Goal: Communication & Community: Answer question/provide support

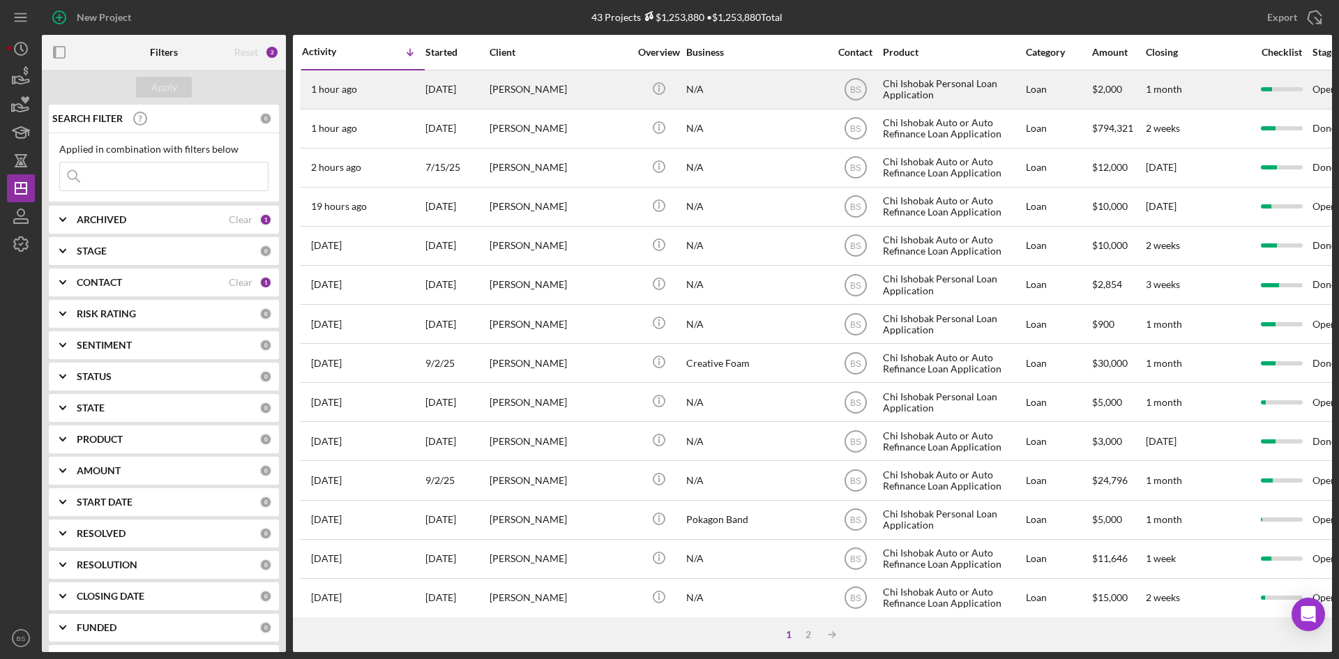
click at [476, 82] on div "[DATE]" at bounding box center [456, 89] width 63 height 37
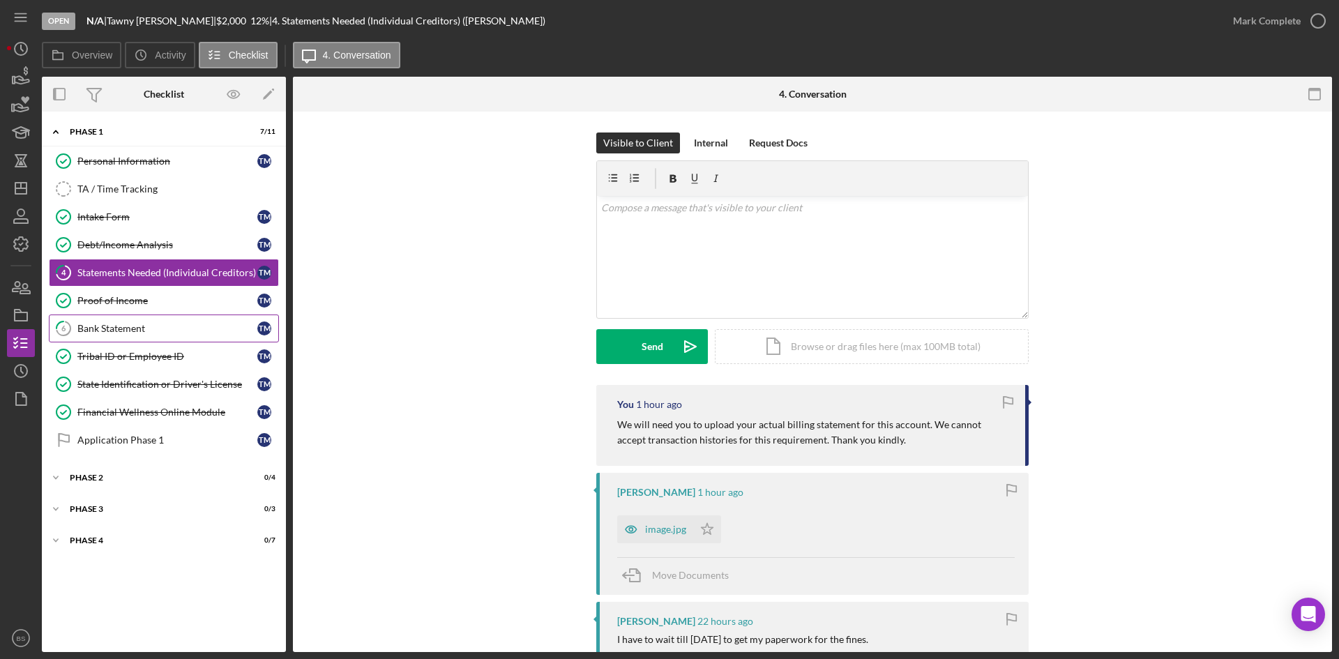
click at [148, 336] on link "6 Bank Statement T M" at bounding box center [164, 328] width 230 height 28
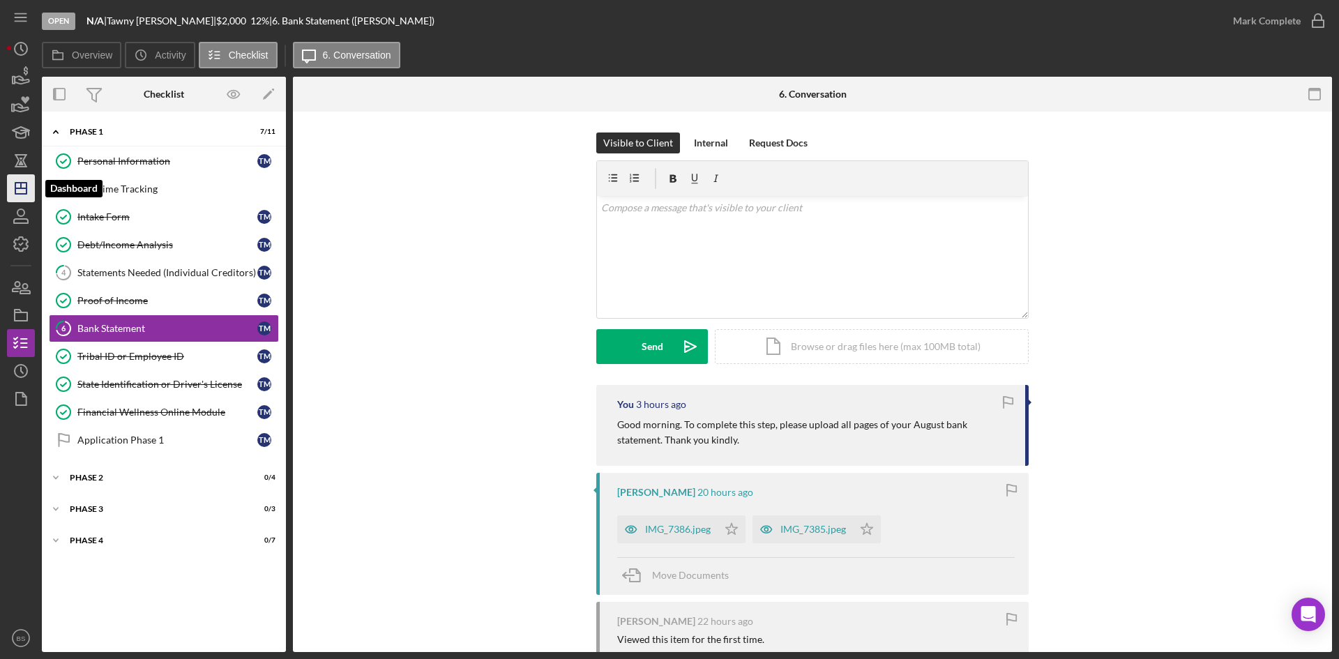
click at [19, 190] on icon "Icon/Dashboard" at bounding box center [20, 188] width 35 height 35
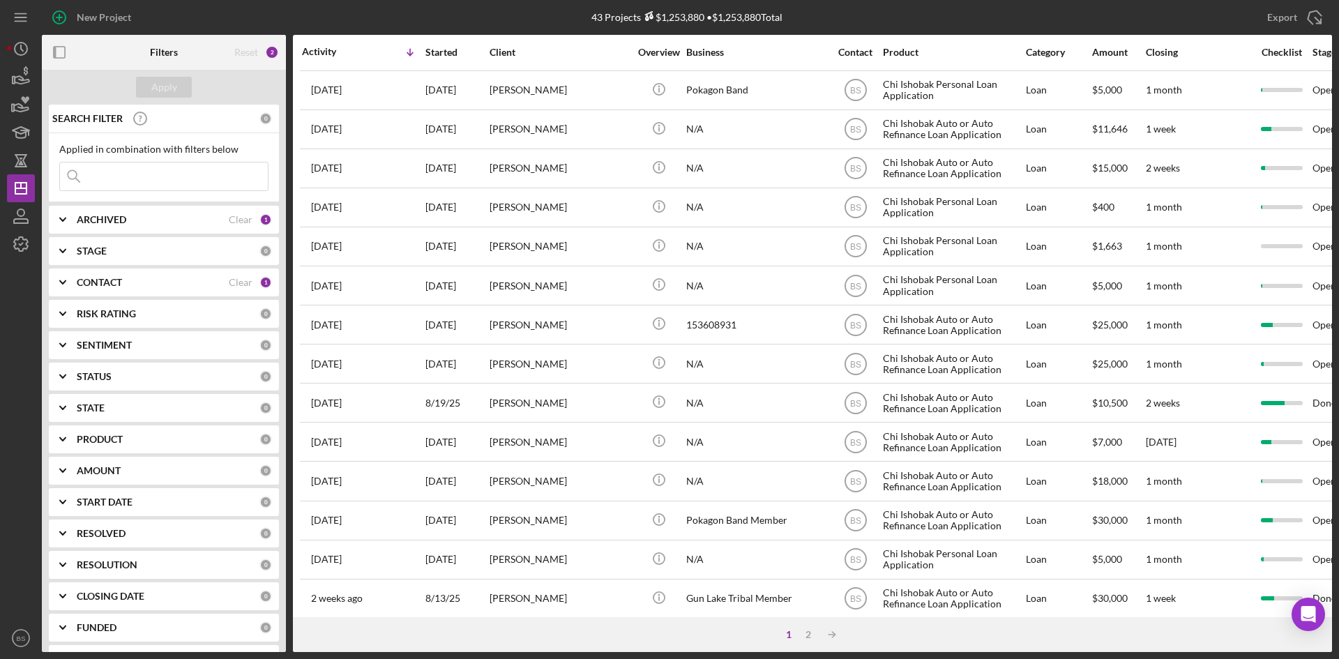
scroll to position [448, 0]
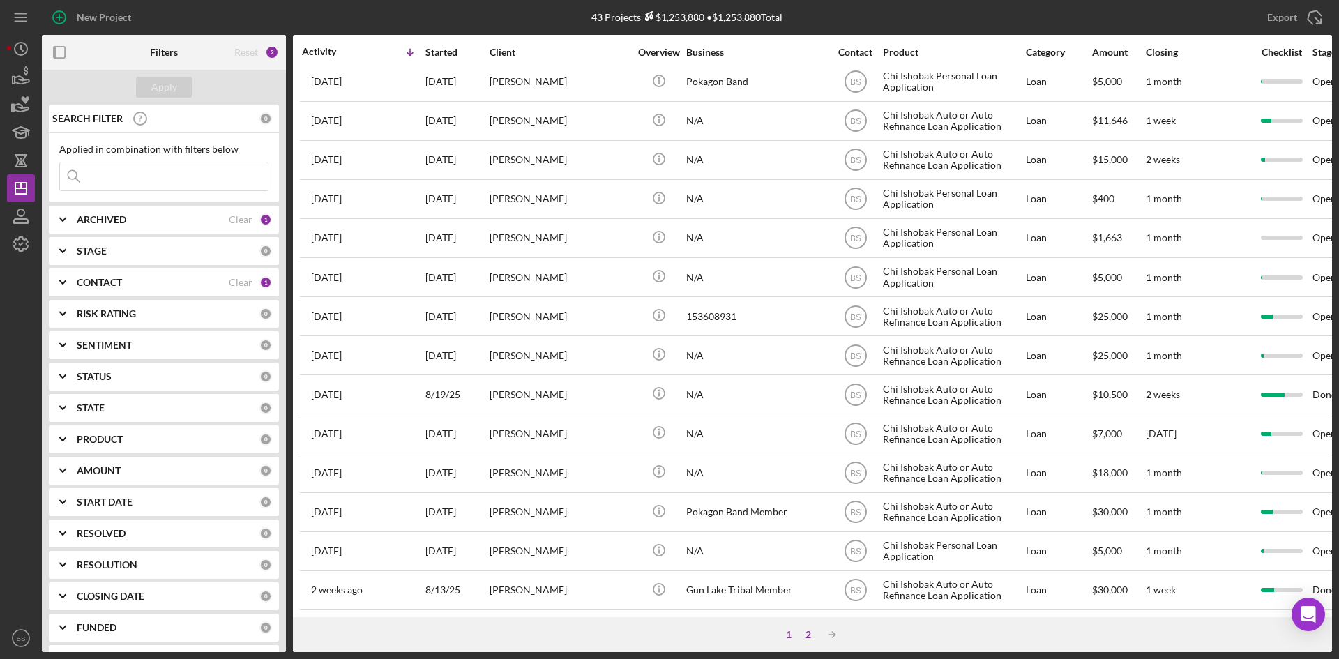
click at [805, 630] on div "2" at bounding box center [808, 634] width 20 height 11
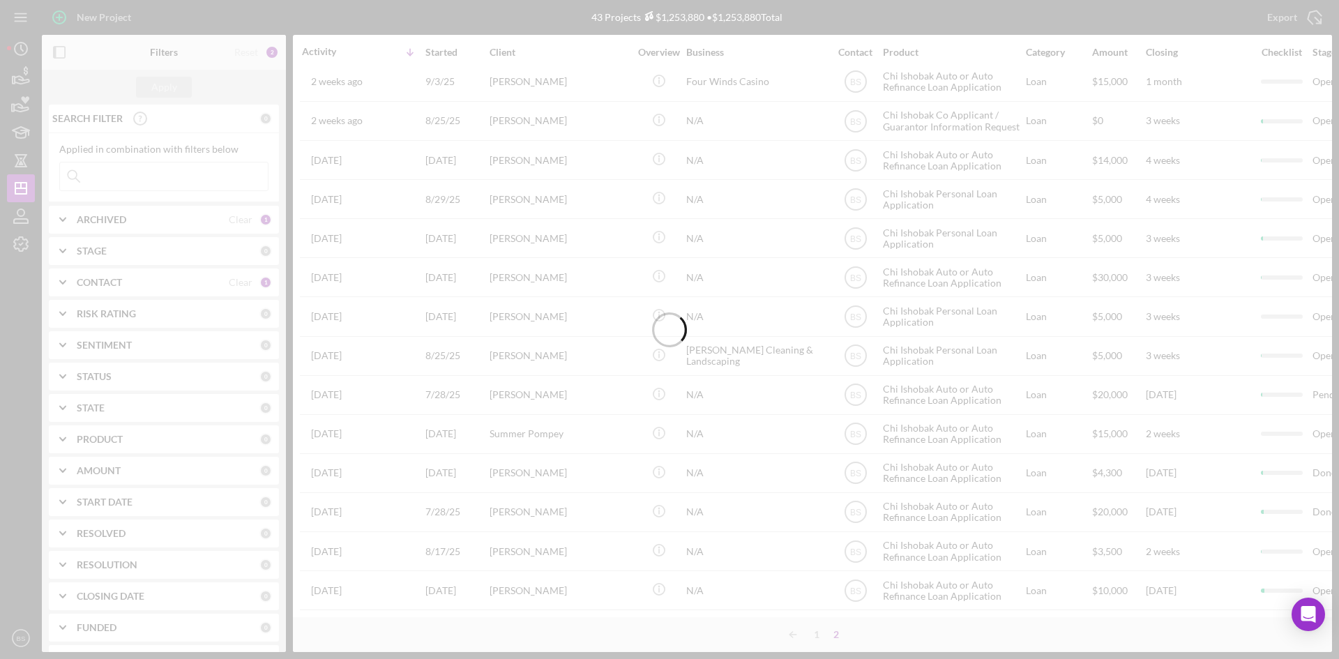
scroll to position [174, 0]
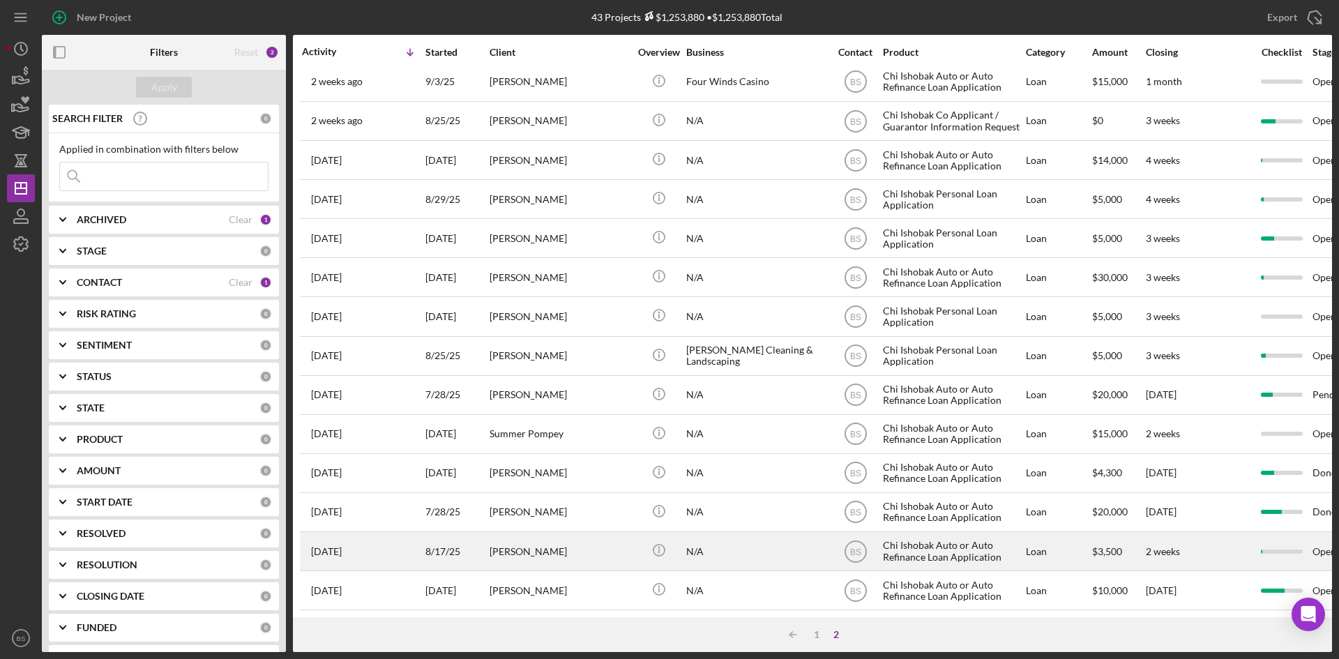
click at [577, 549] on div "[PERSON_NAME]" at bounding box center [558, 551] width 139 height 37
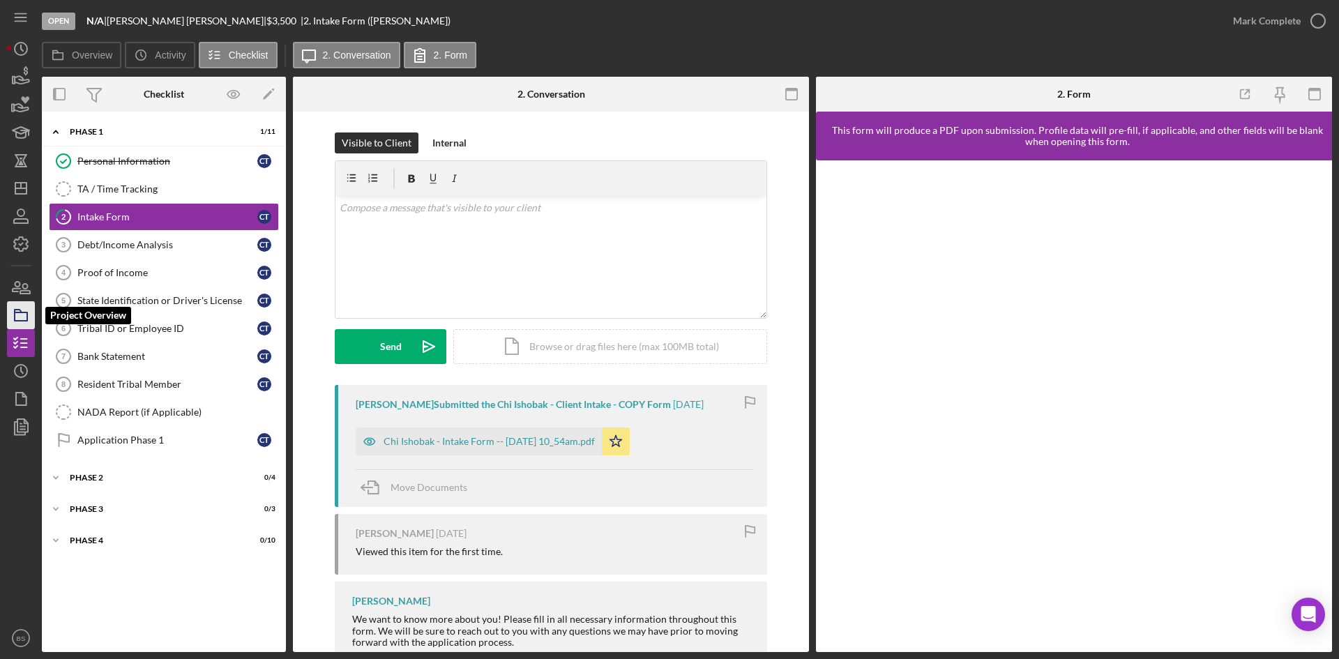
click at [17, 326] on icon "button" at bounding box center [20, 315] width 35 height 35
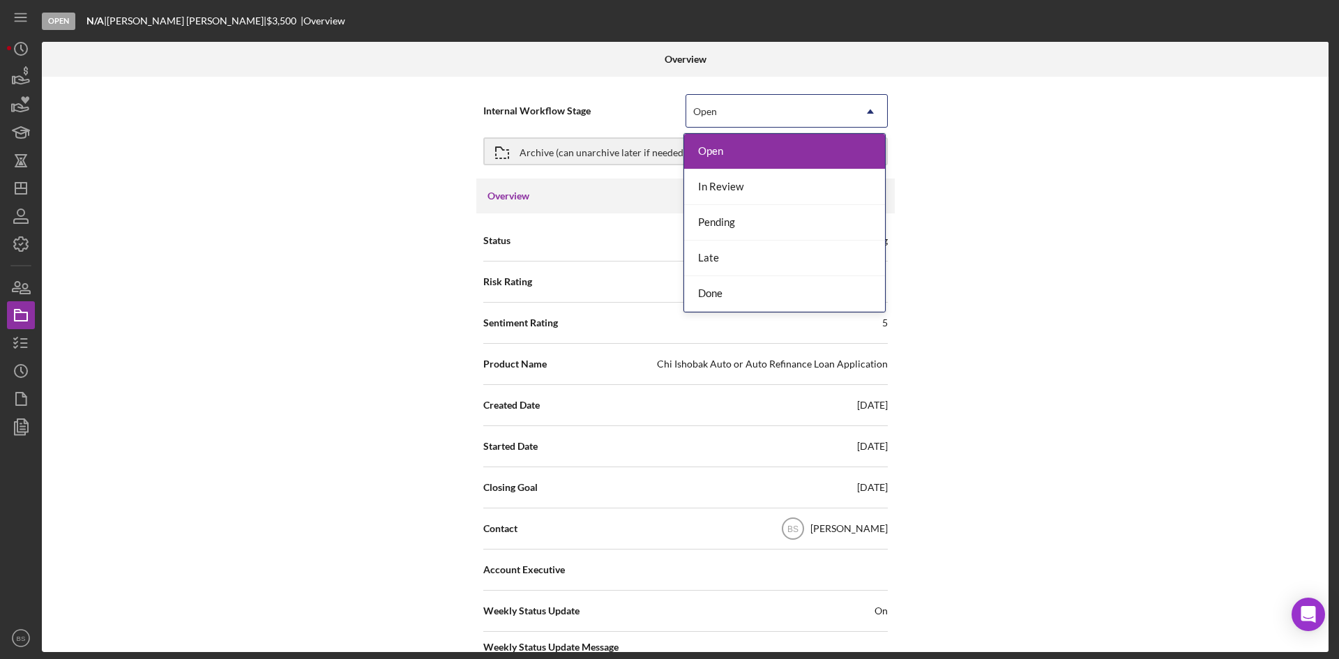
click at [731, 114] on div "Open" at bounding box center [769, 112] width 167 height 32
click at [717, 282] on div "Done" at bounding box center [784, 294] width 201 height 36
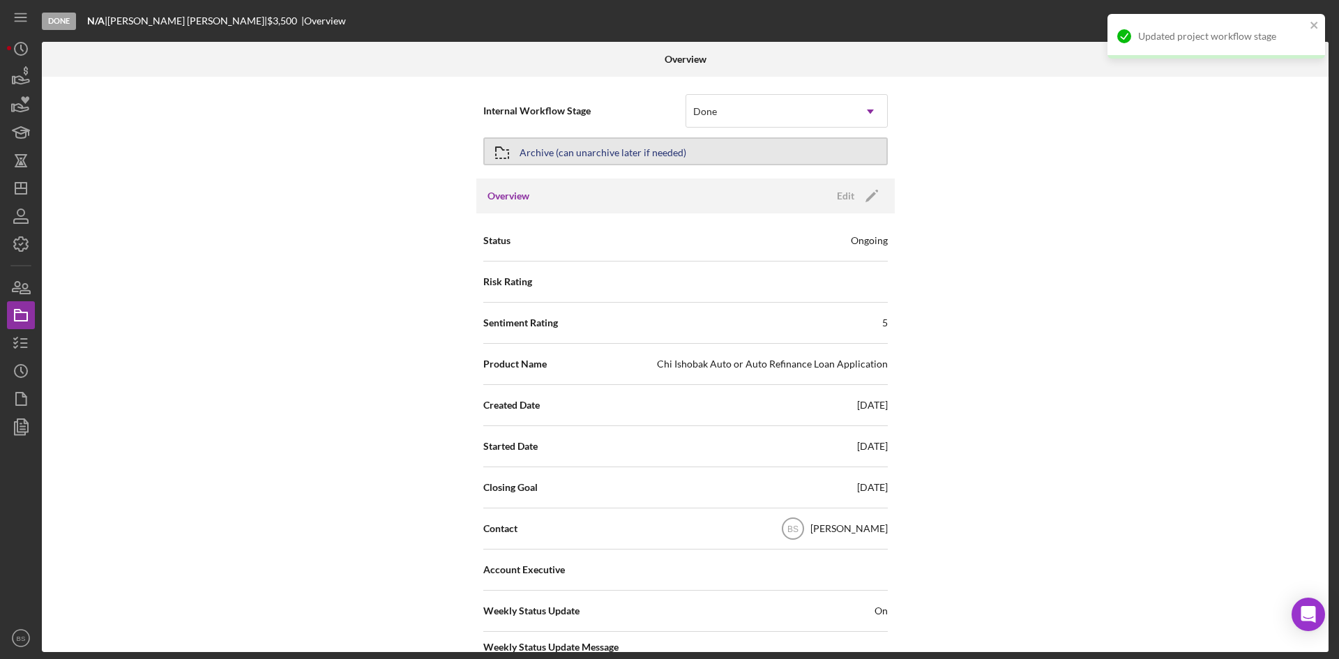
click at [664, 152] on div "Archive (can unarchive later if needed)" at bounding box center [602, 151] width 167 height 25
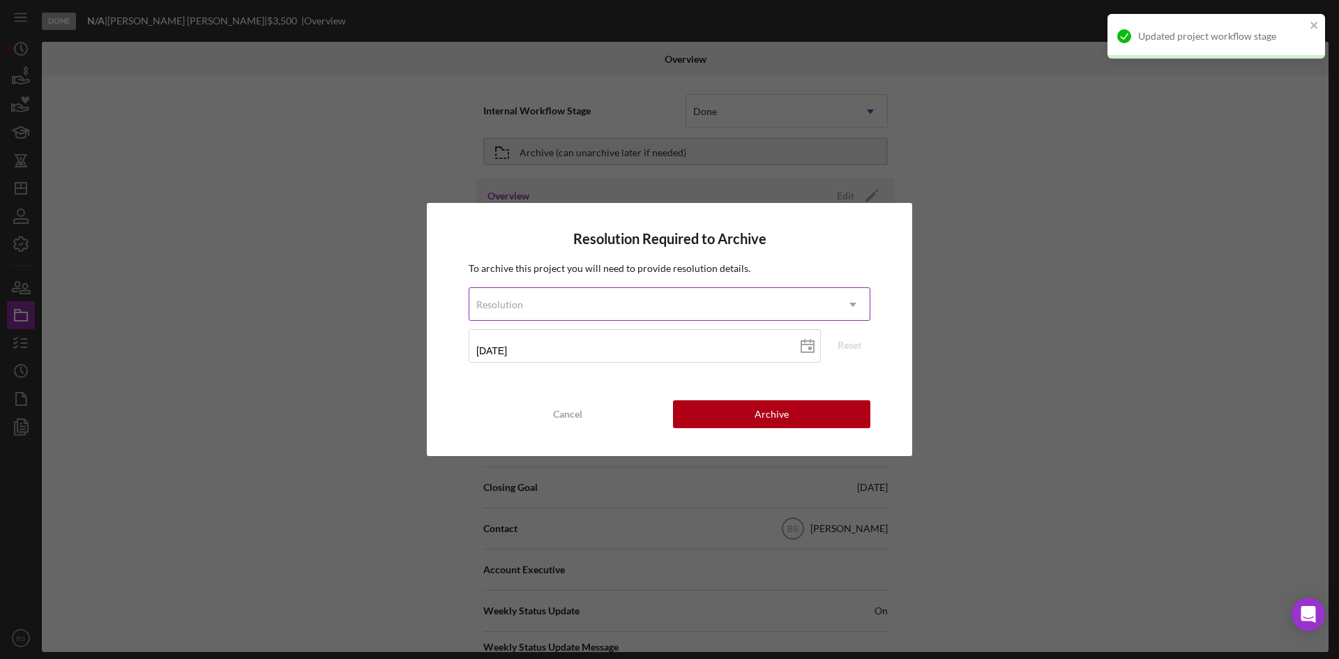
click at [674, 303] on div "Resolution" at bounding box center [652, 305] width 367 height 32
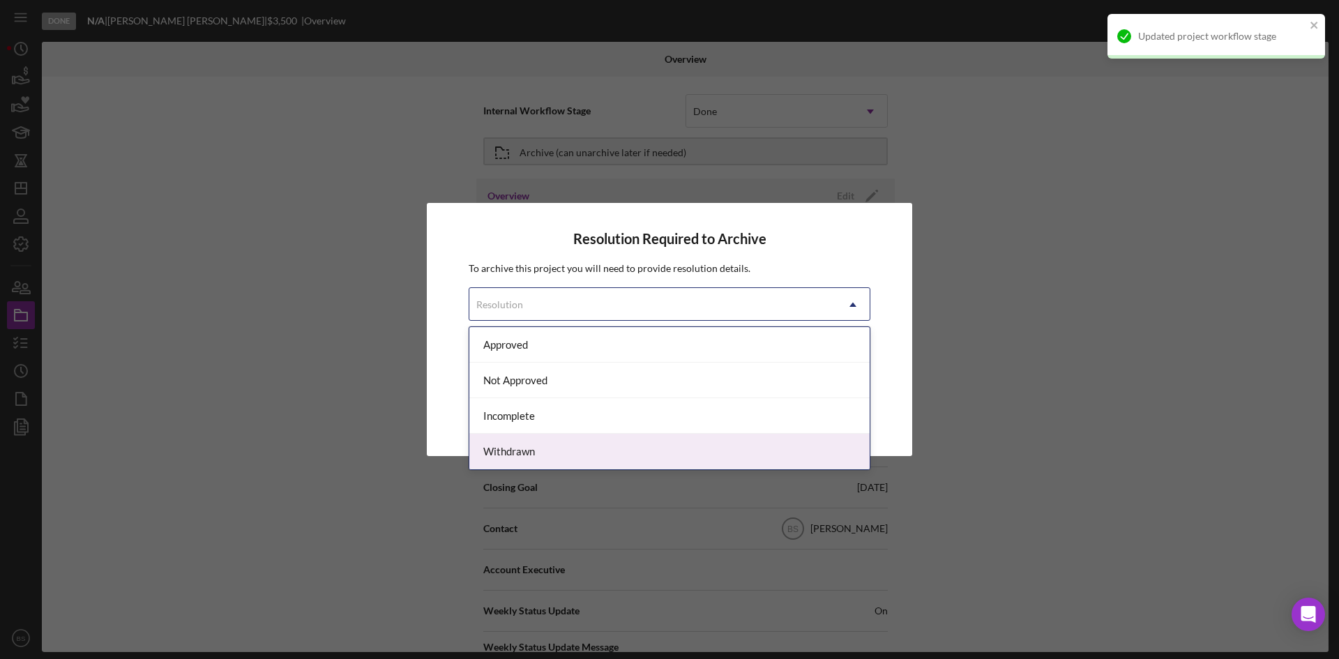
click at [641, 449] on div "Withdrawn" at bounding box center [669, 452] width 400 height 36
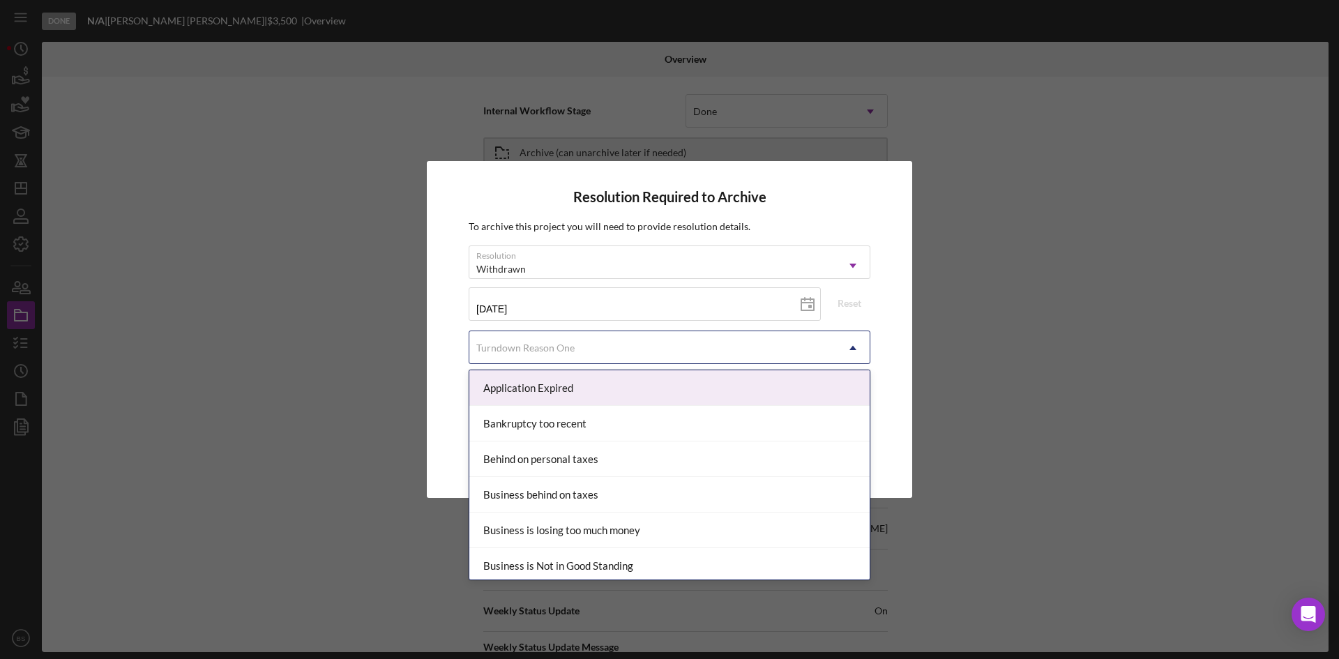
click at [628, 351] on div "Turndown Reason One" at bounding box center [652, 348] width 367 height 32
click at [611, 394] on div "Application Expired" at bounding box center [669, 388] width 400 height 36
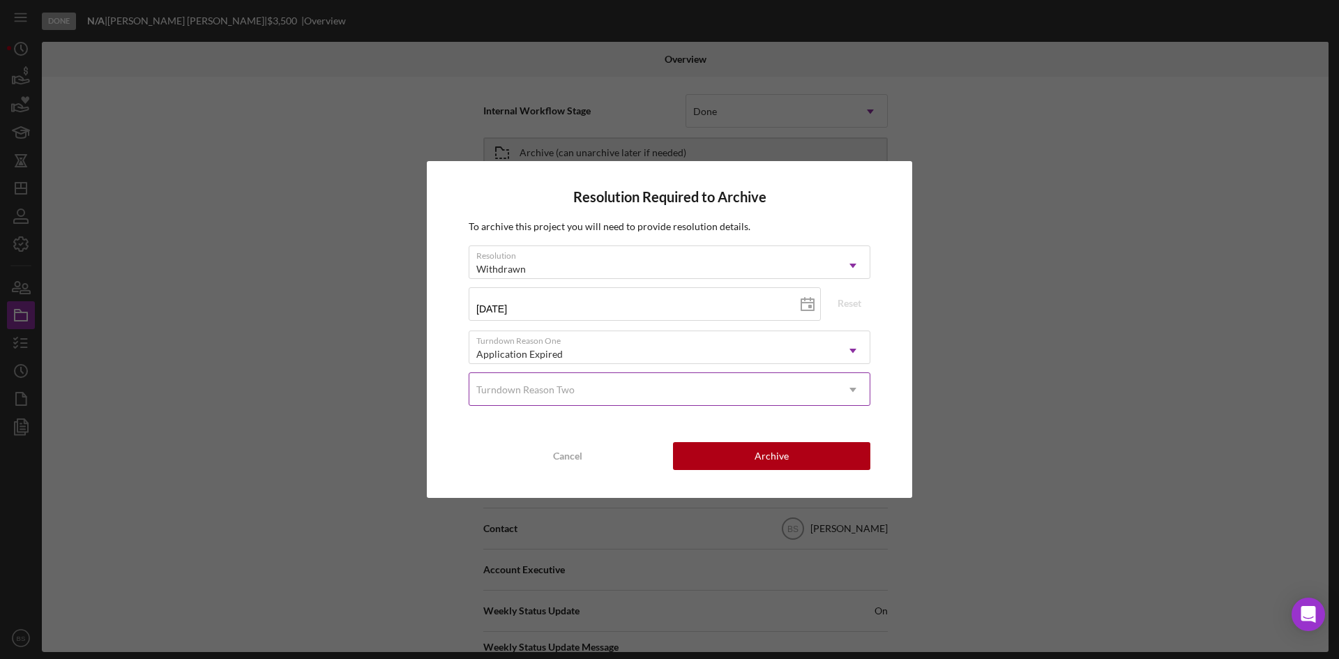
click at [598, 400] on div "Turndown Reason Two" at bounding box center [652, 390] width 367 height 32
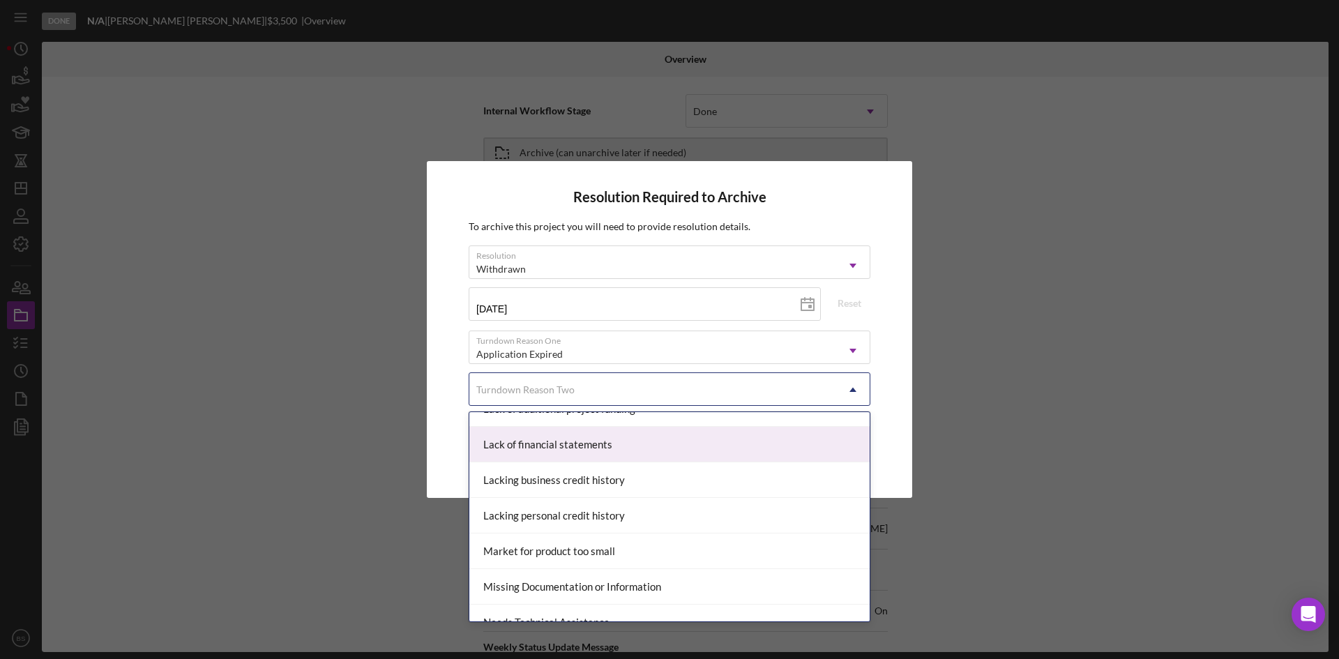
scroll to position [837, 0]
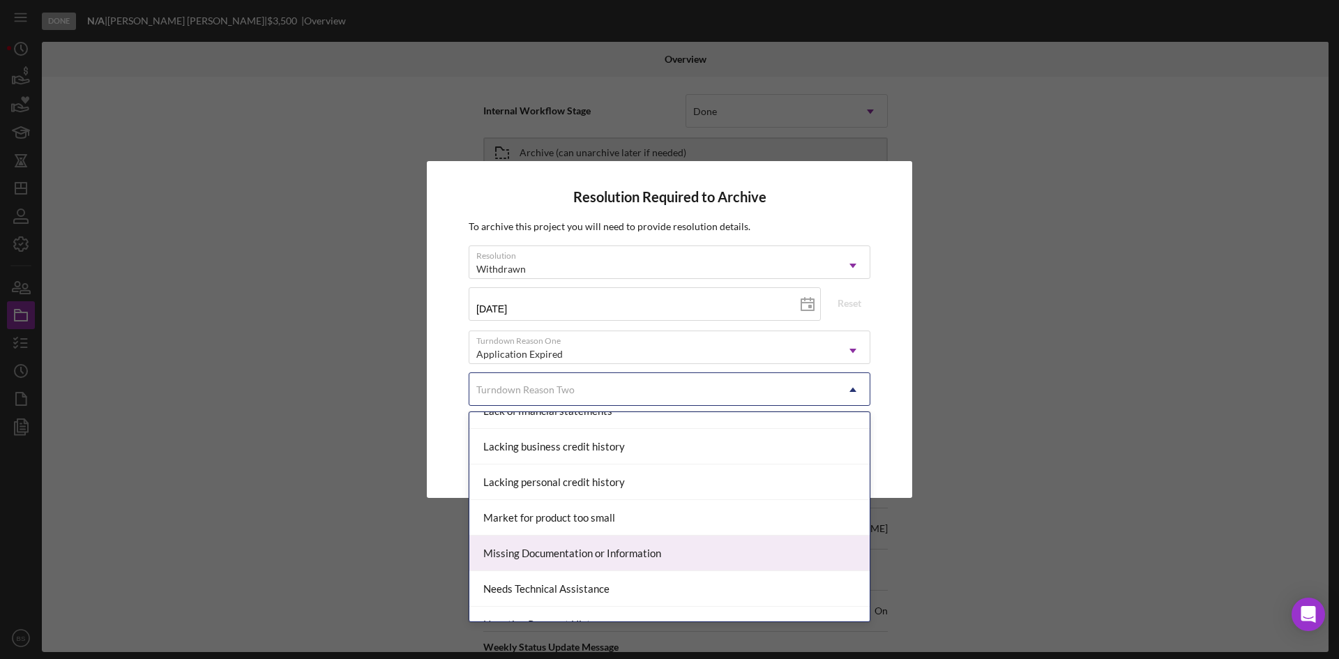
click at [608, 548] on div "Missing Documentation or Information" at bounding box center [669, 553] width 400 height 36
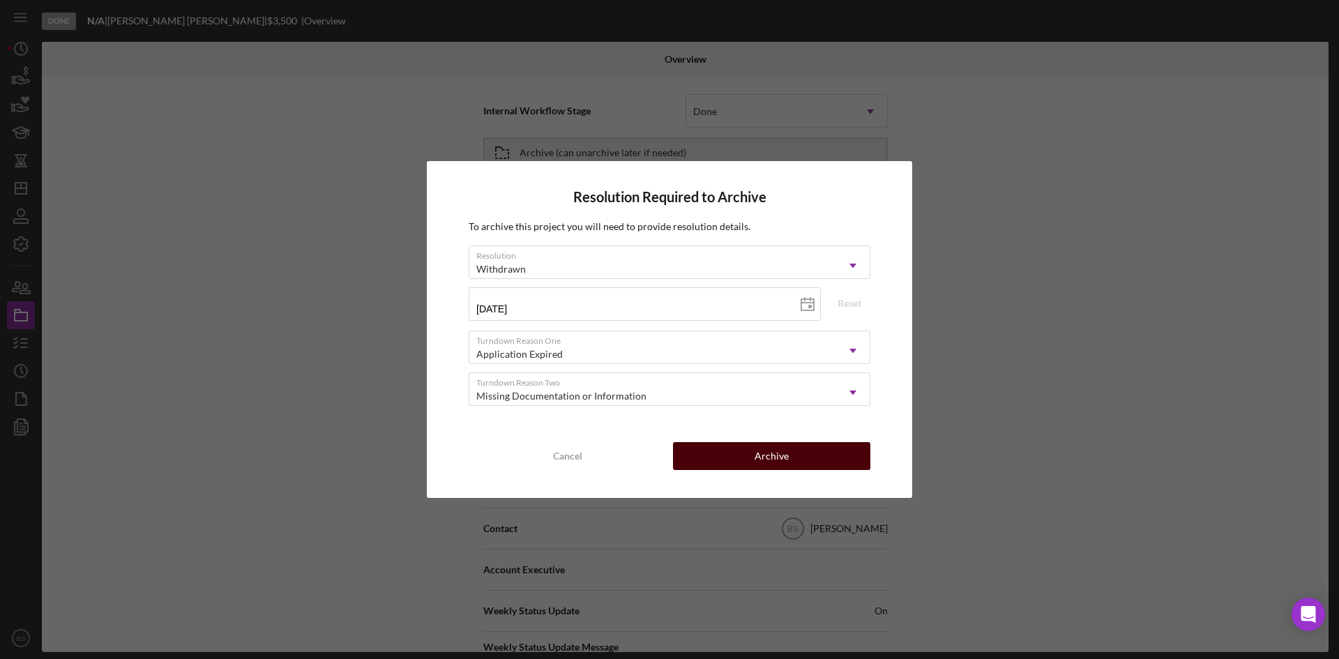
click at [784, 460] on div "Archive" at bounding box center [771, 456] width 34 height 28
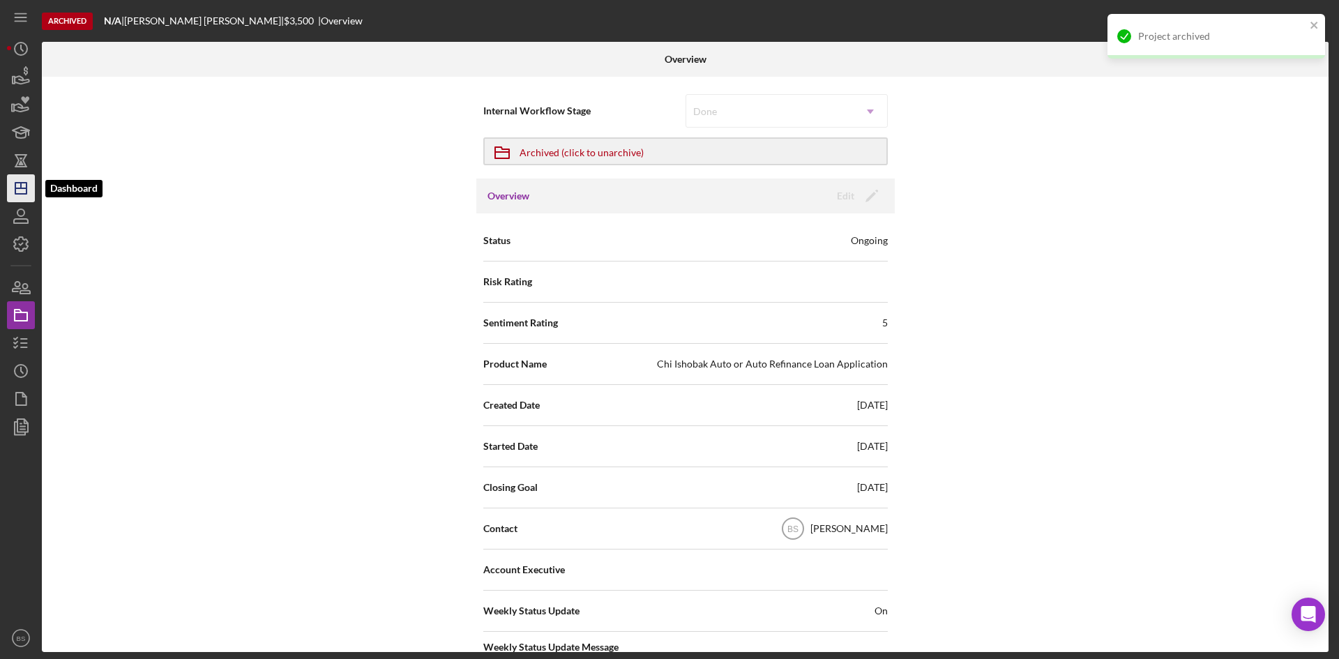
click at [26, 184] on polygon "button" at bounding box center [20, 188] width 11 height 11
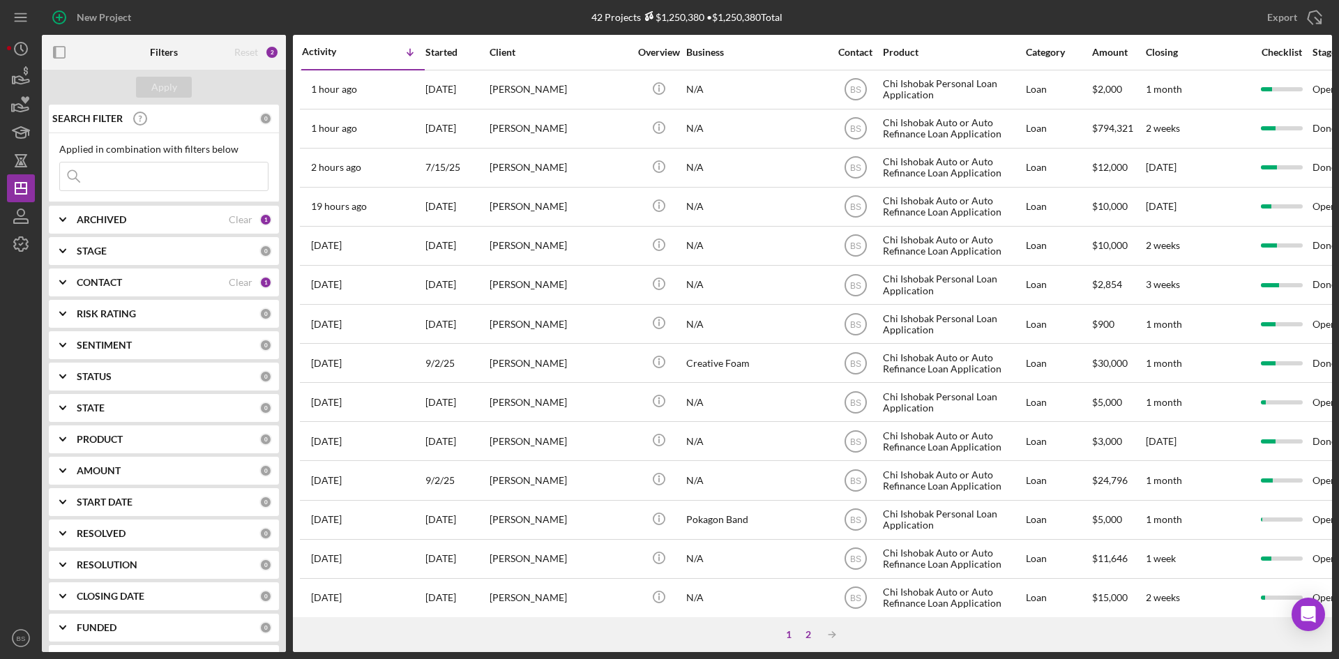
click at [807, 631] on div "2" at bounding box center [808, 634] width 20 height 11
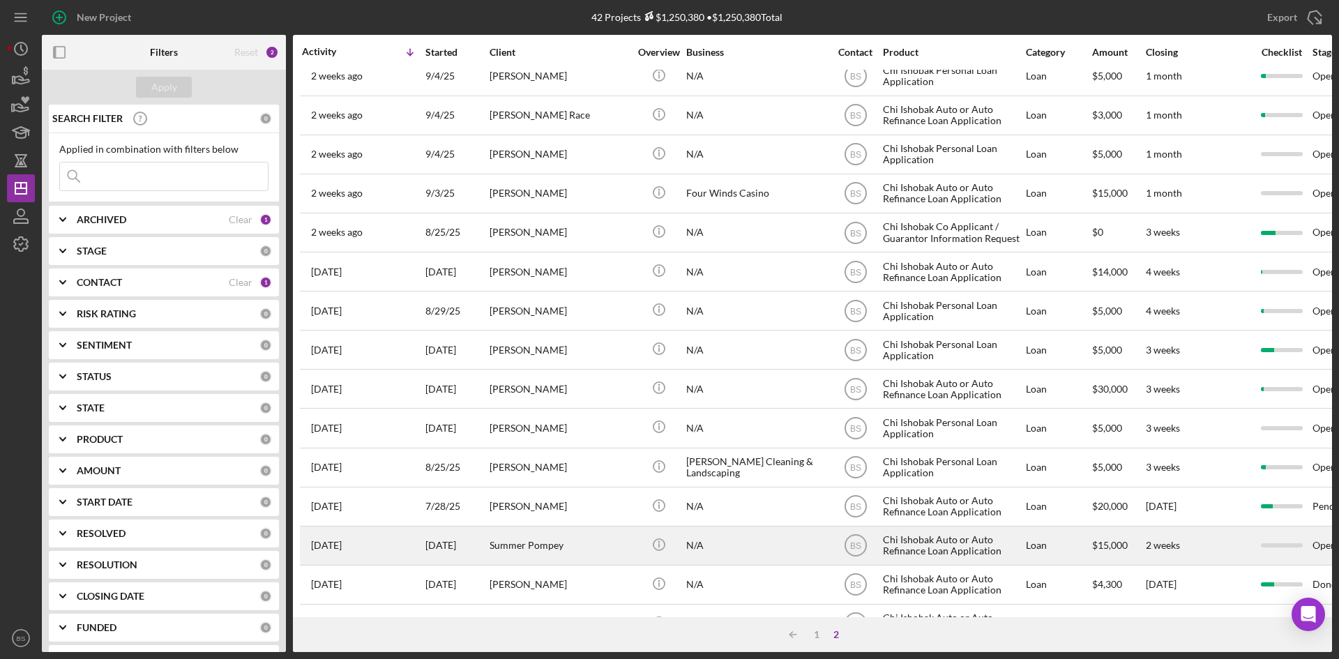
scroll to position [135, 0]
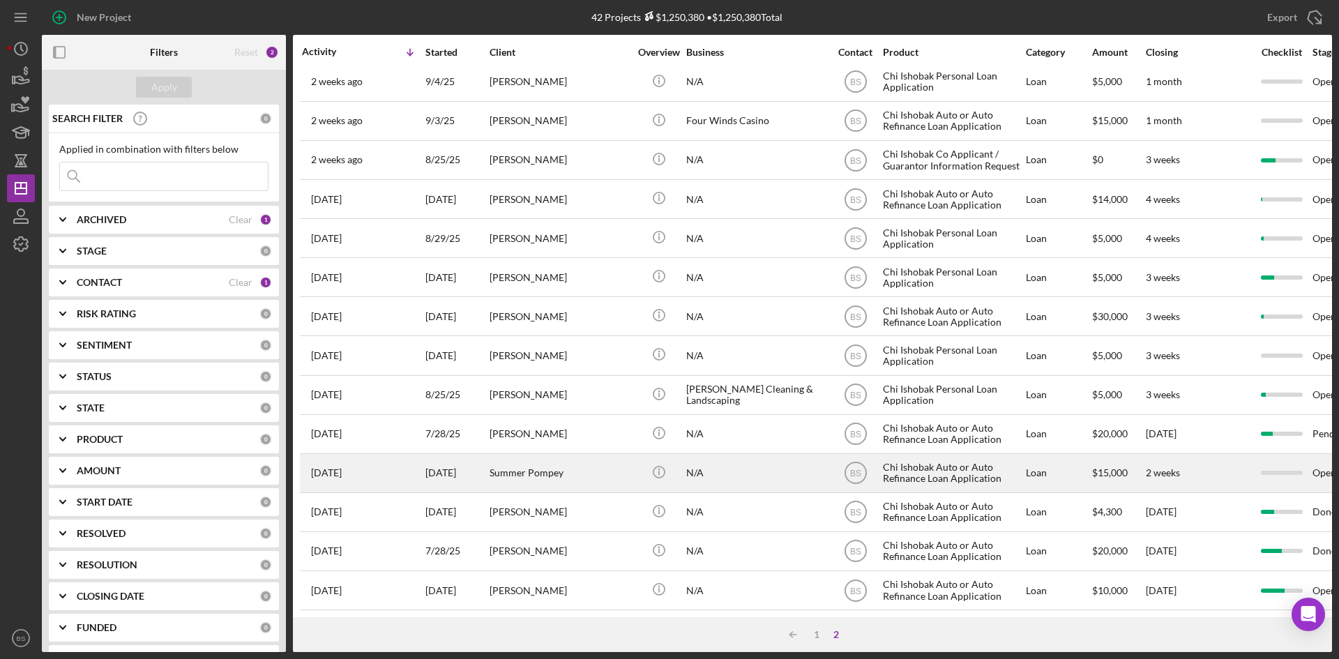
click at [551, 455] on div "Summer Pompey" at bounding box center [558, 473] width 139 height 37
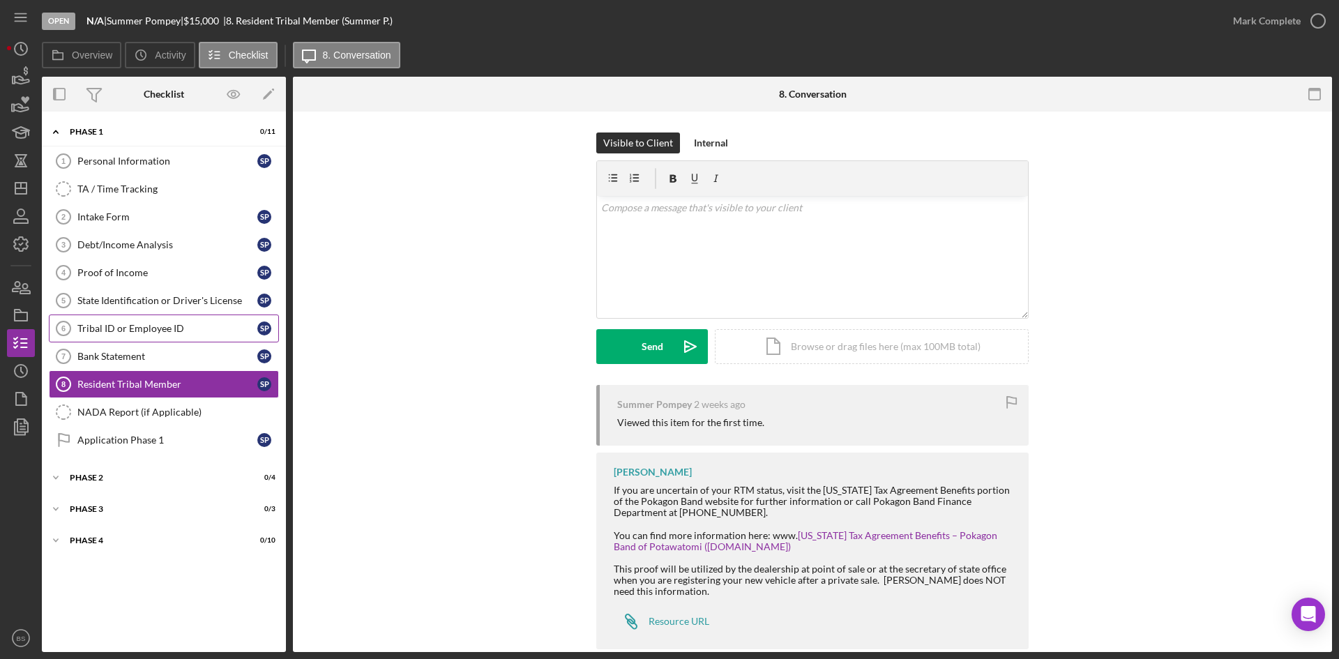
click at [143, 339] on link "Tribal ID or Employee ID 6 Tribal ID or Employee ID S P" at bounding box center [164, 328] width 230 height 28
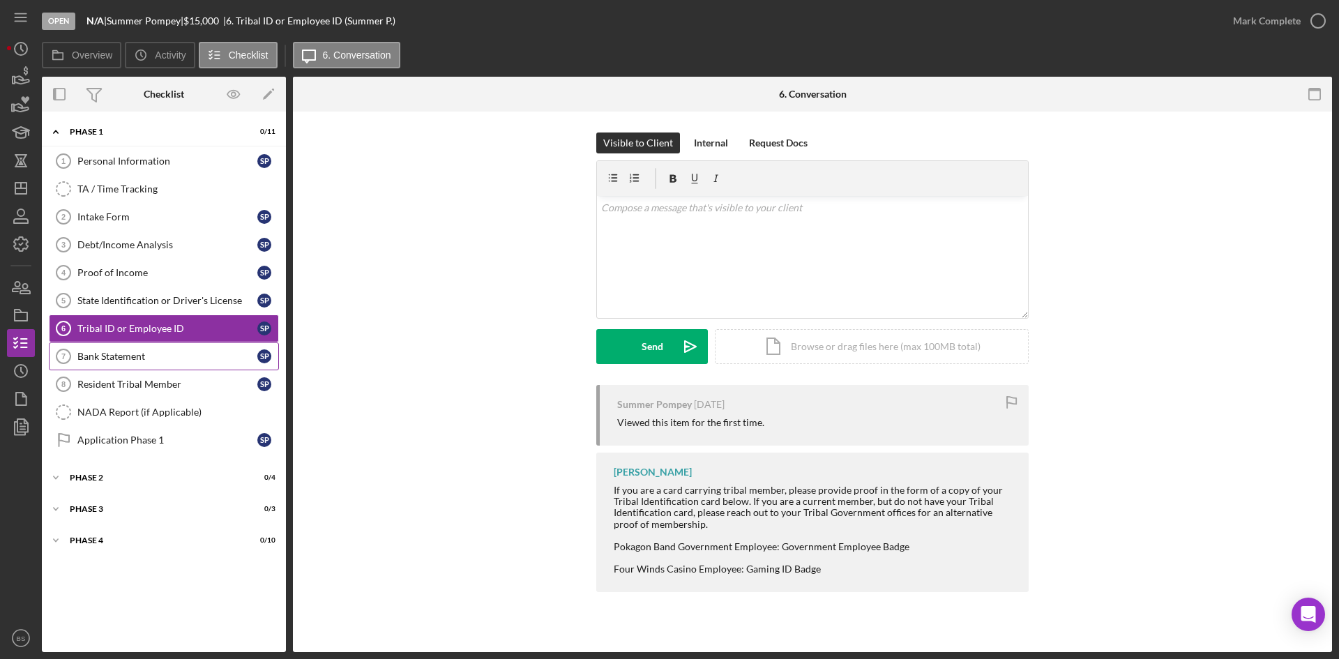
click at [146, 354] on div "Bank Statement" at bounding box center [167, 356] width 180 height 11
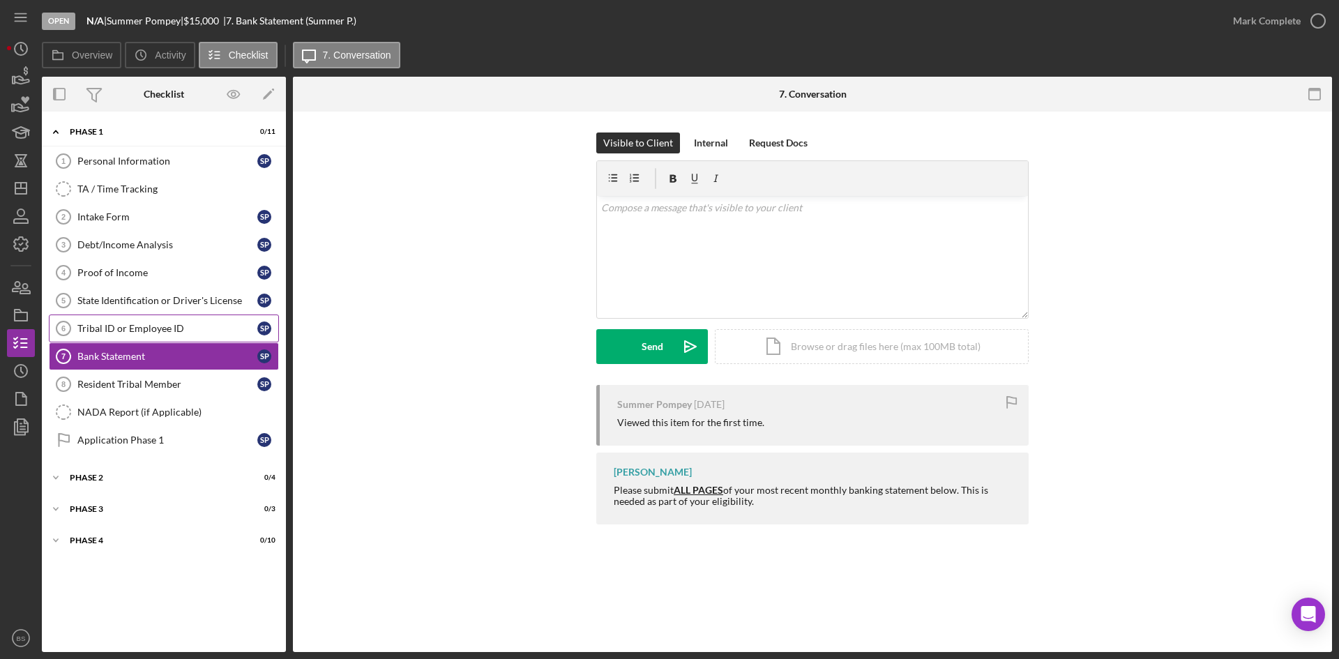
click at [143, 317] on link "Tribal ID or Employee ID 6 Tribal ID or Employee ID S P" at bounding box center [164, 328] width 230 height 28
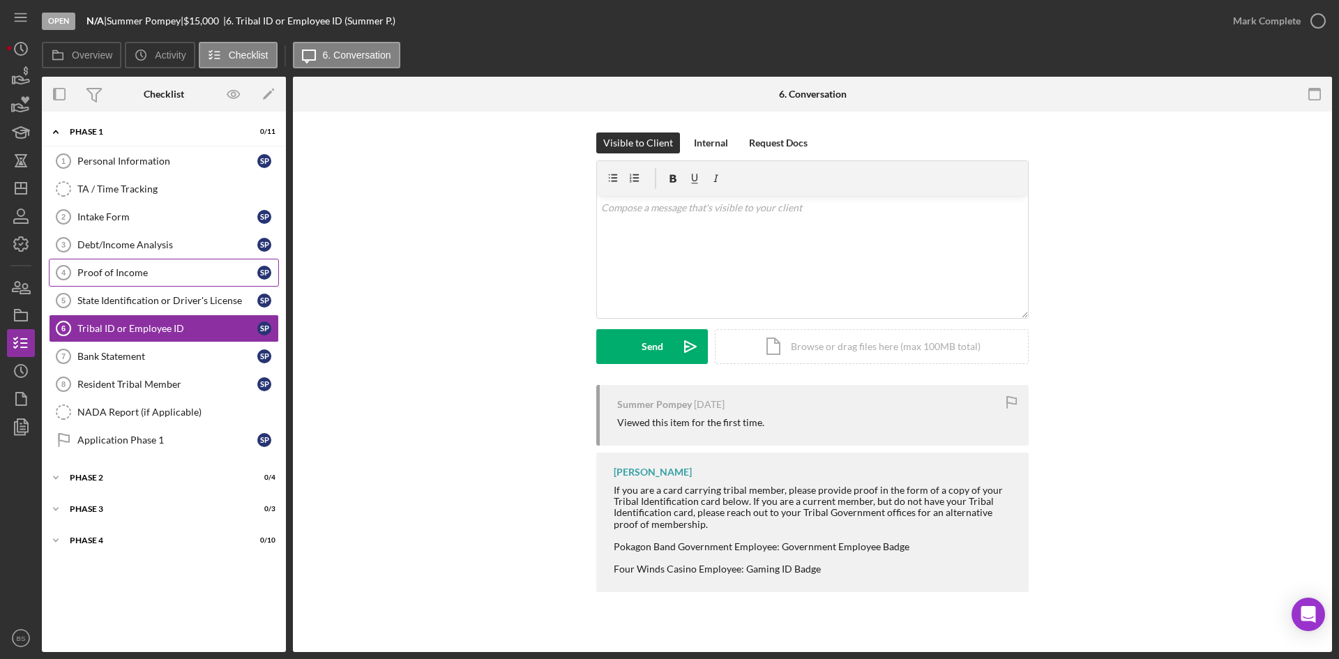
click at [139, 282] on link "Proof of Income 4 Proof of Income S P" at bounding box center [164, 273] width 230 height 28
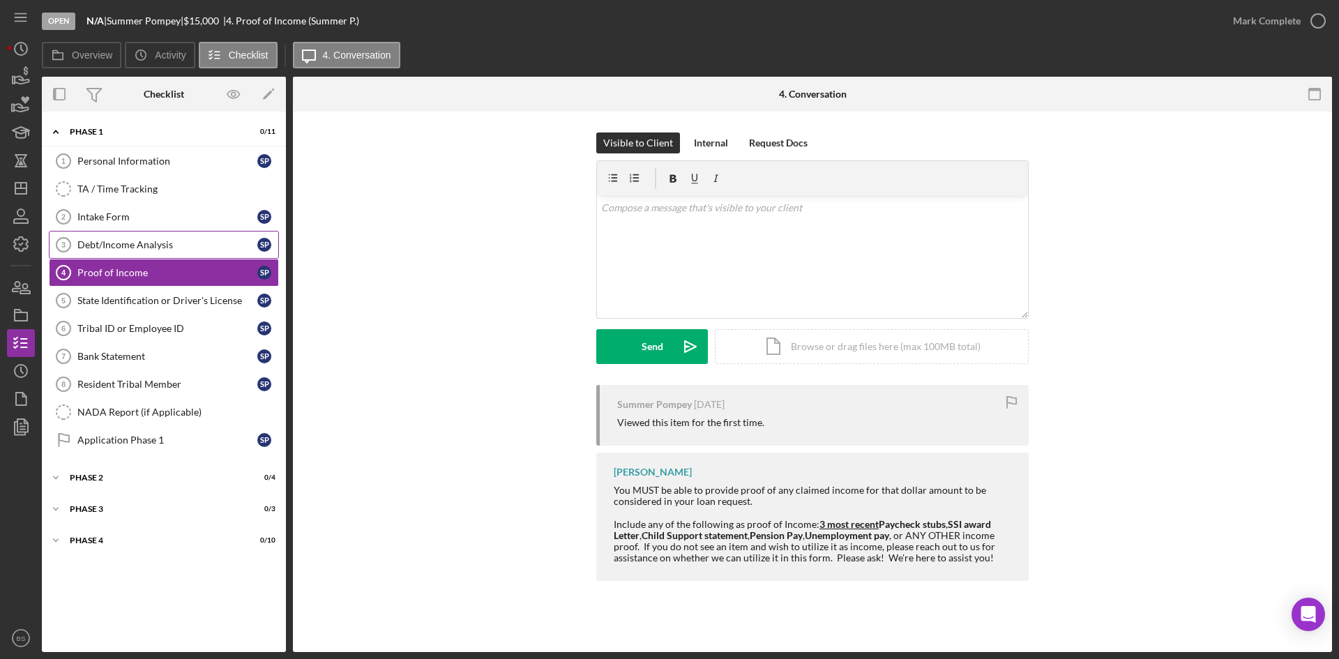
click at [140, 239] on div "Debt/Income Analysis" at bounding box center [167, 244] width 180 height 11
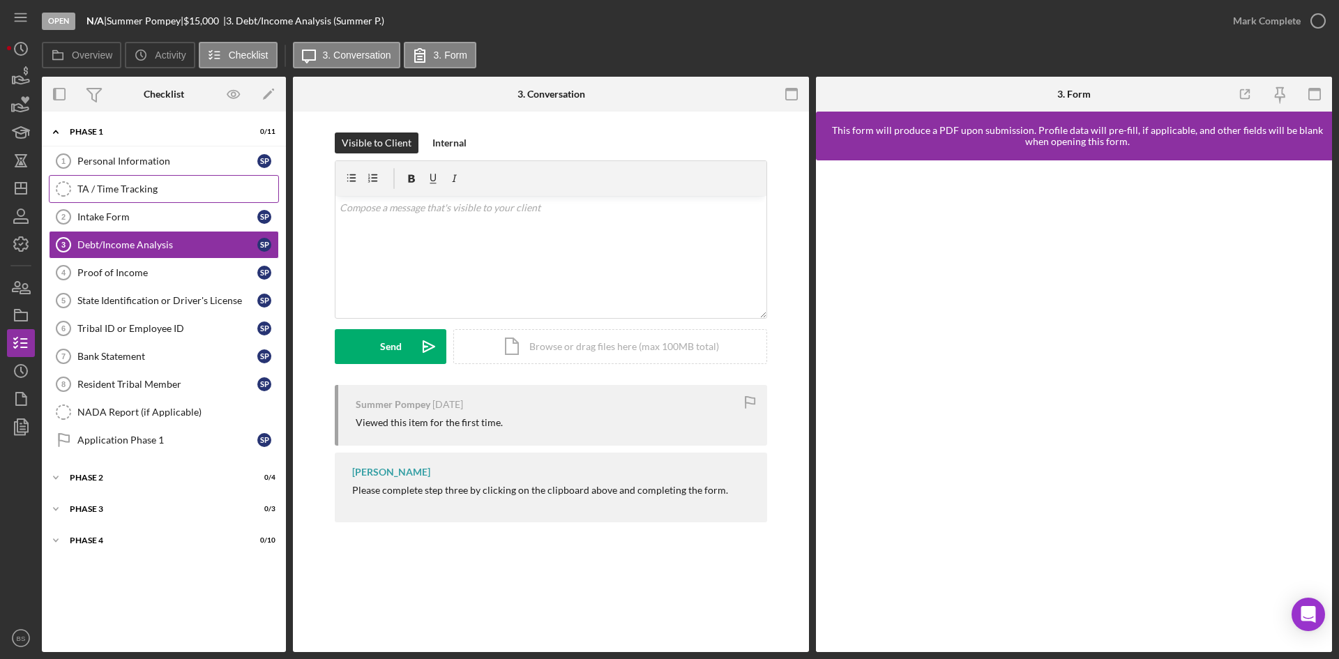
click at [142, 200] on link "TA / Time Tracking TA / Time Tracking" at bounding box center [164, 189] width 230 height 28
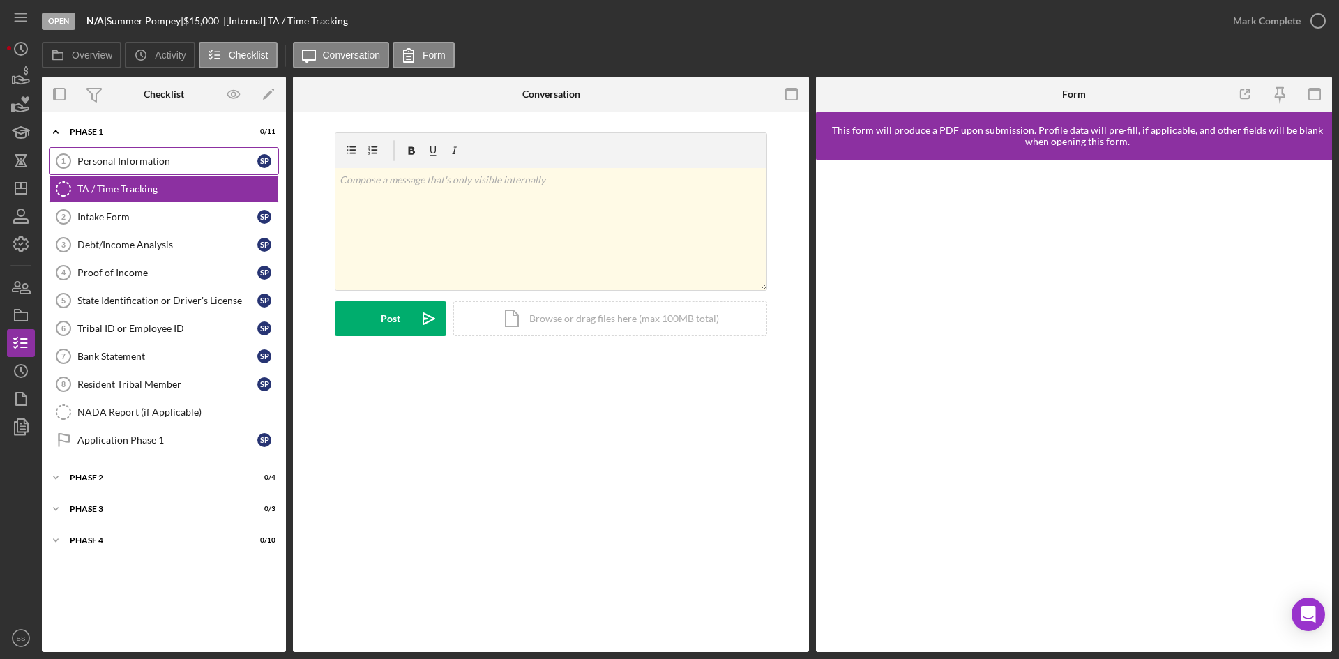
click at [142, 159] on div "Personal Information" at bounding box center [167, 160] width 180 height 11
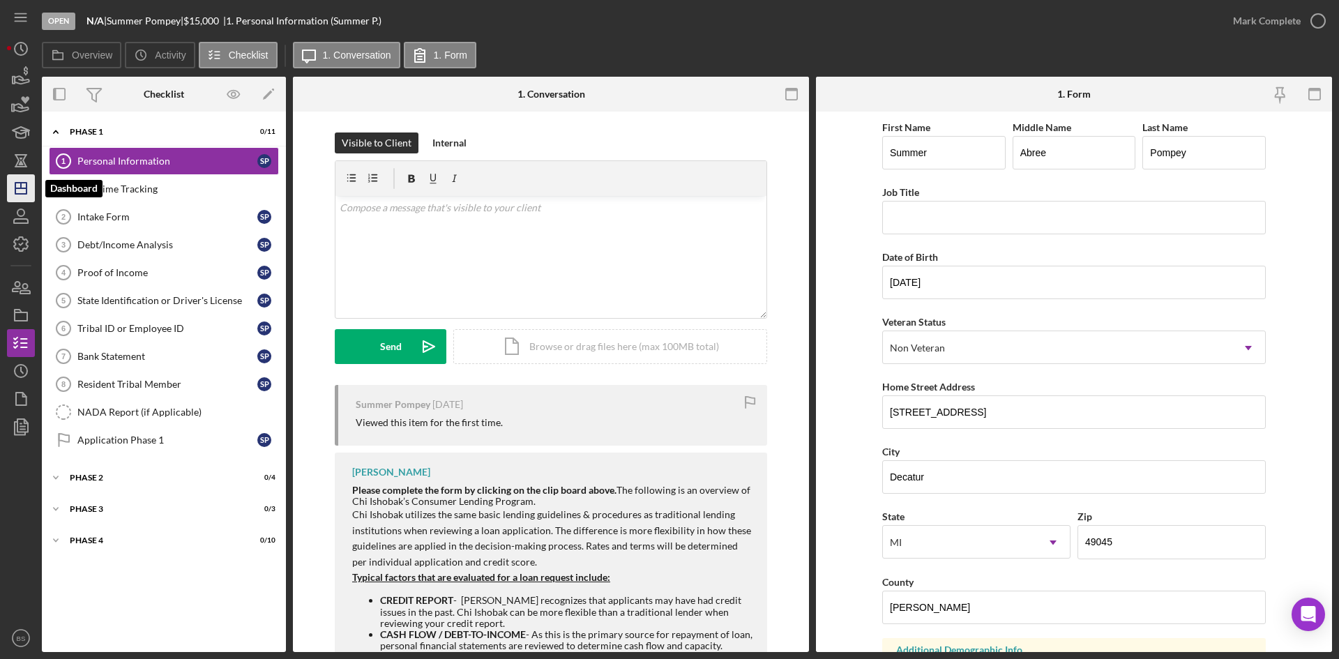
click at [17, 182] on icon "Icon/Dashboard" at bounding box center [20, 188] width 35 height 35
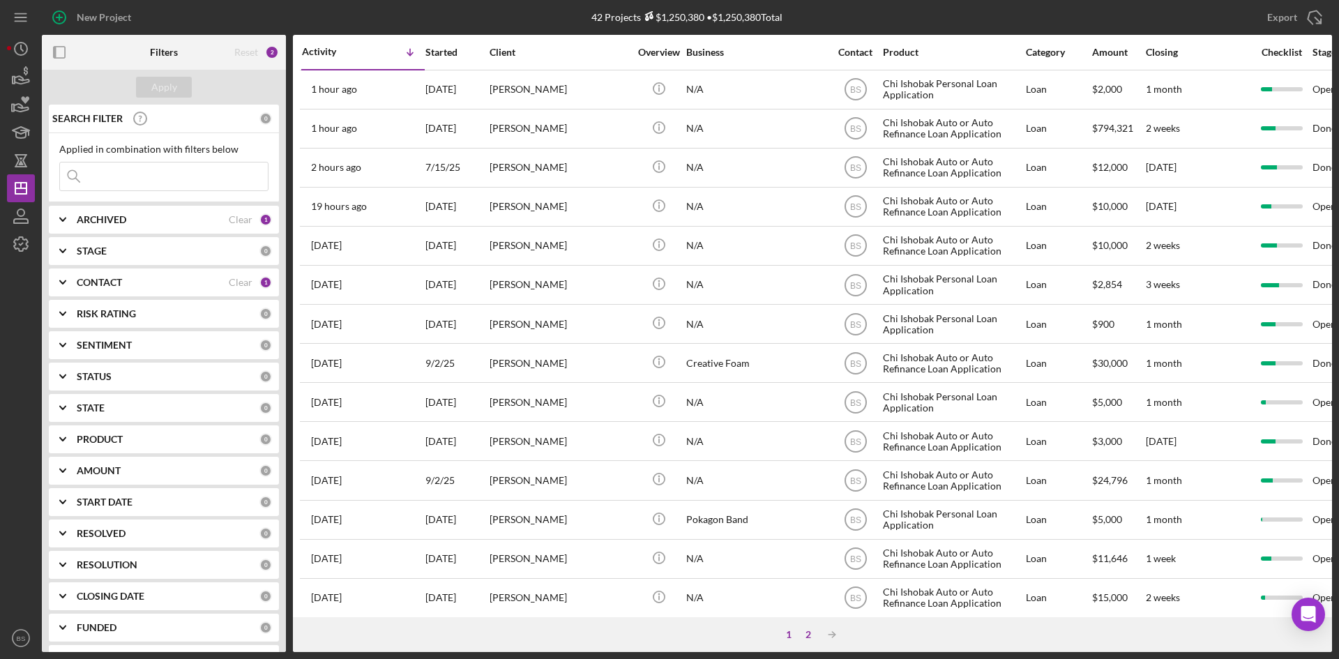
click at [807, 635] on div "2" at bounding box center [808, 634] width 20 height 11
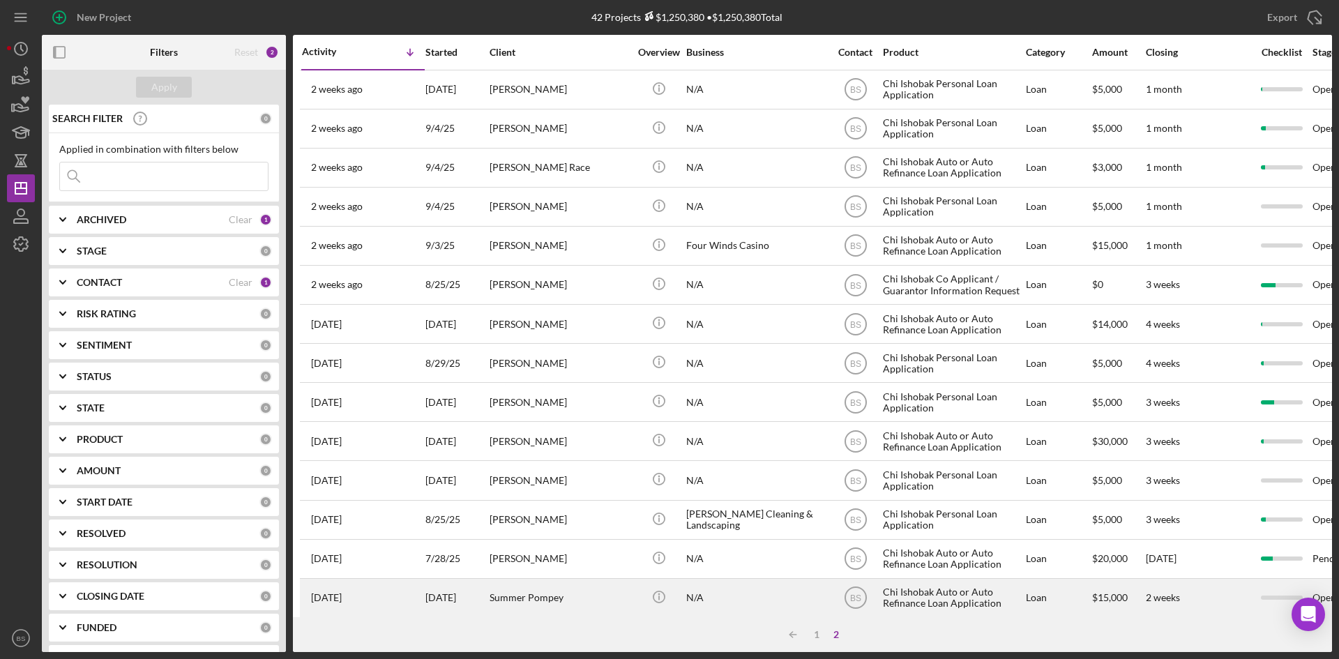
scroll to position [135, 0]
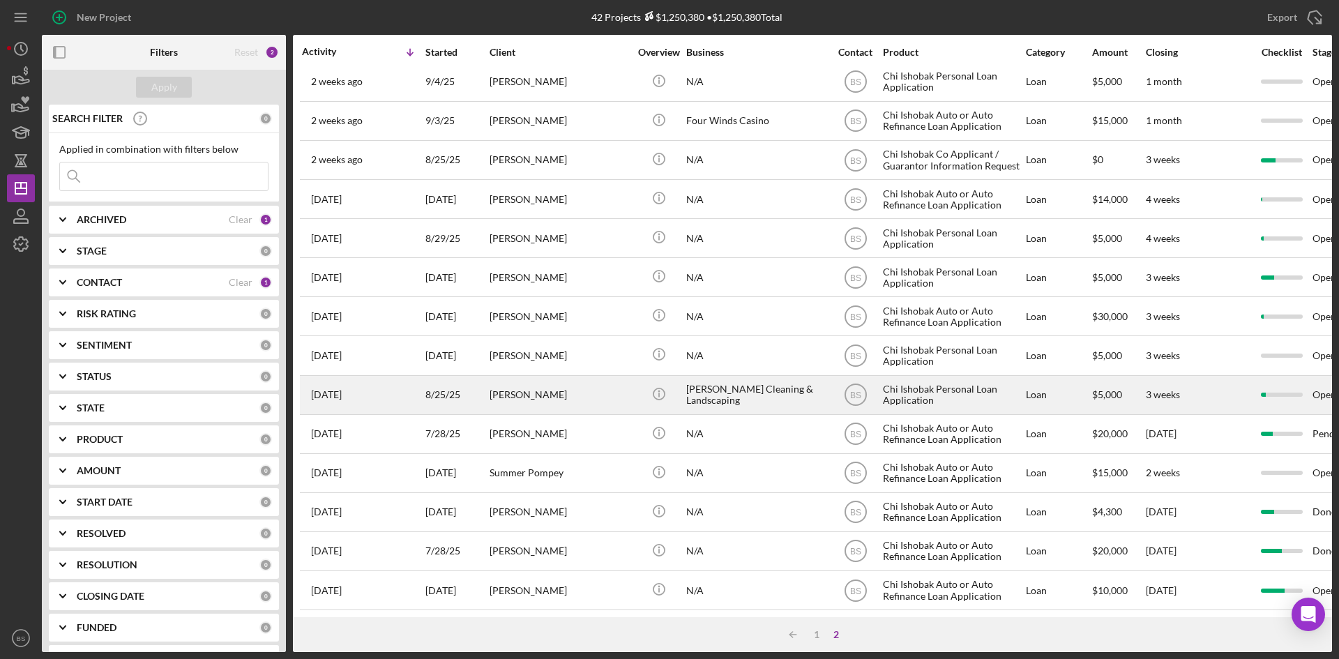
click at [580, 395] on div "[PERSON_NAME]" at bounding box center [558, 395] width 139 height 37
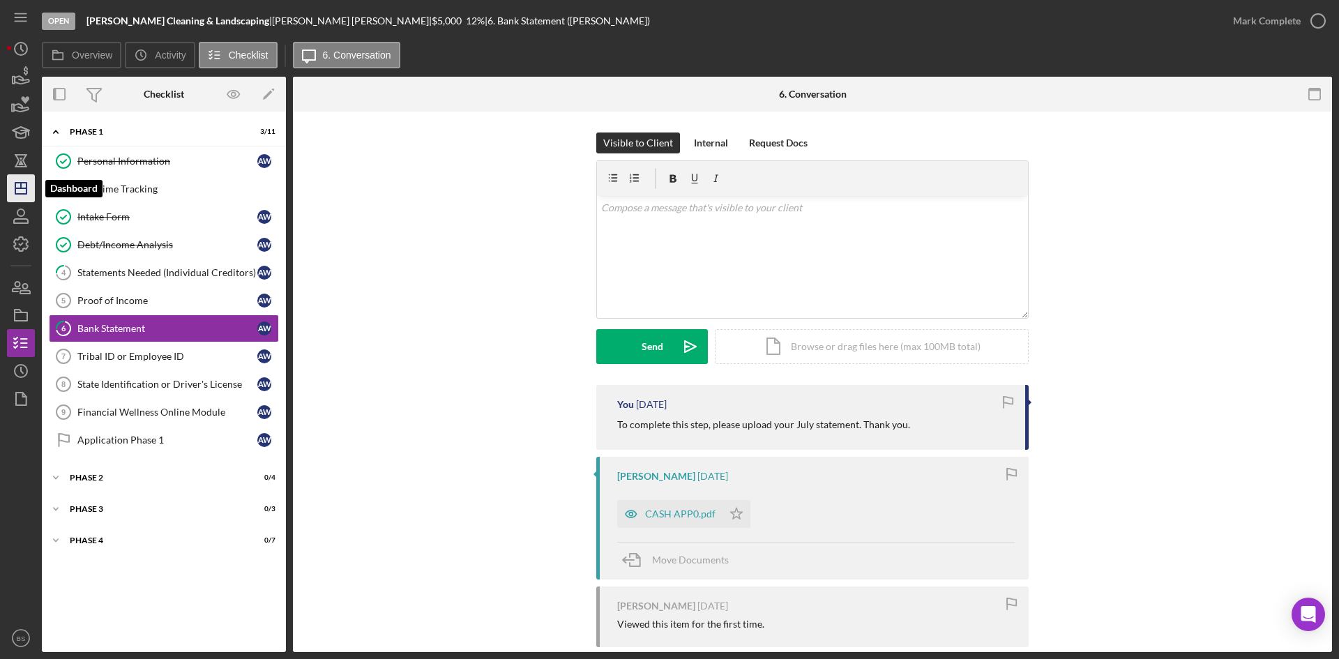
click at [20, 190] on icon "Icon/Dashboard" at bounding box center [20, 188] width 35 height 35
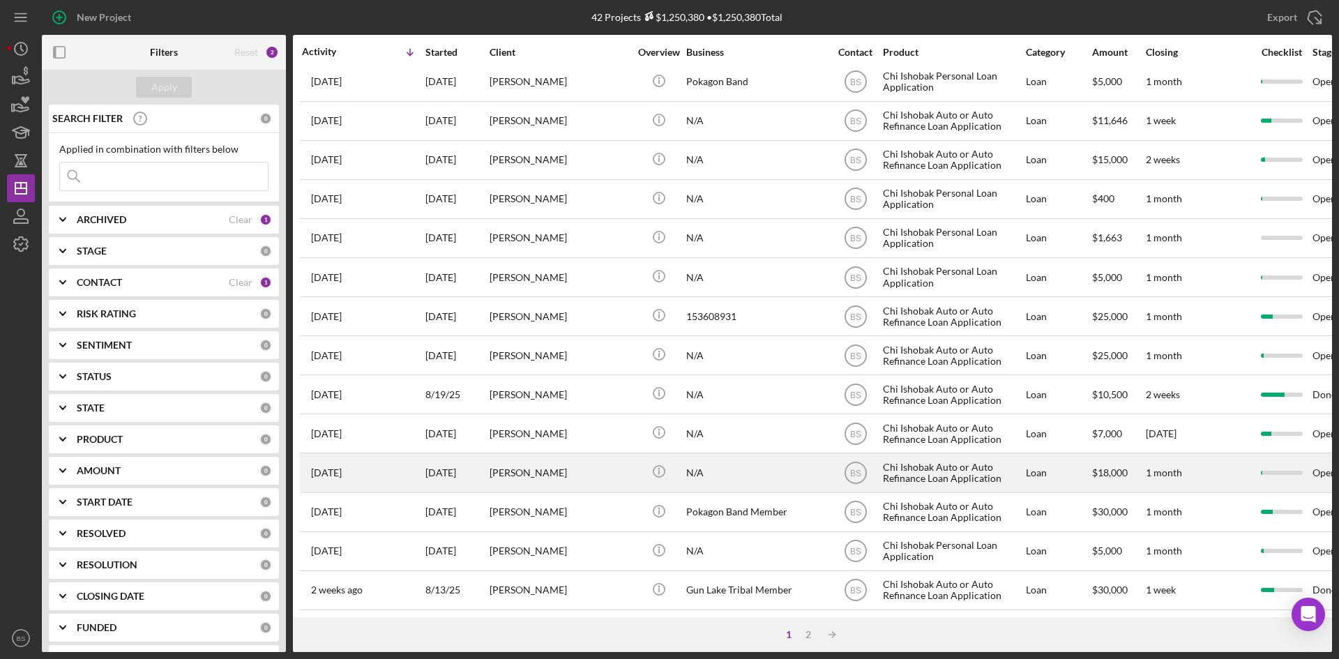
scroll to position [448, 0]
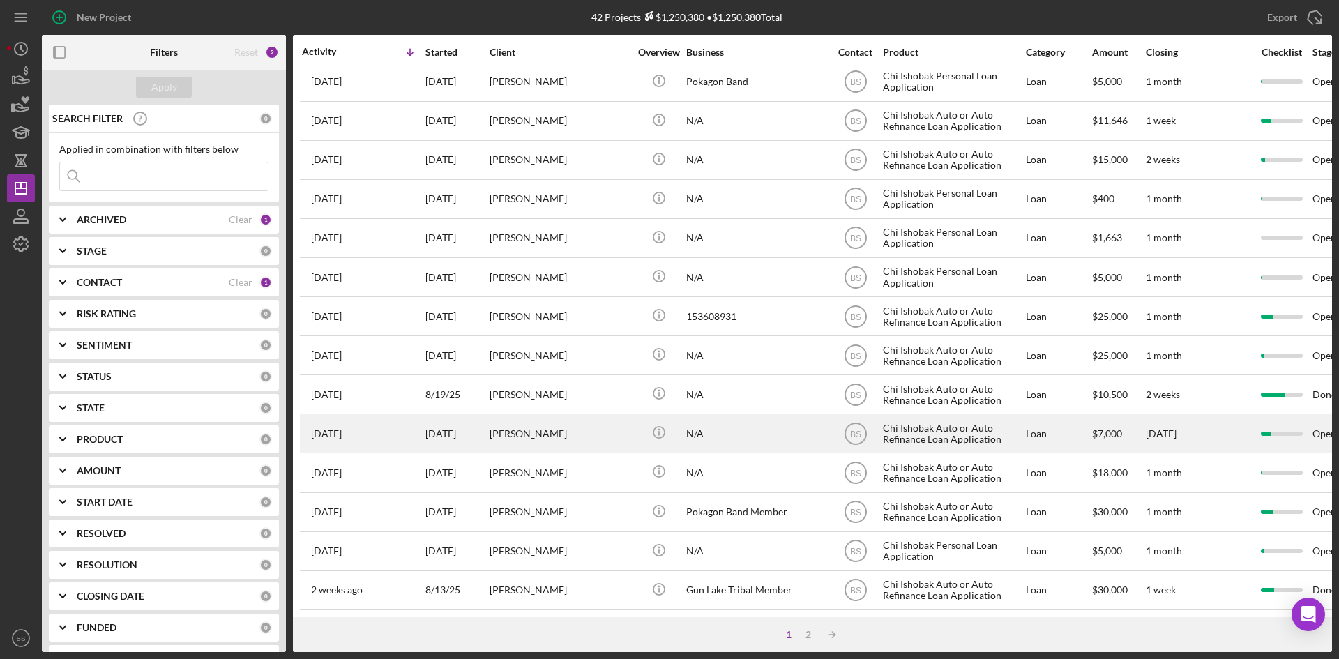
click at [501, 434] on div "[PERSON_NAME]" at bounding box center [558, 433] width 139 height 37
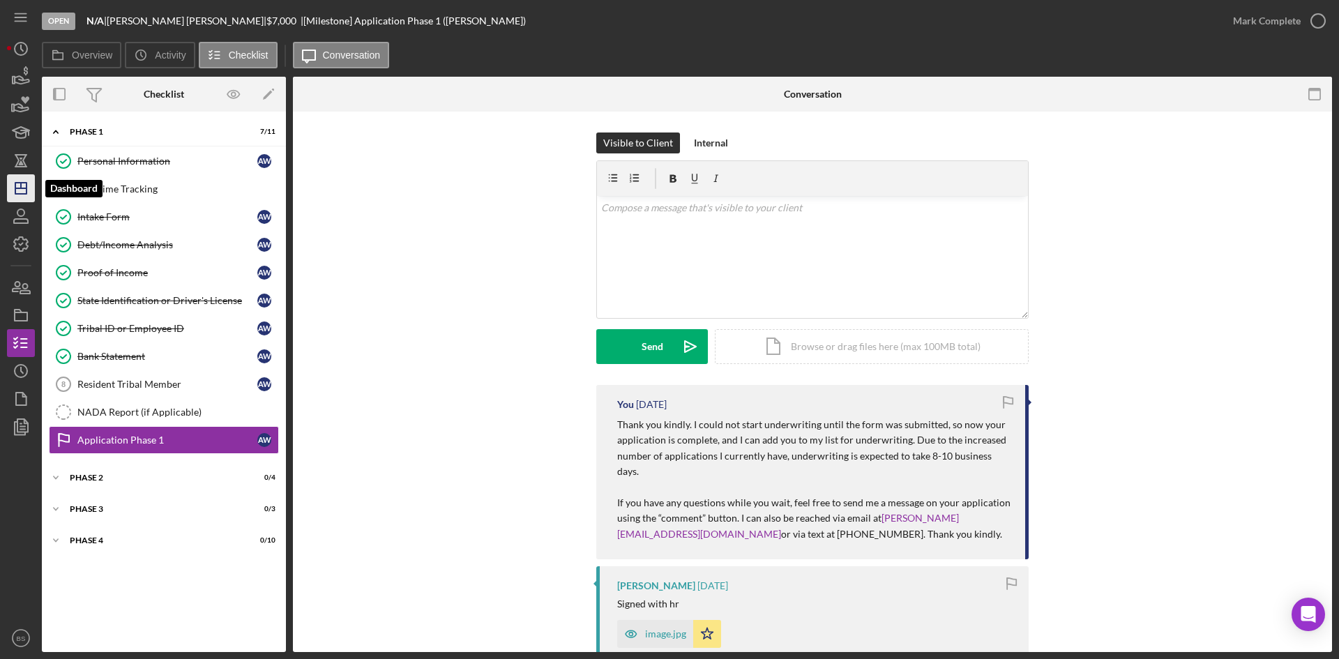
click at [29, 188] on icon "Icon/Dashboard" at bounding box center [20, 188] width 35 height 35
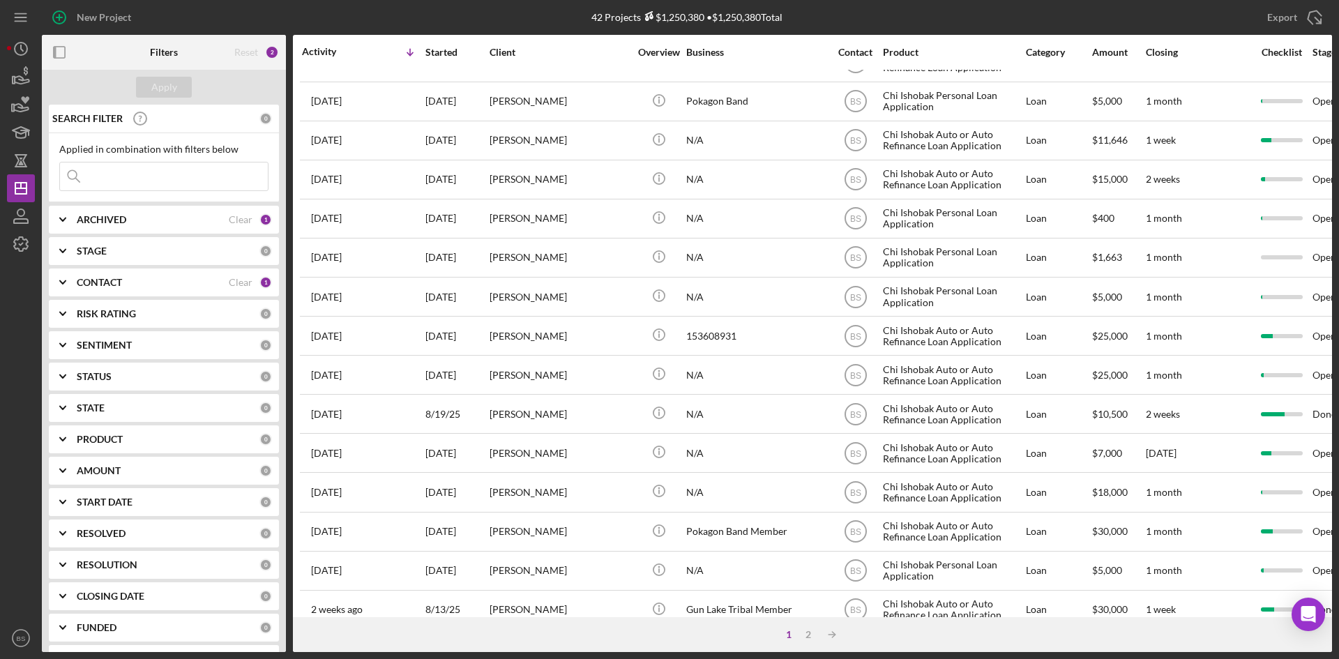
scroll to position [448, 0]
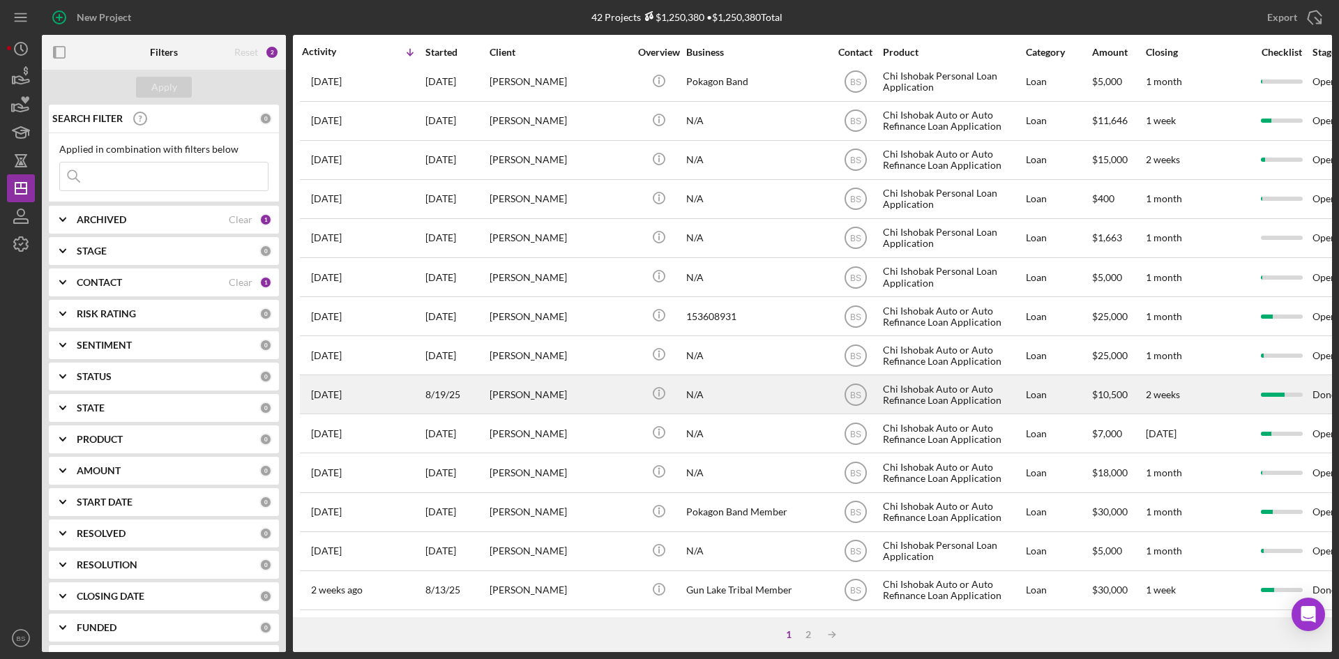
click at [551, 376] on div "[PERSON_NAME]" at bounding box center [558, 394] width 139 height 37
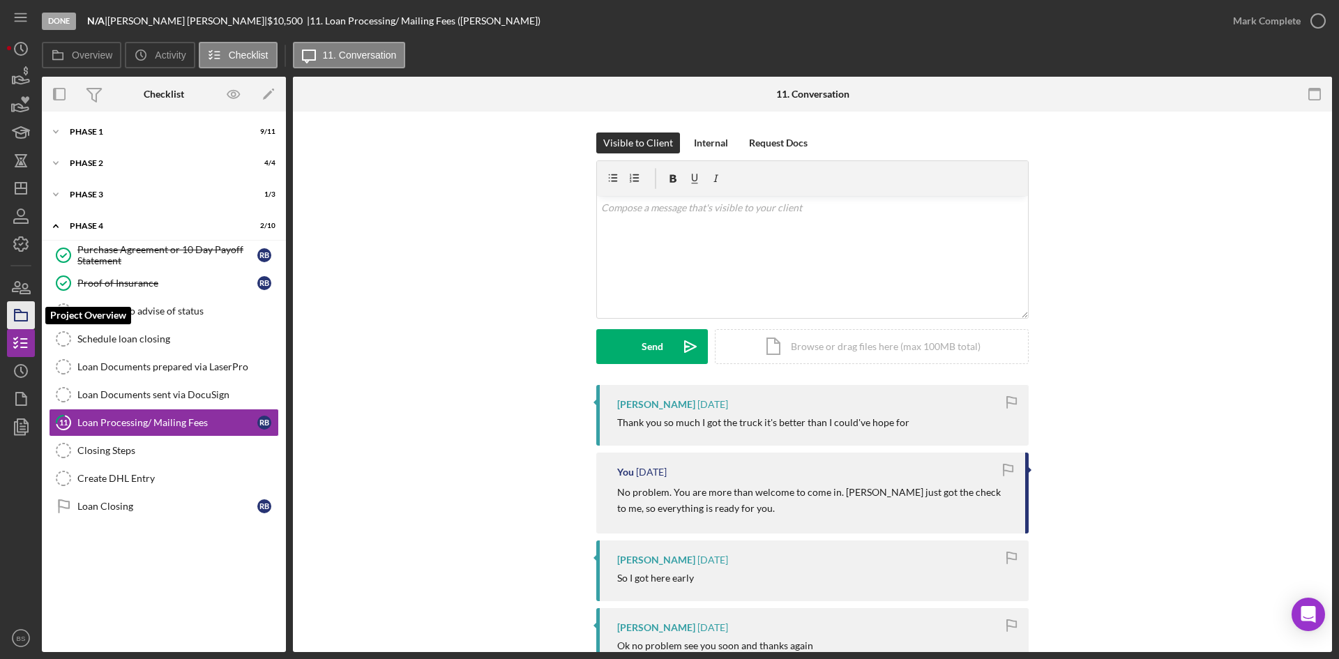
click at [20, 317] on icon "button" at bounding box center [20, 315] width 35 height 35
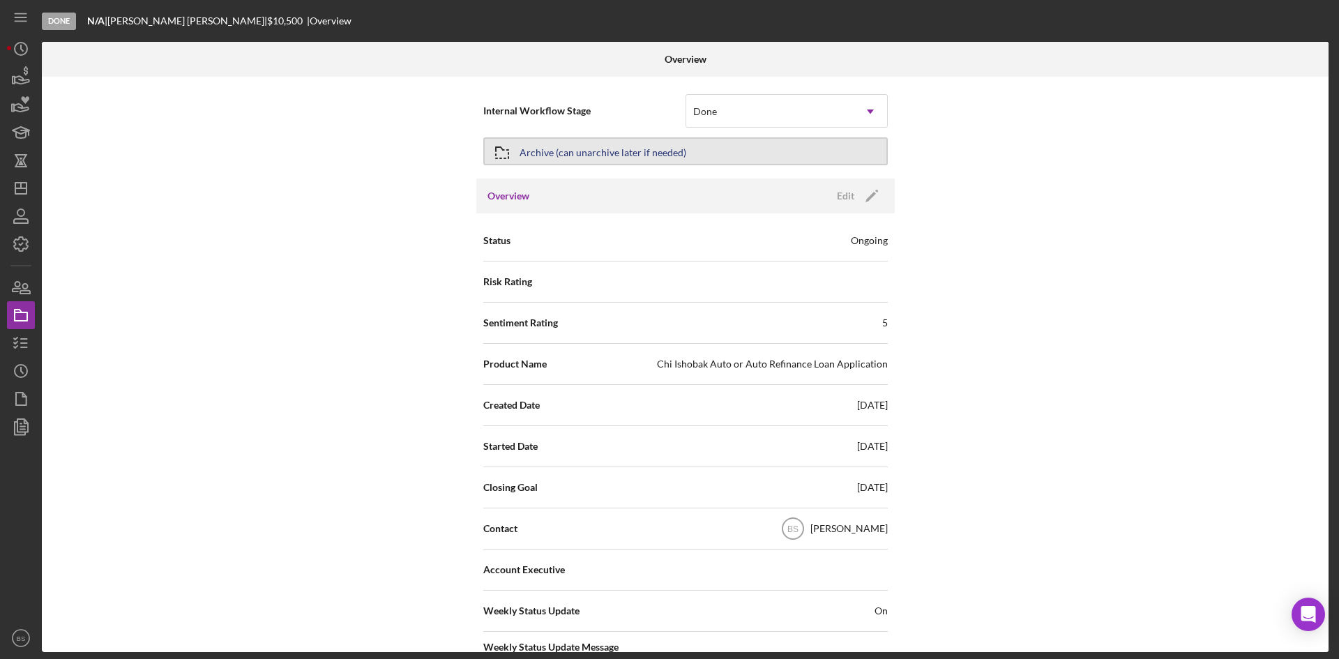
click at [675, 141] on div "Archive (can unarchive later if needed)" at bounding box center [602, 151] width 167 height 25
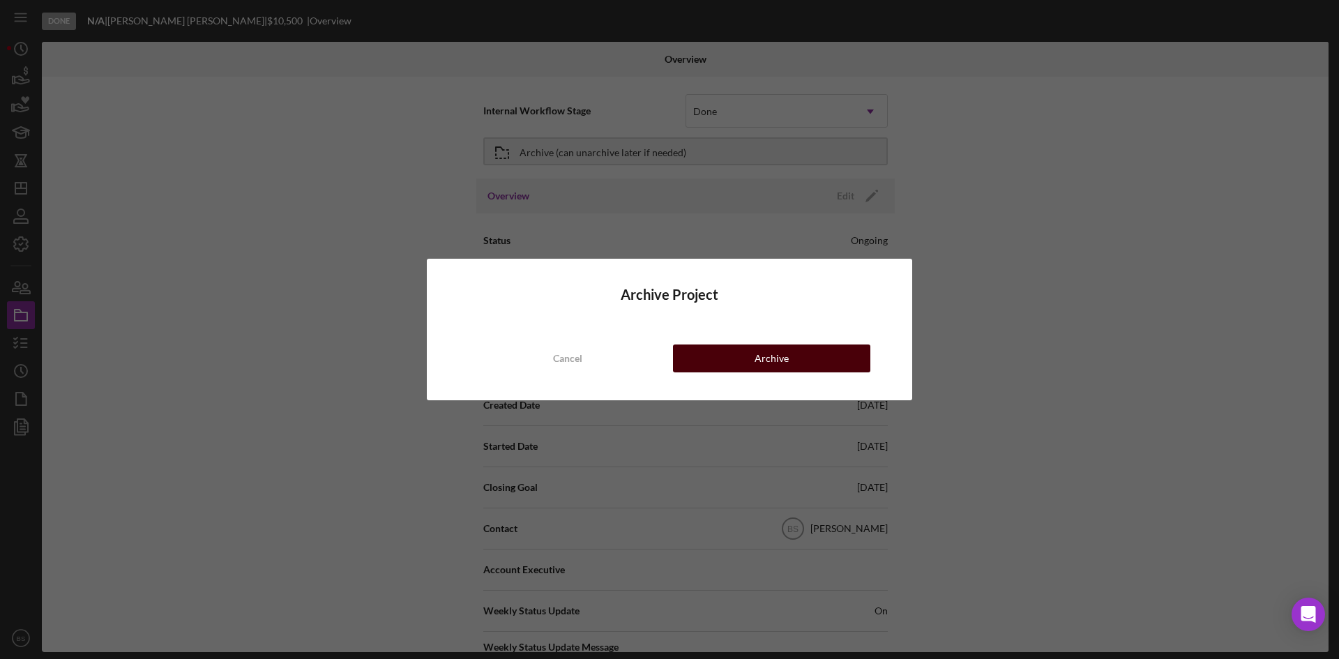
click at [710, 347] on button "Archive" at bounding box center [771, 358] width 197 height 28
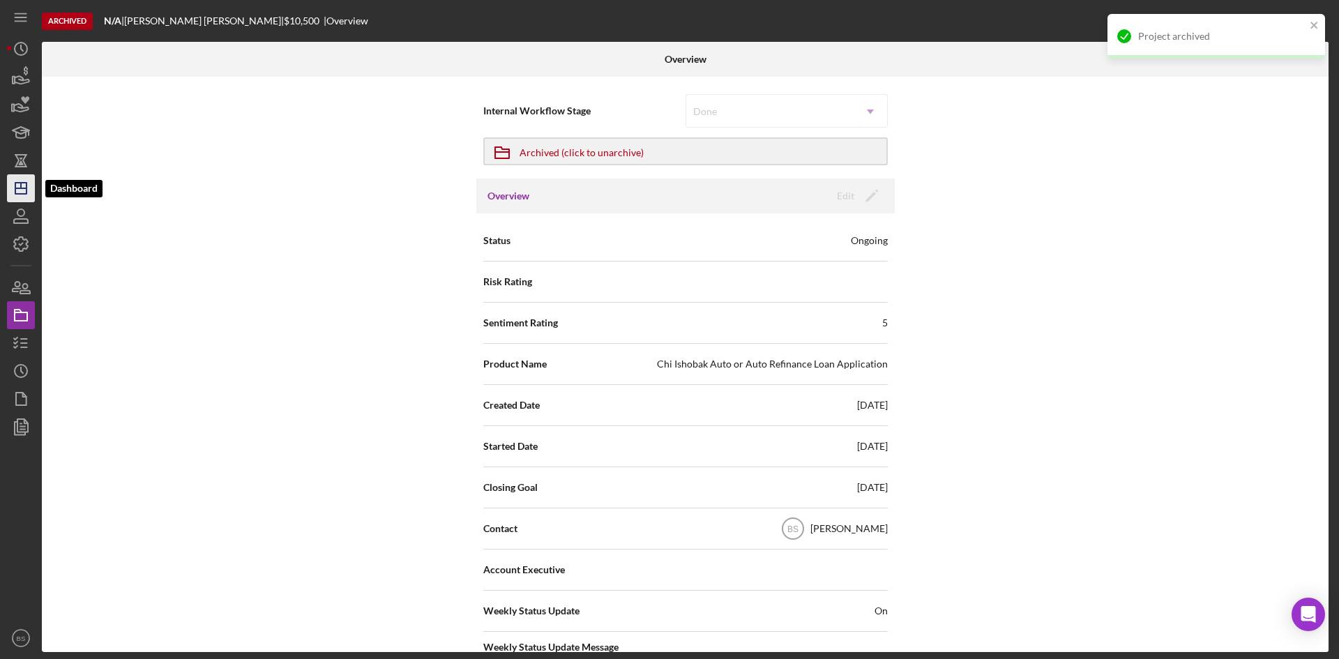
click at [25, 192] on icon "Icon/Dashboard" at bounding box center [20, 188] width 35 height 35
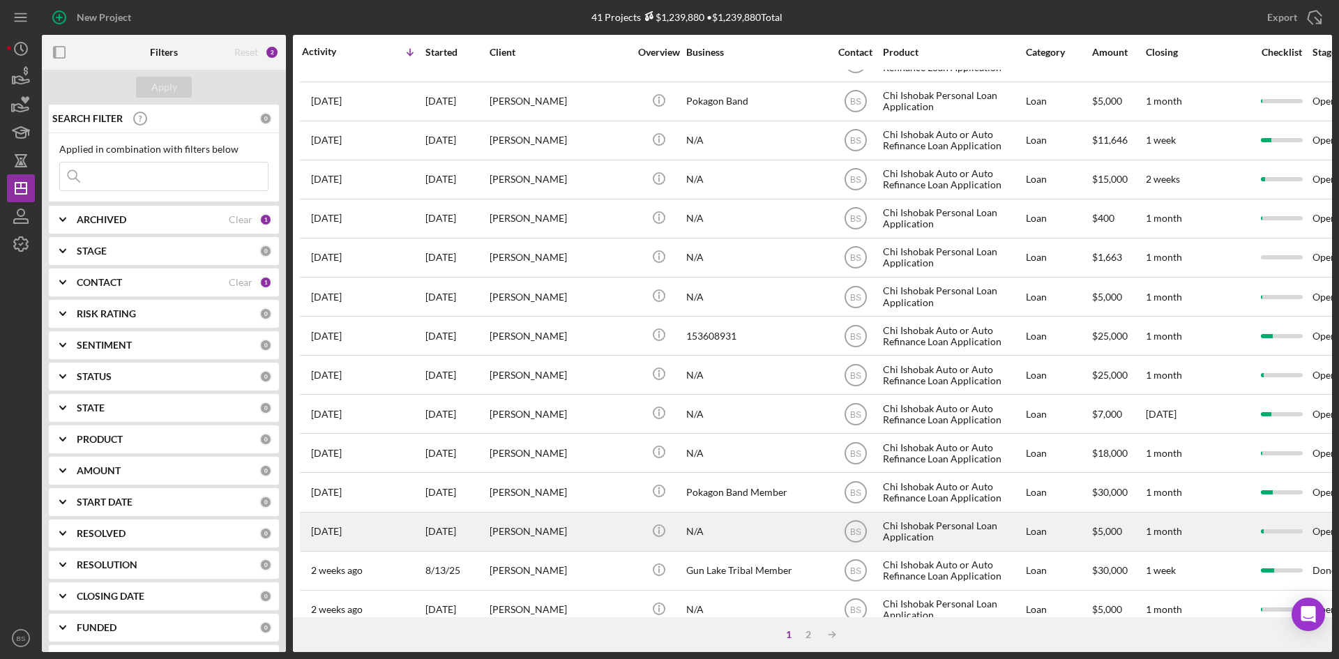
scroll to position [448, 0]
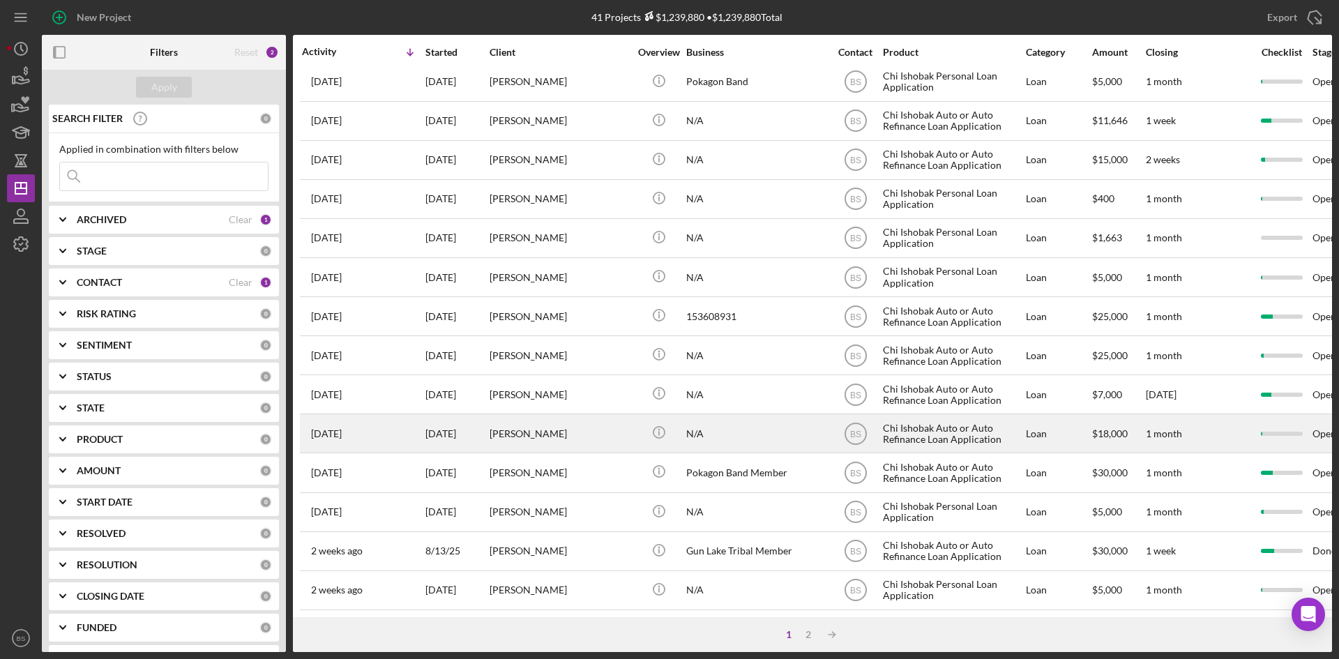
click at [545, 420] on div "[PERSON_NAME]" at bounding box center [558, 433] width 139 height 37
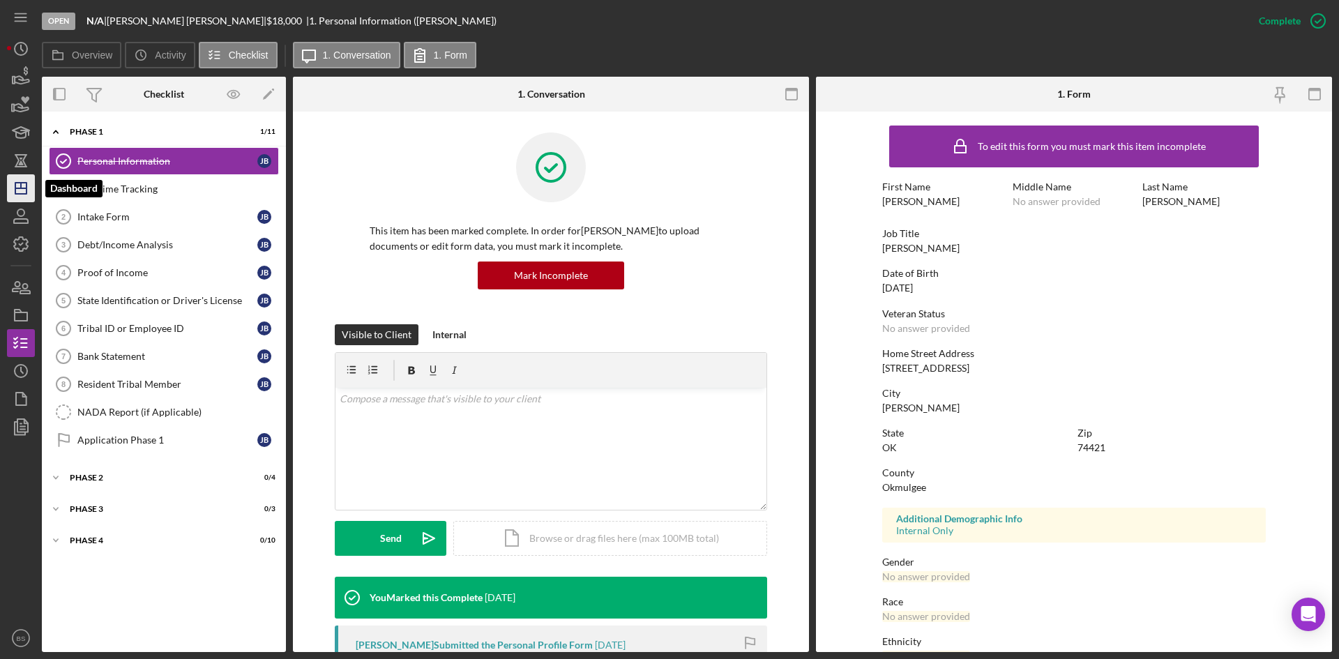
click at [15, 193] on polygon "button" at bounding box center [20, 188] width 11 height 11
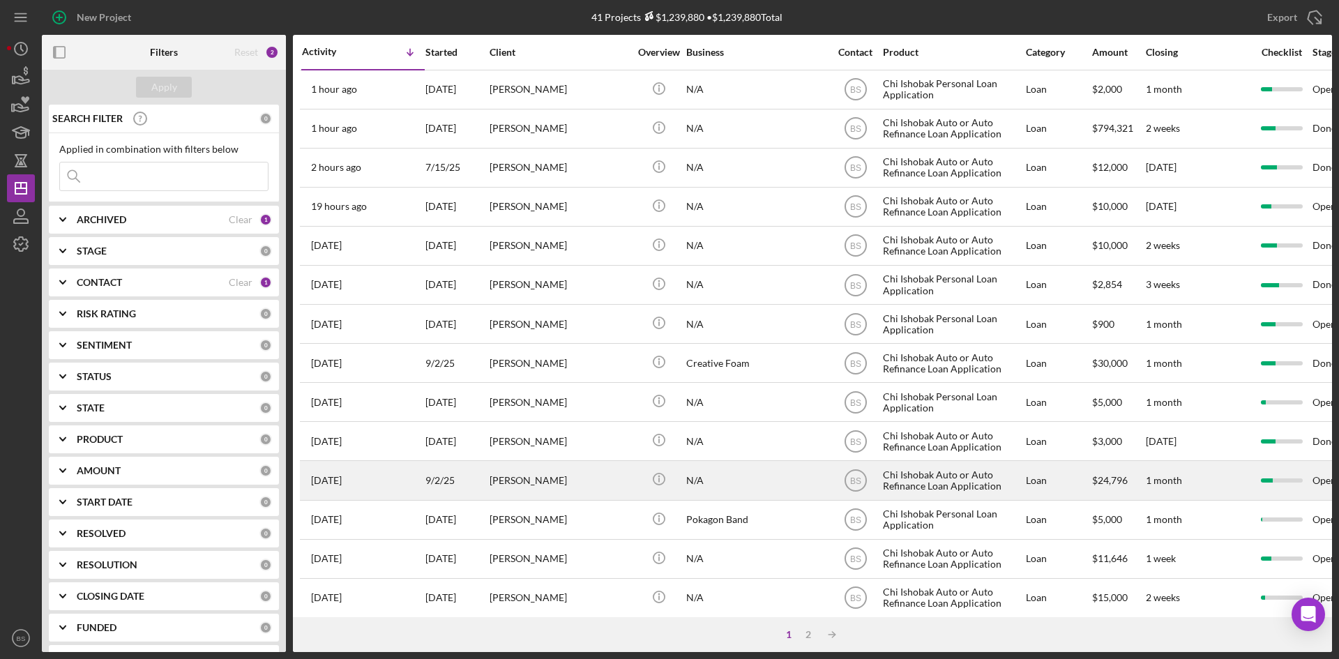
click at [531, 474] on div "[PERSON_NAME]" at bounding box center [558, 480] width 139 height 37
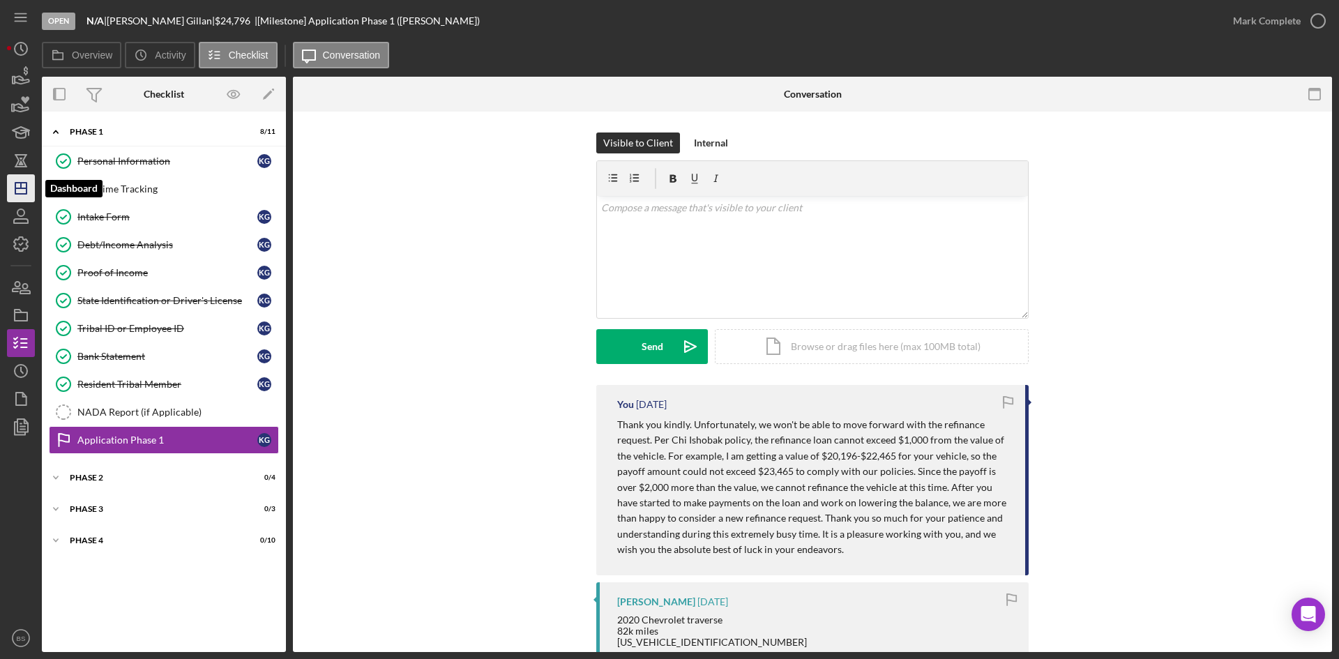
click at [20, 200] on icon "Icon/Dashboard" at bounding box center [20, 188] width 35 height 35
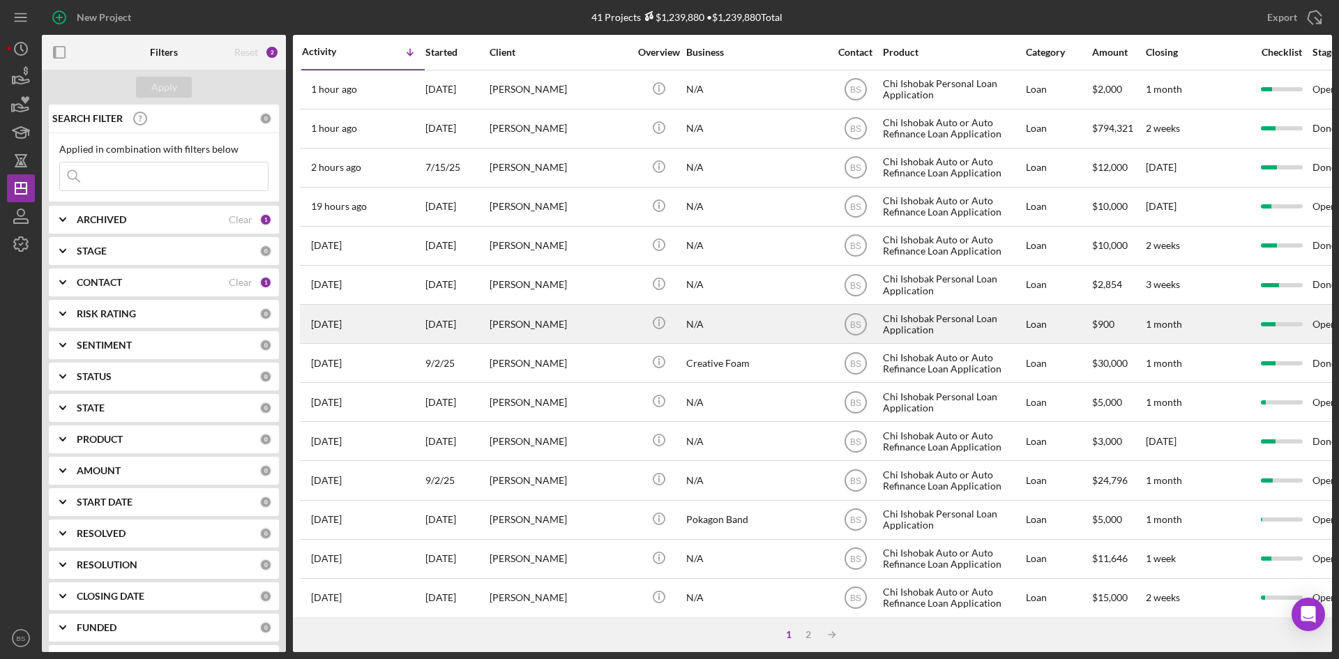
scroll to position [70, 0]
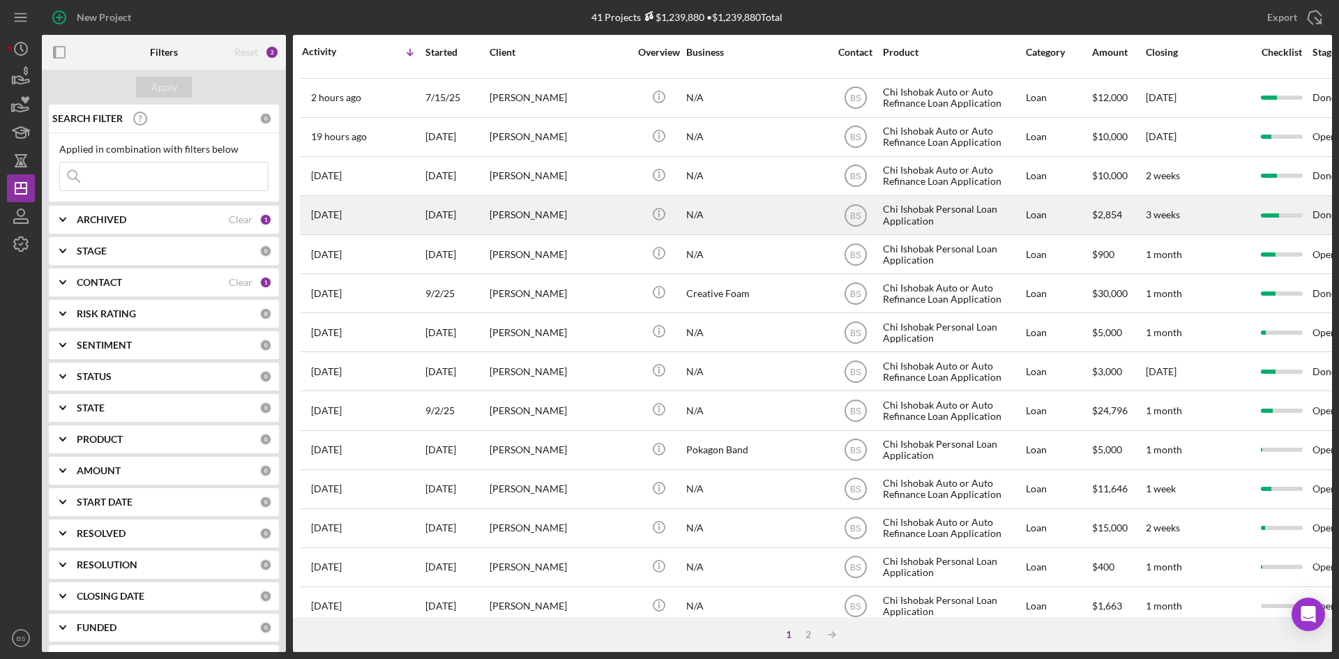
click at [562, 225] on div "[PERSON_NAME]" at bounding box center [558, 215] width 139 height 37
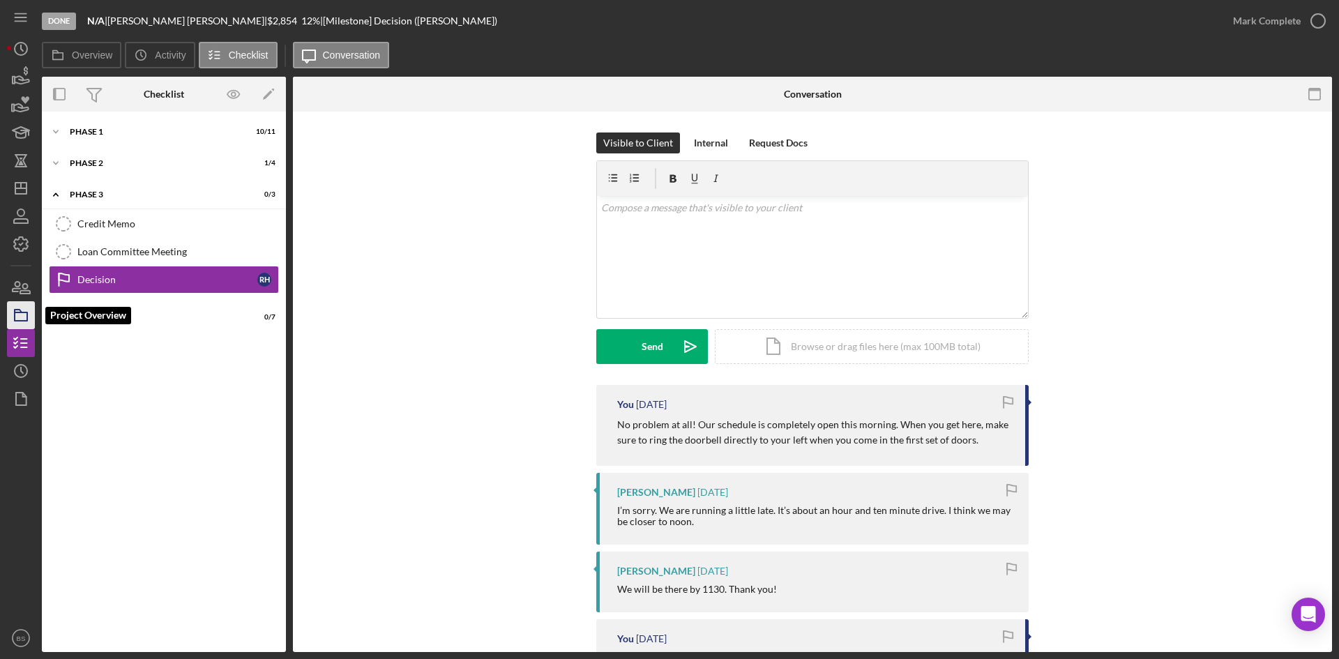
click at [28, 311] on icon "button" at bounding box center [20, 315] width 35 height 35
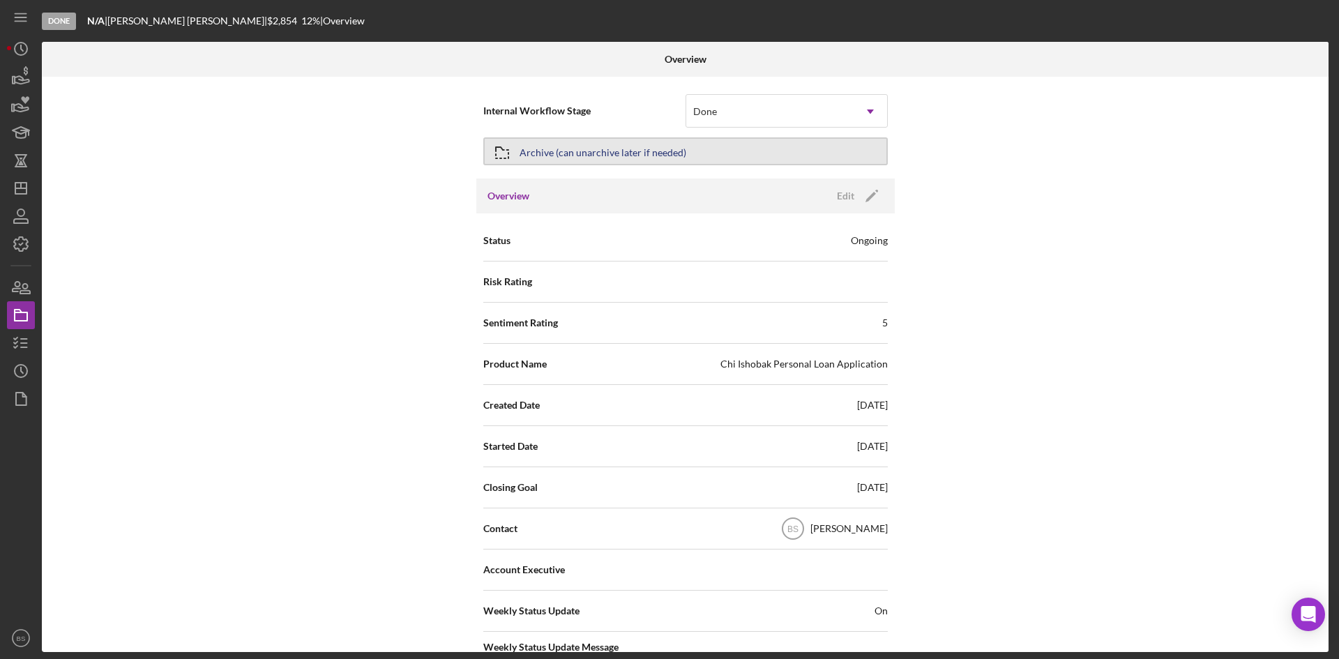
click at [523, 141] on div "Archive (can unarchive later if needed)" at bounding box center [602, 151] width 167 height 25
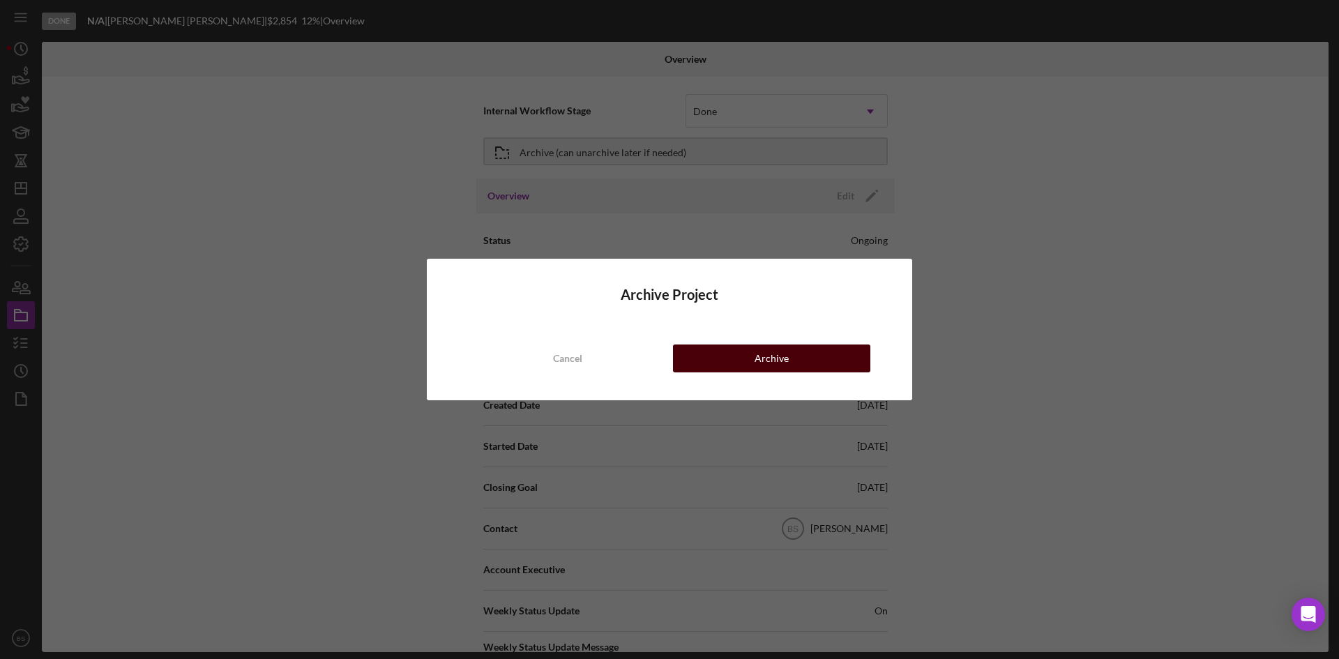
click at [692, 359] on button "Archive" at bounding box center [771, 358] width 197 height 28
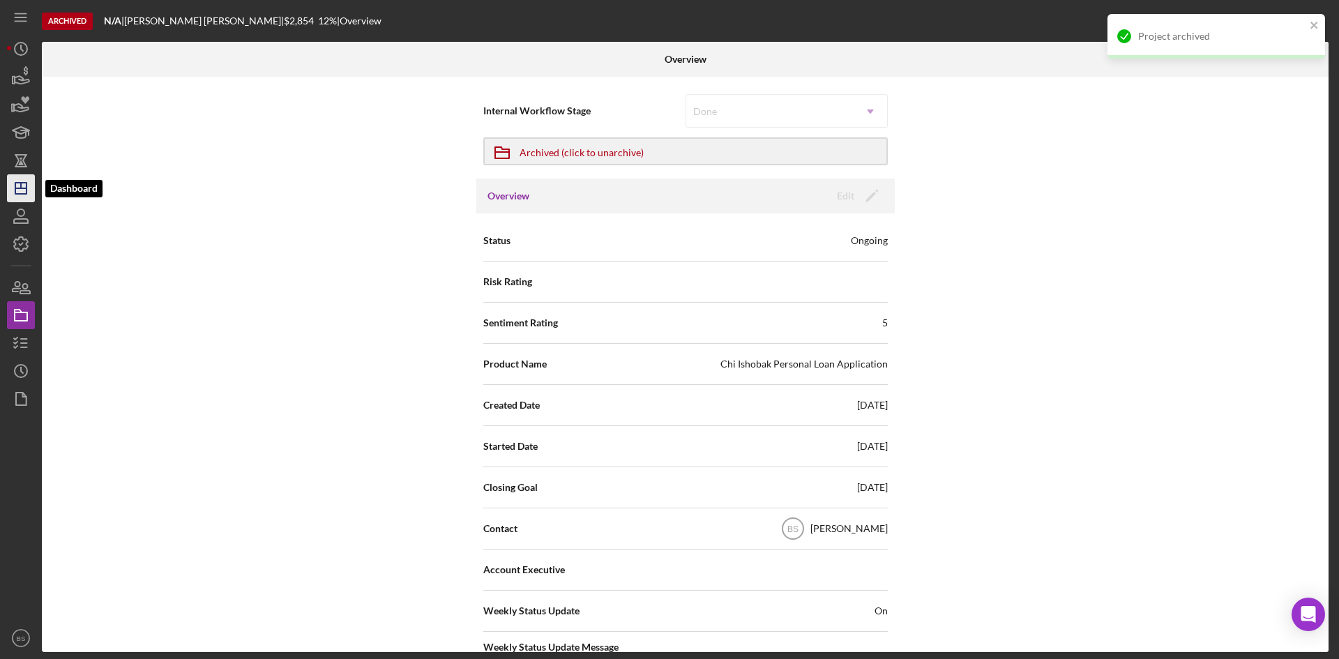
click at [28, 190] on icon "Icon/Dashboard" at bounding box center [20, 188] width 35 height 35
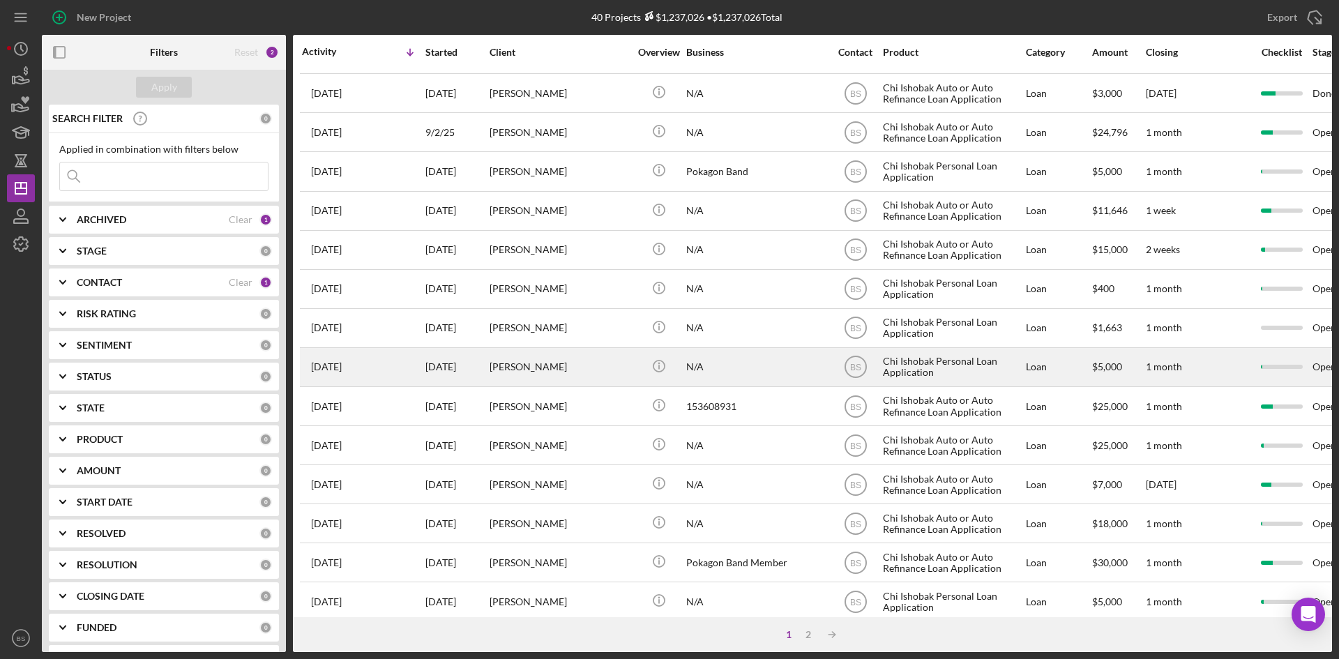
scroll to position [239, 0]
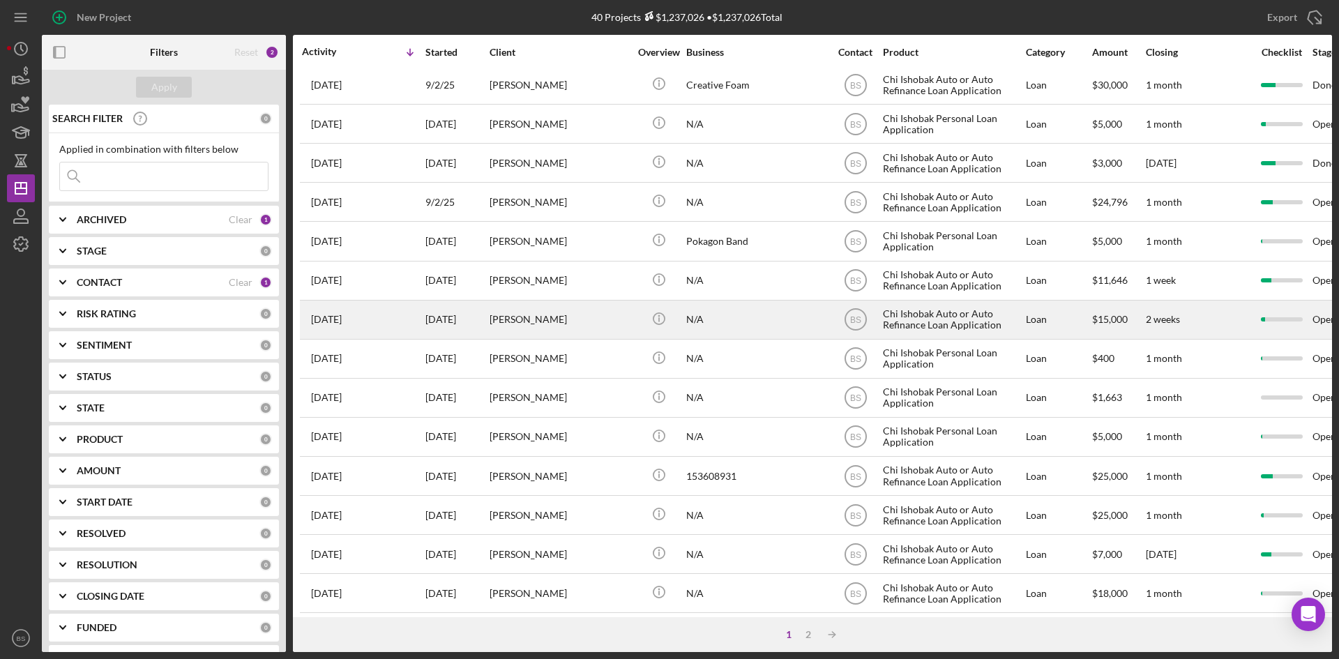
click at [538, 310] on div "[PERSON_NAME]" at bounding box center [558, 319] width 139 height 37
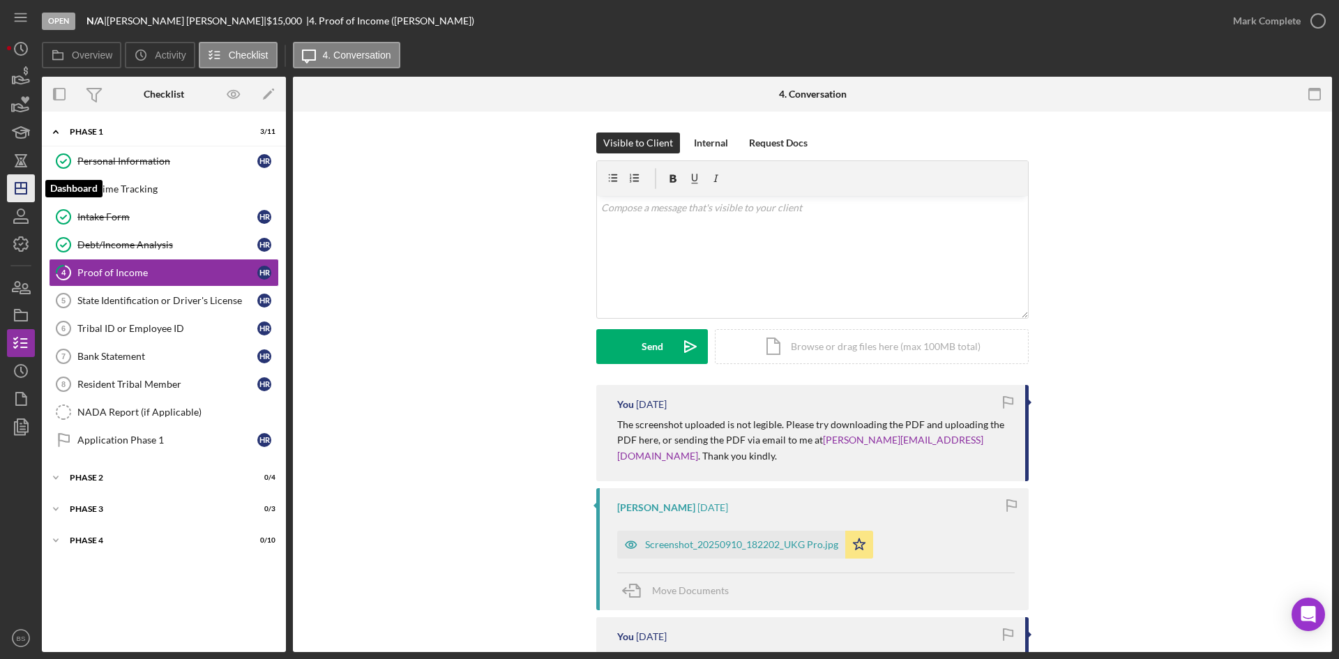
click at [25, 190] on icon "Icon/Dashboard" at bounding box center [20, 188] width 35 height 35
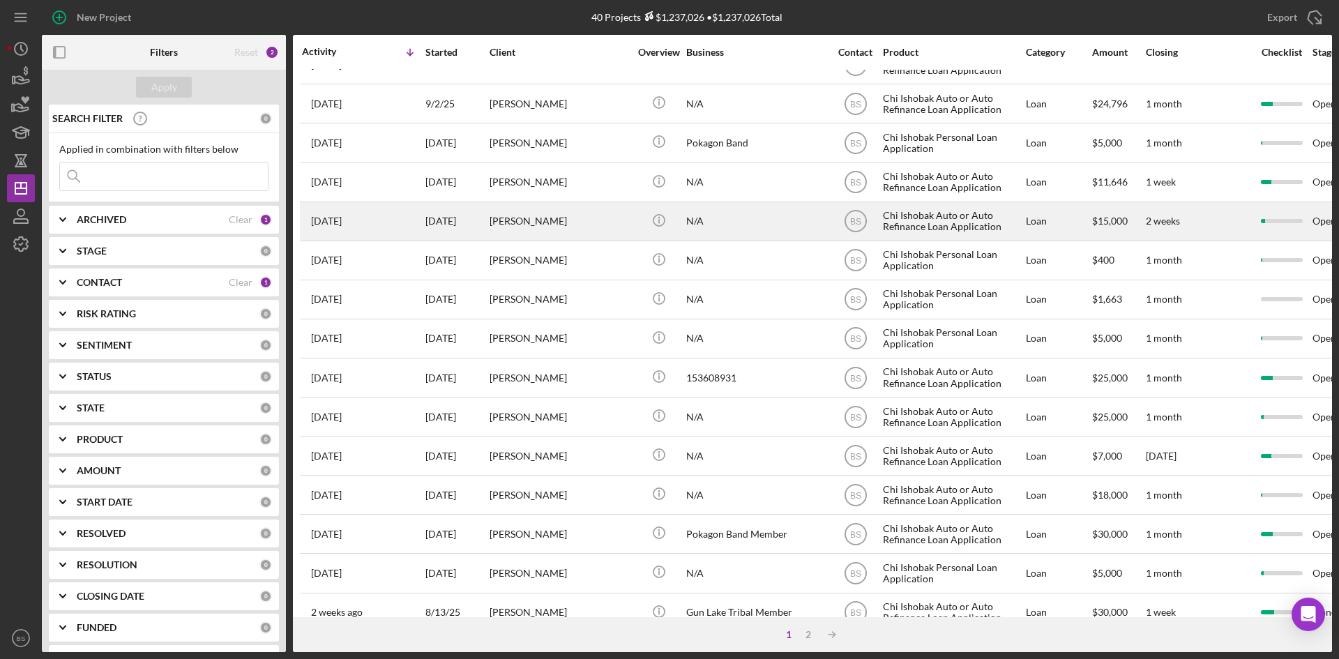
scroll to position [349, 0]
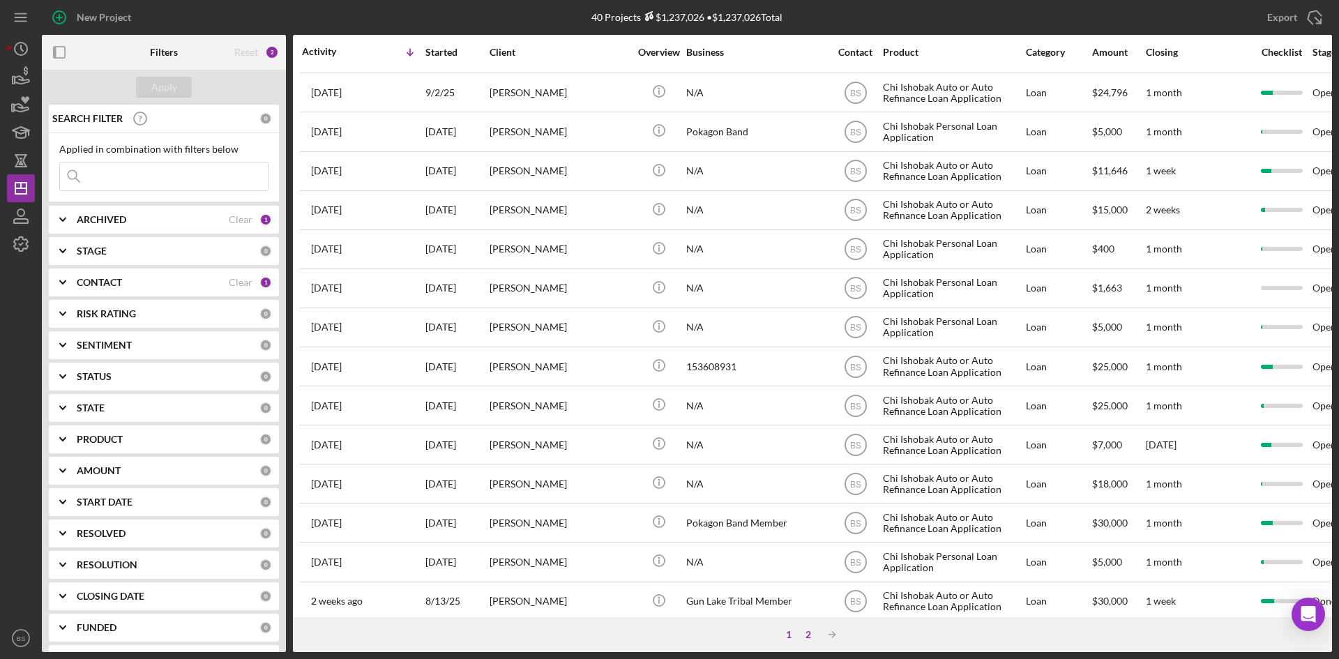
click at [808, 633] on div "2" at bounding box center [808, 634] width 20 height 11
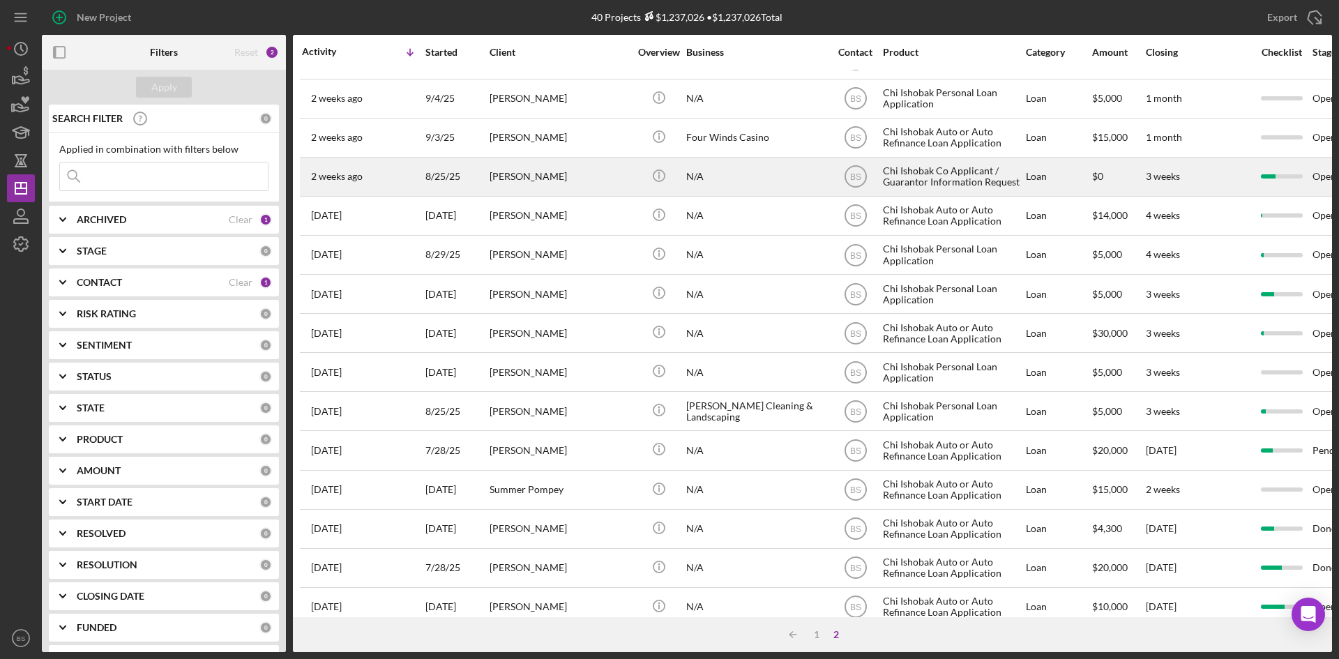
scroll to position [0, 0]
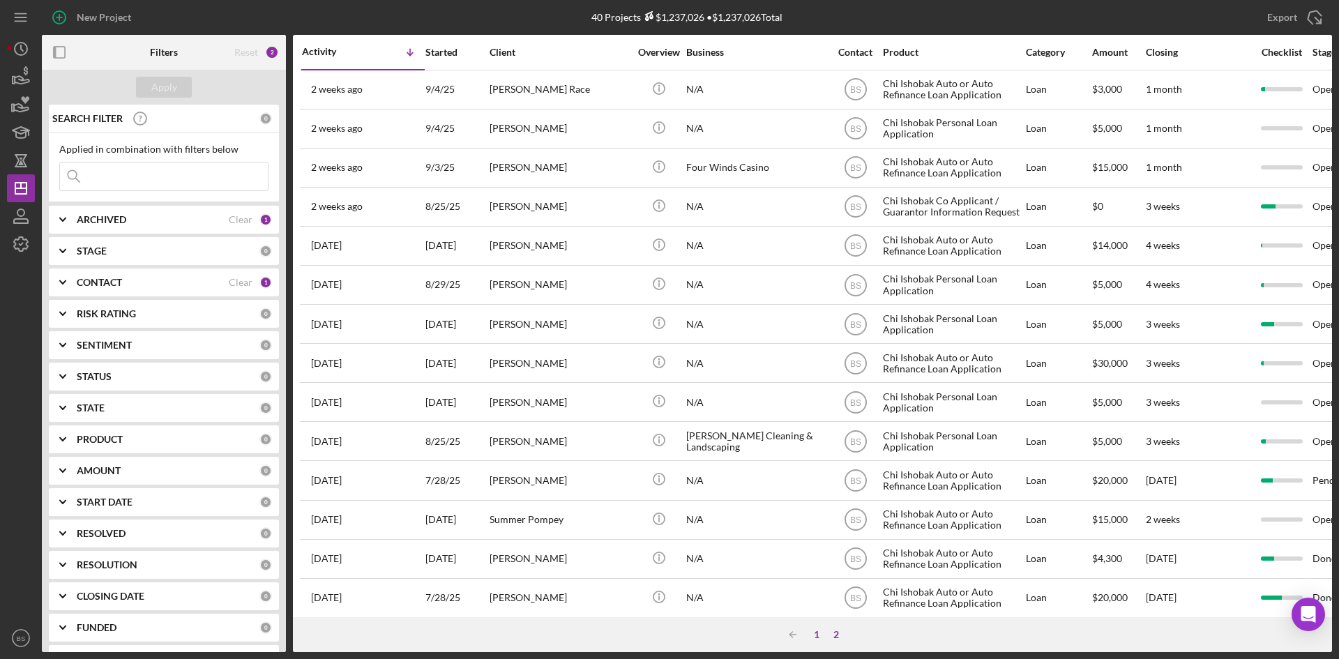
click at [814, 636] on div "1" at bounding box center [817, 634] width 20 height 11
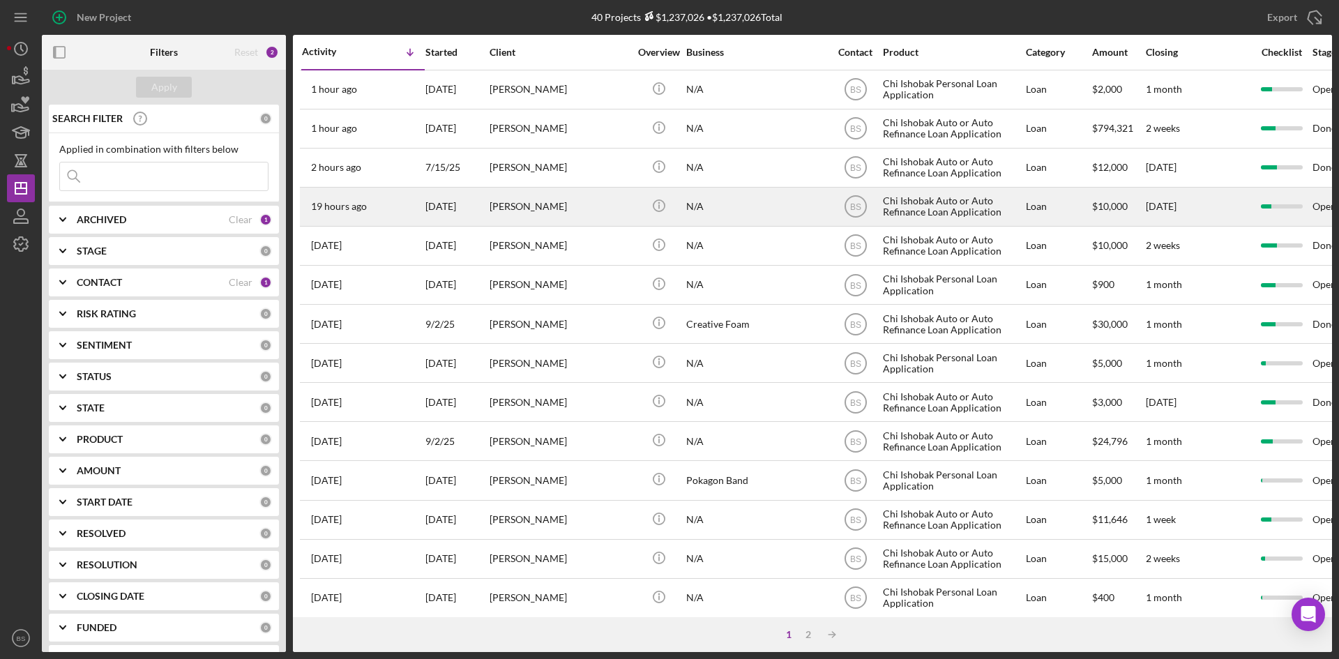
click at [540, 199] on div "[PERSON_NAME]" at bounding box center [558, 206] width 139 height 37
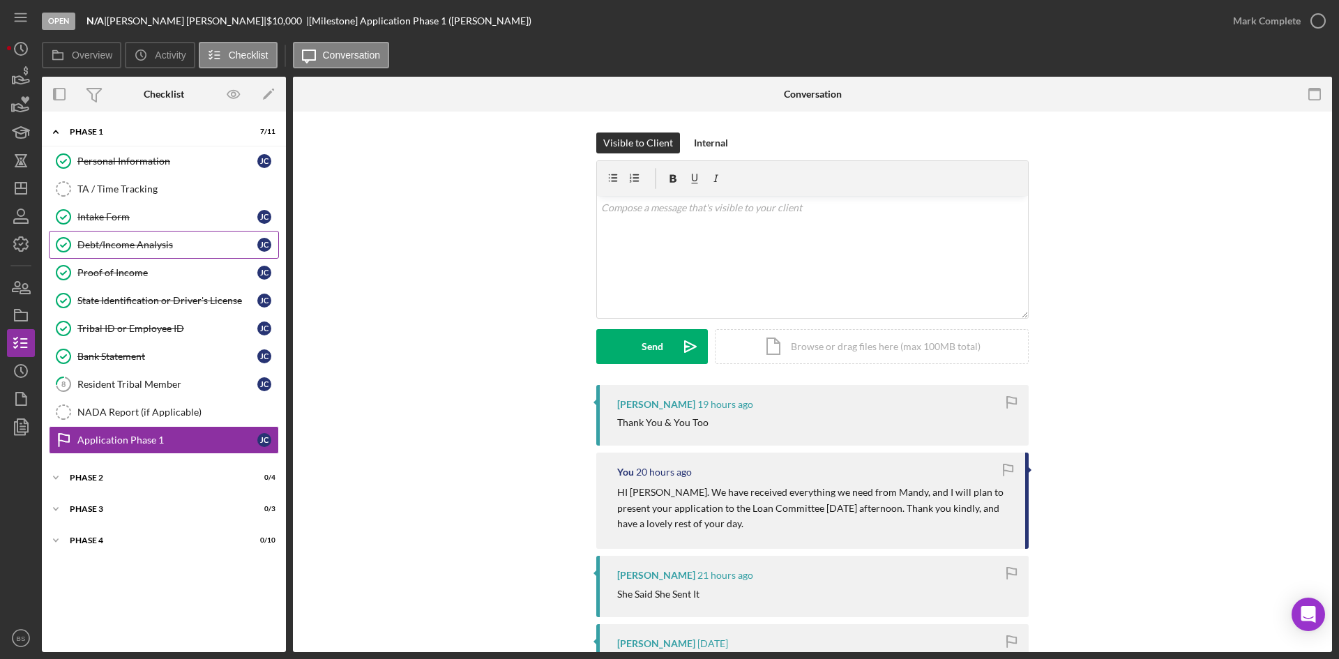
drag, startPoint x: 145, startPoint y: 240, endPoint x: 188, endPoint y: 240, distance: 42.5
click at [145, 240] on div "Debt/Income Analysis" at bounding box center [167, 244] width 180 height 11
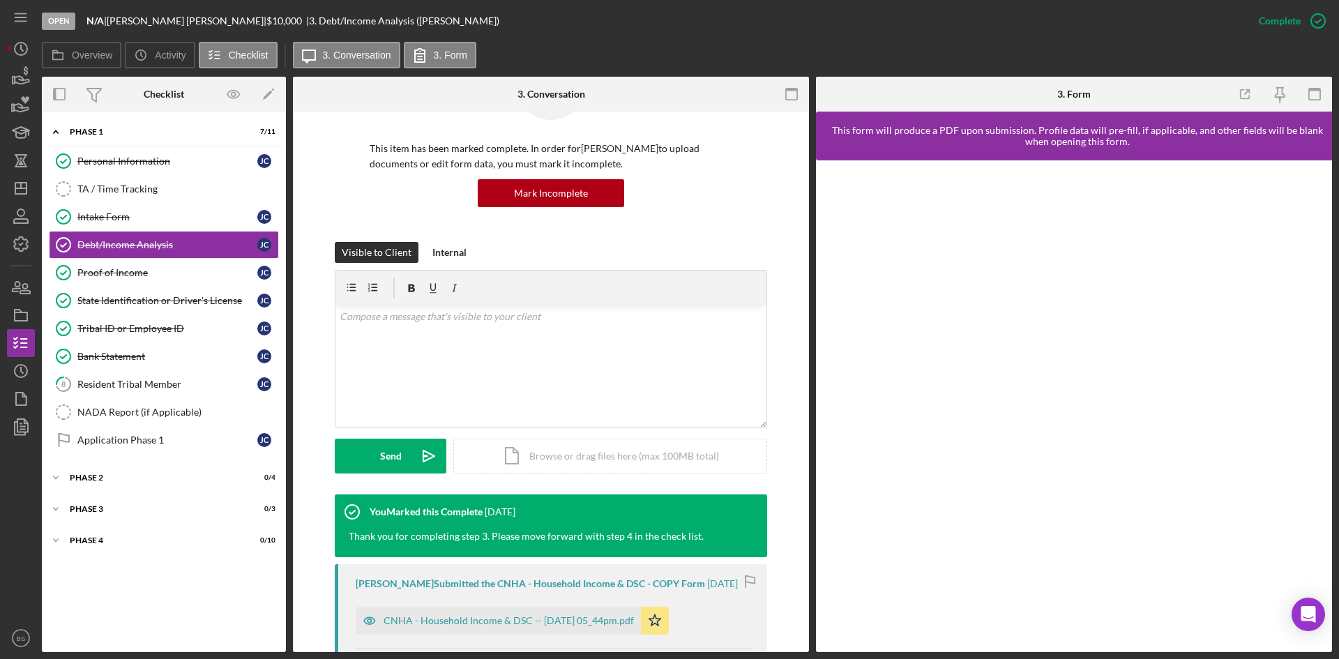
scroll to position [209, 0]
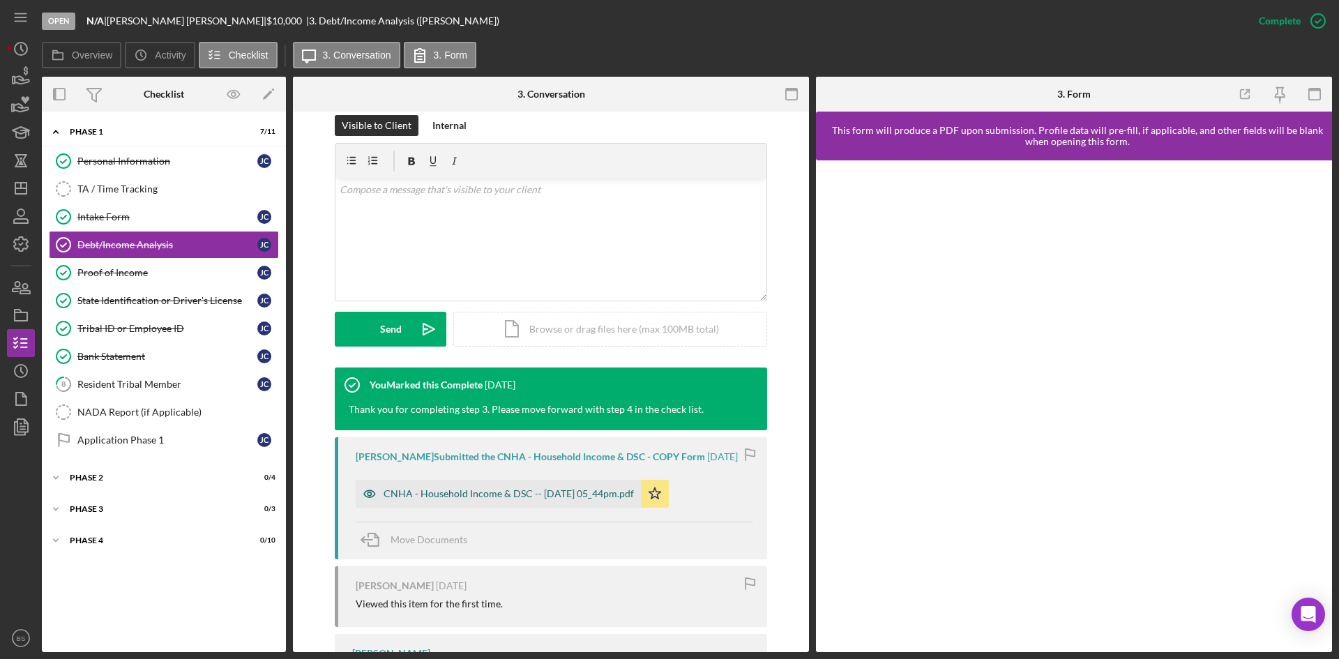
click at [528, 491] on div "CNHA - Household Income & DSC -- [DATE] 05_44pm.pdf" at bounding box center [508, 493] width 250 height 11
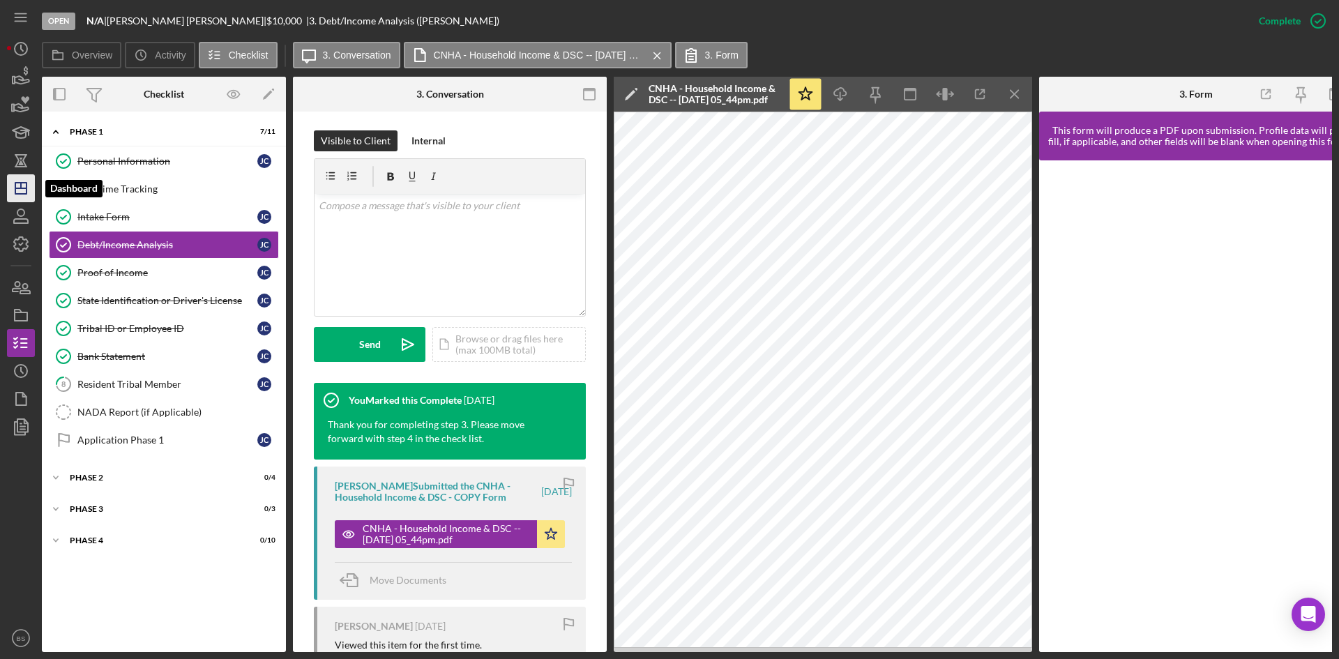
click at [20, 193] on icon "Icon/Dashboard" at bounding box center [20, 188] width 35 height 35
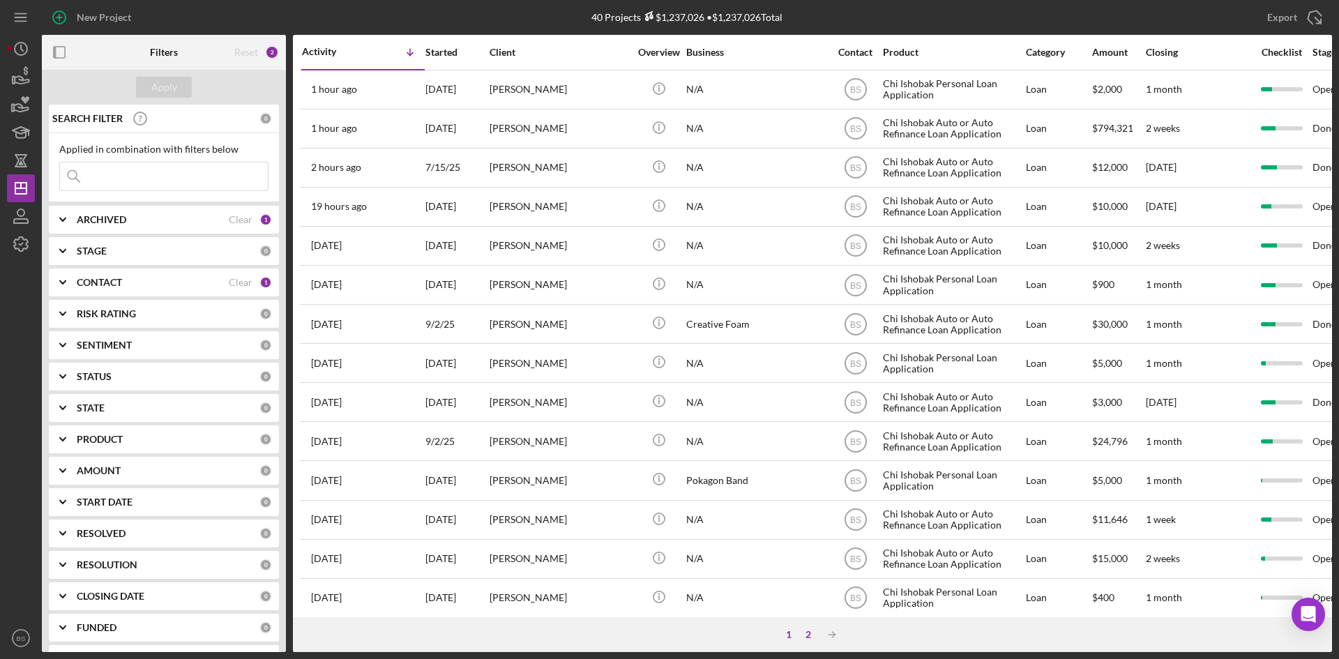
click at [813, 635] on div "2" at bounding box center [808, 634] width 20 height 11
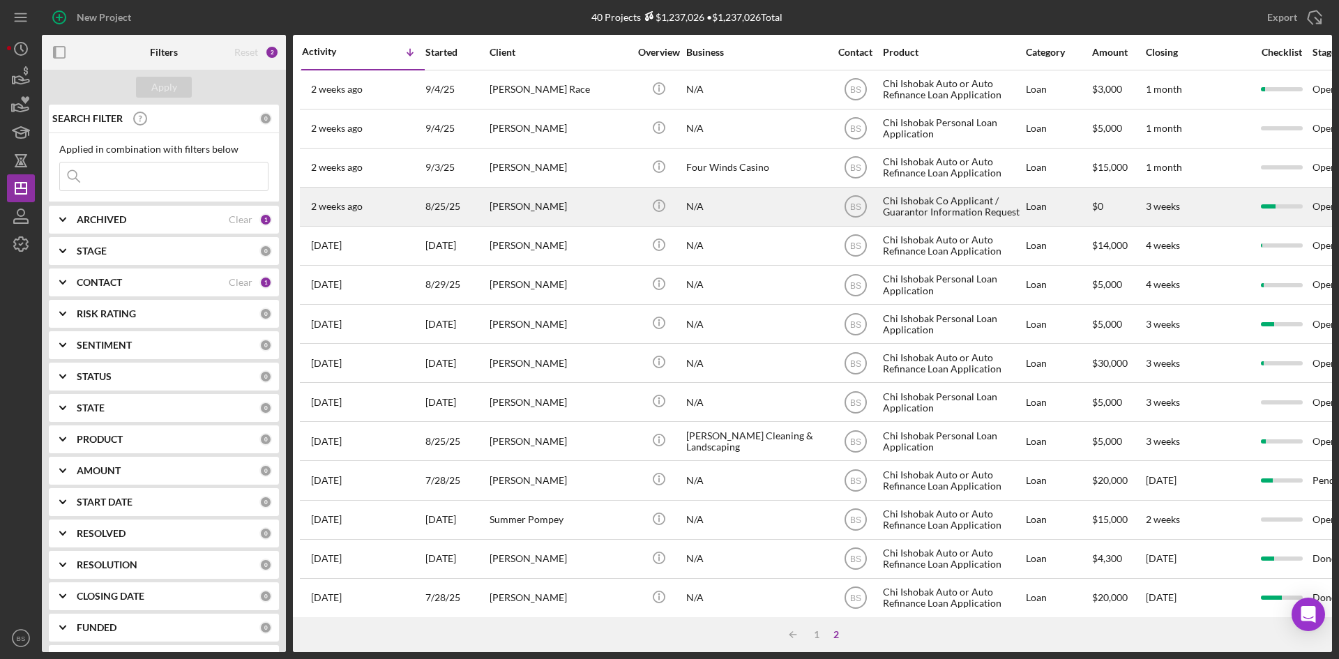
click at [576, 223] on div "[PERSON_NAME]" at bounding box center [558, 206] width 139 height 37
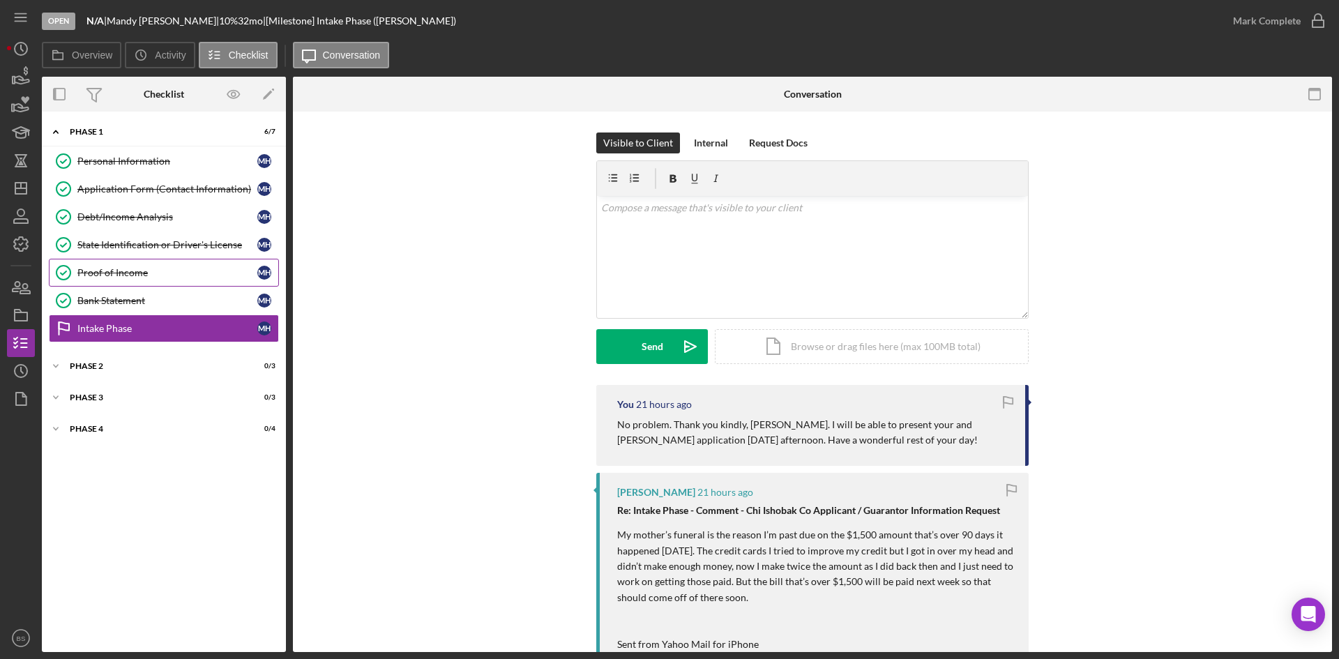
click at [108, 267] on div "Proof of Income" at bounding box center [167, 272] width 180 height 11
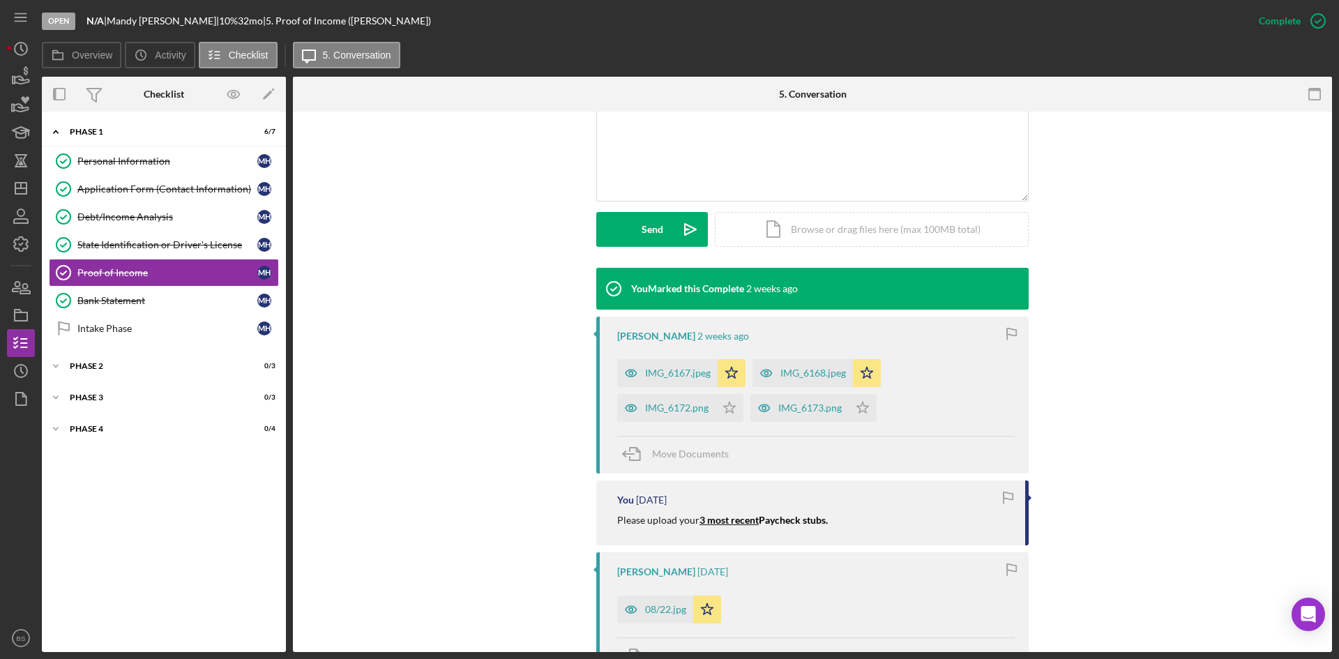
scroll to position [349, 0]
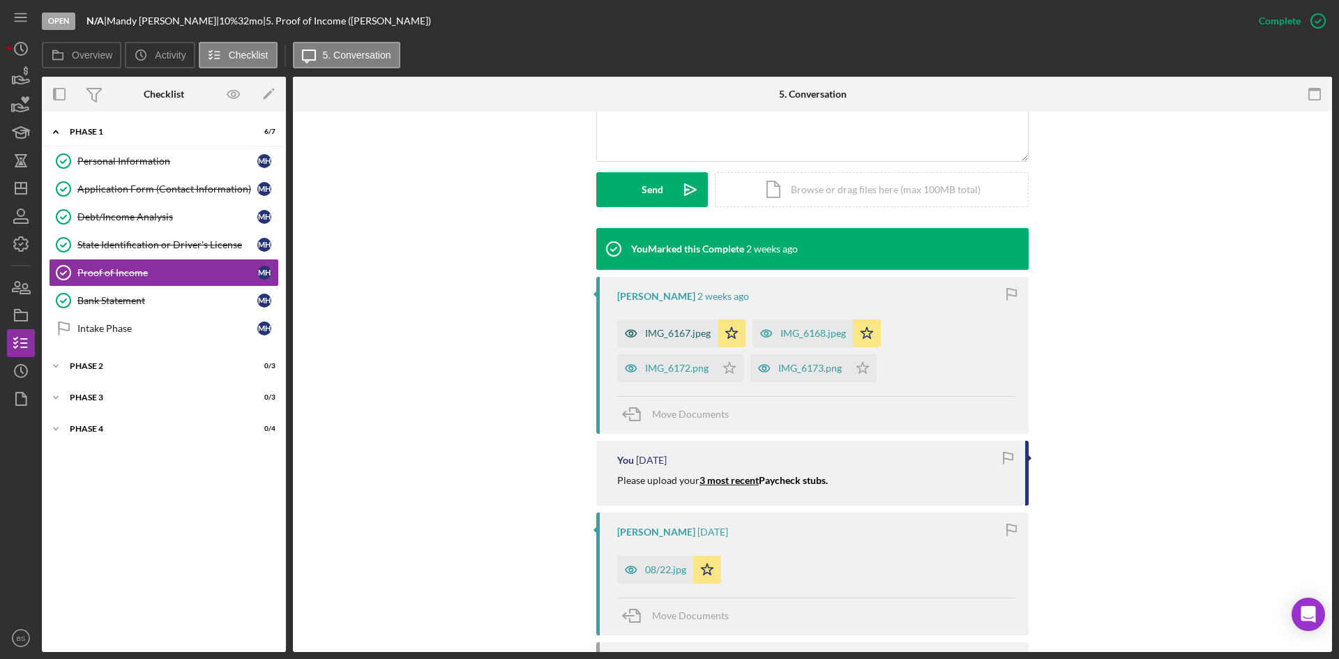
click at [656, 340] on div "IMG_6167.jpeg" at bounding box center [667, 333] width 100 height 28
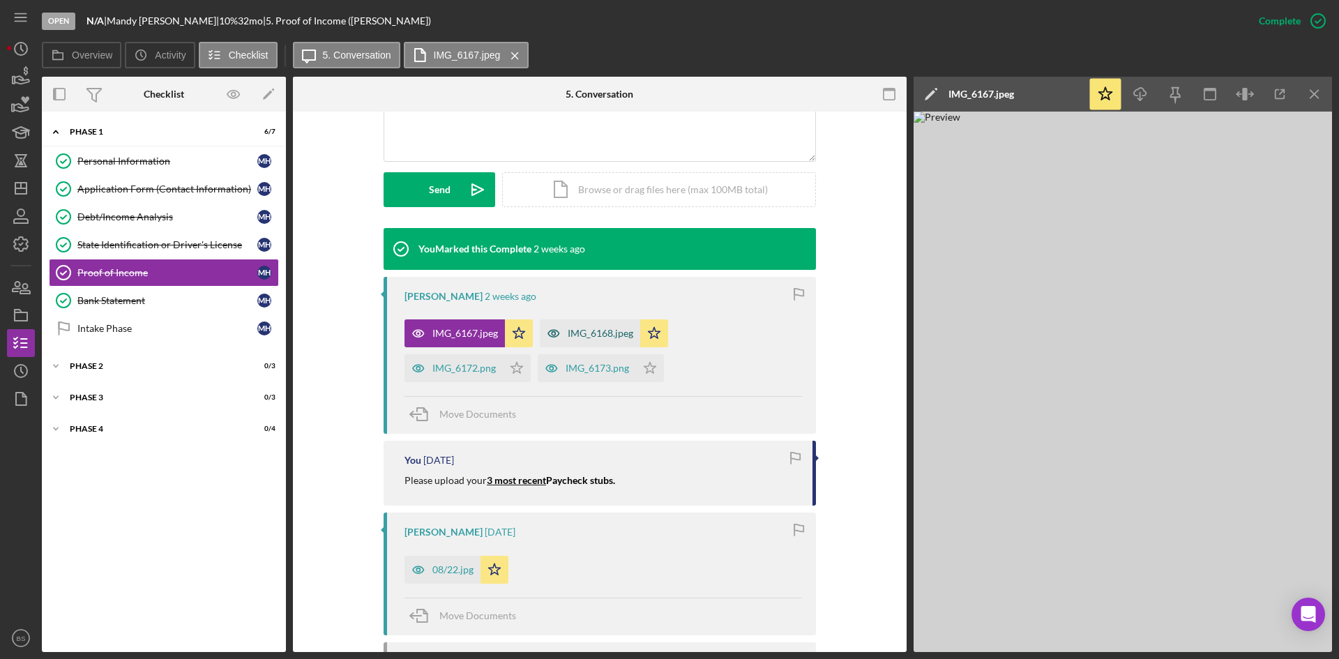
click at [591, 336] on div "IMG_6168.jpeg" at bounding box center [601, 333] width 66 height 11
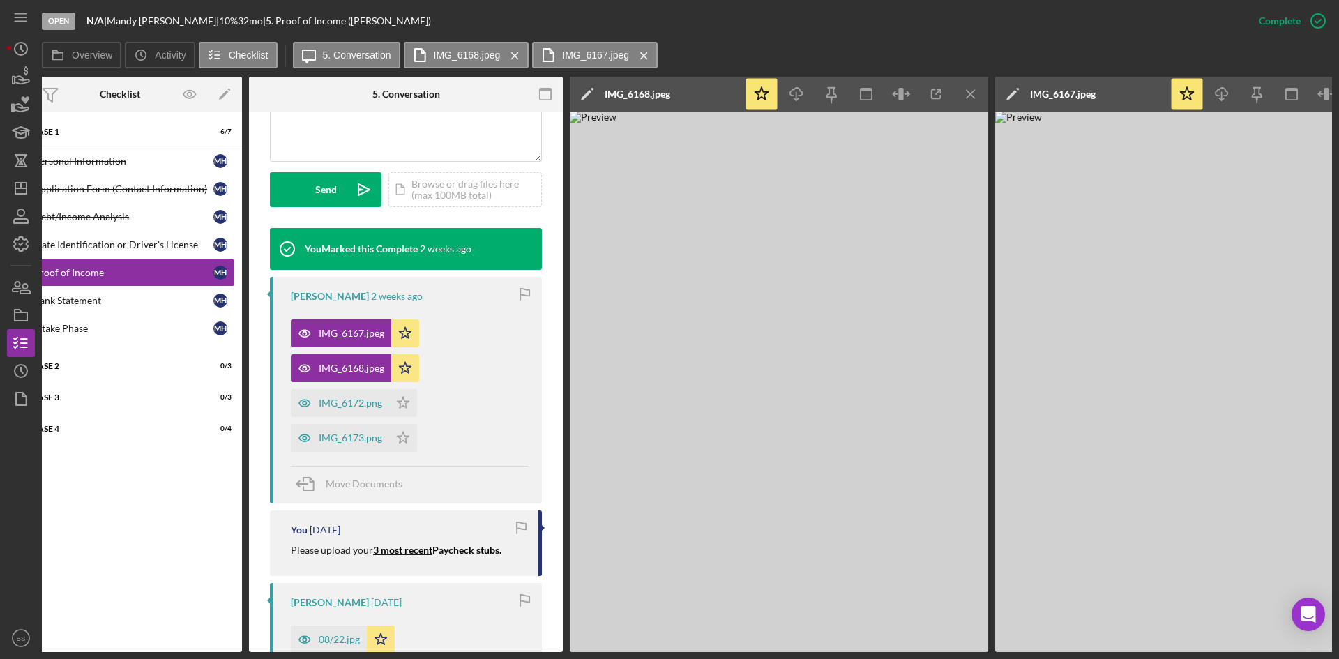
scroll to position [0, 54]
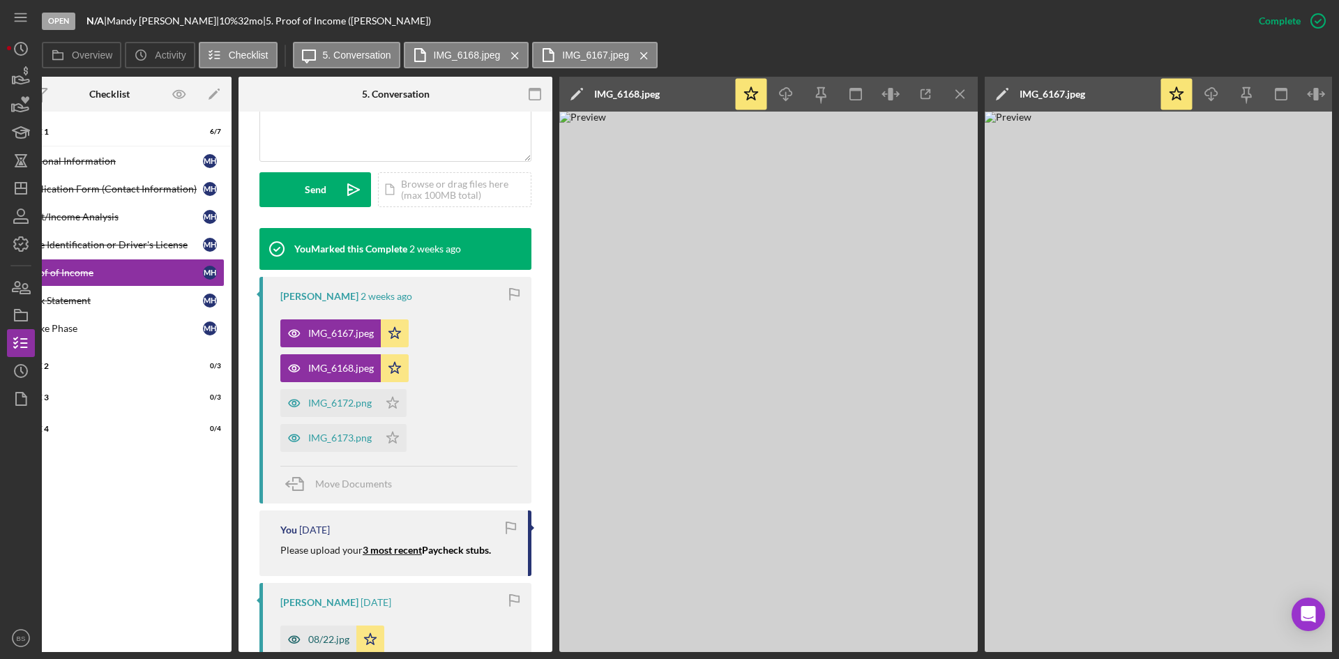
click at [334, 630] on div "08/22.jpg" at bounding box center [318, 639] width 76 height 28
drag, startPoint x: 617, startPoint y: 652, endPoint x: 786, endPoint y: 668, distance: 170.2
click at [786, 658] on html "Open N/A | [PERSON_NAME] | 10 % 32 mo | 5. Proof of Income ([PERSON_NAME]) Comp…" at bounding box center [669, 329] width 1339 height 659
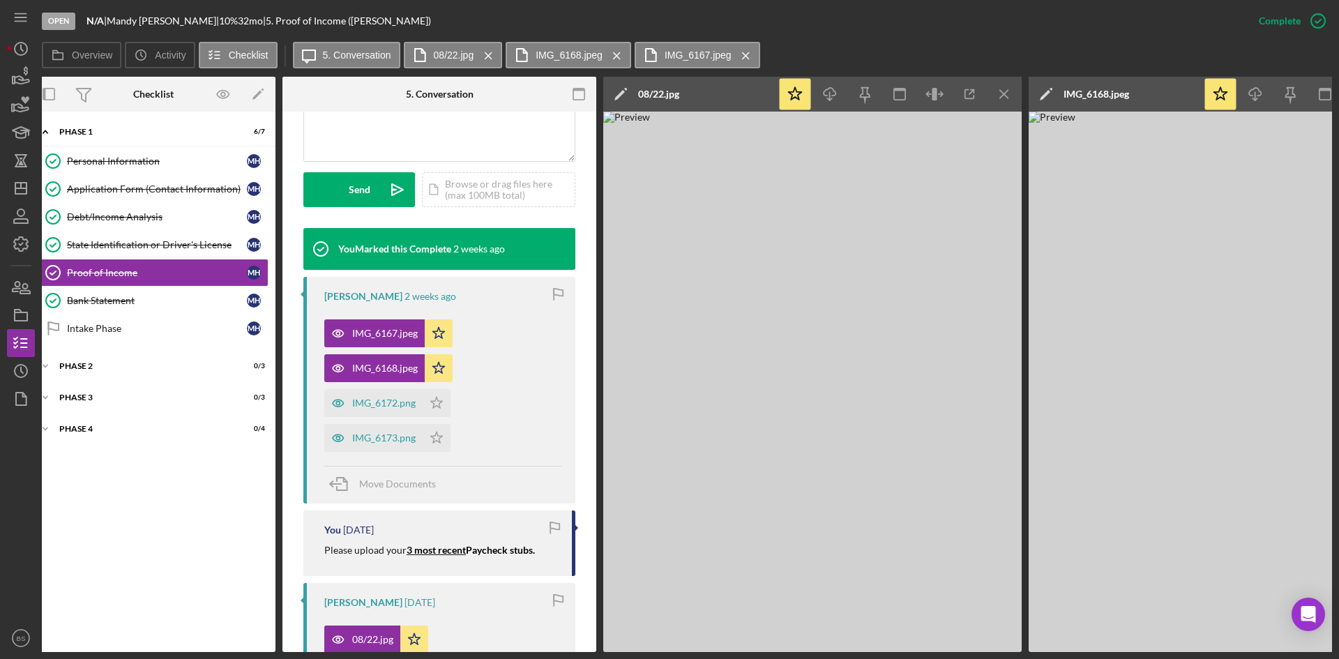
scroll to position [0, 0]
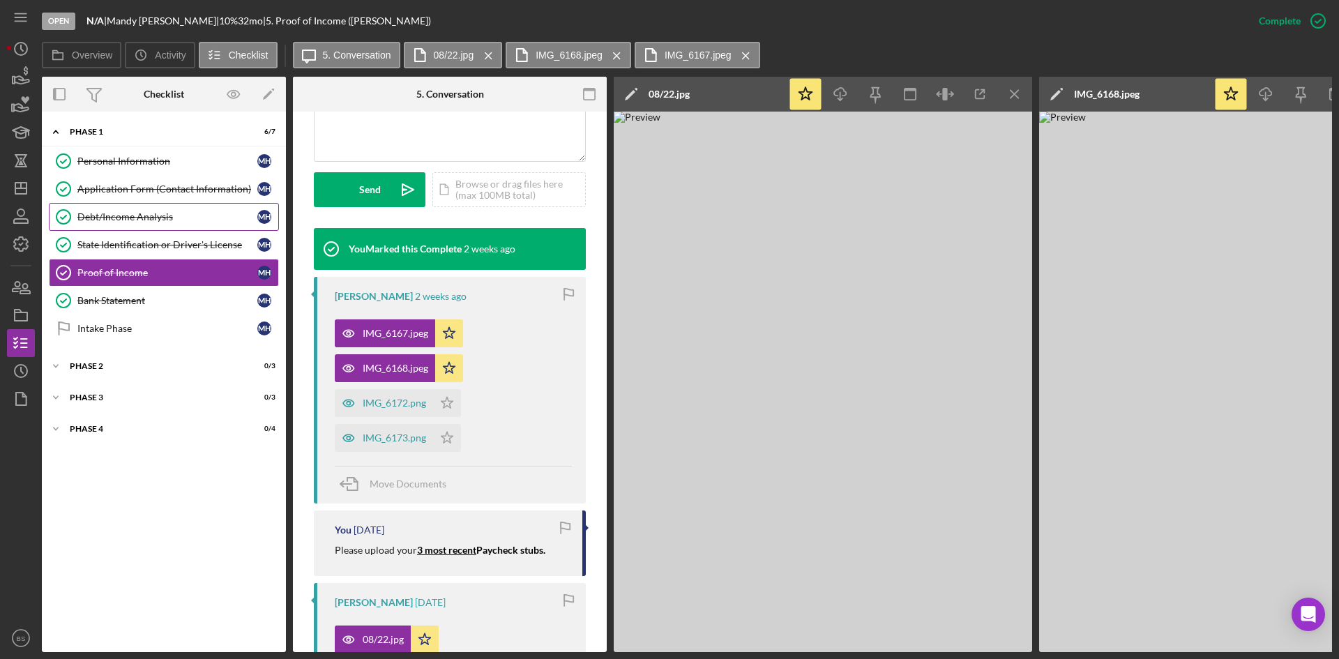
click at [126, 211] on div "Debt/Income Analysis" at bounding box center [167, 216] width 180 height 11
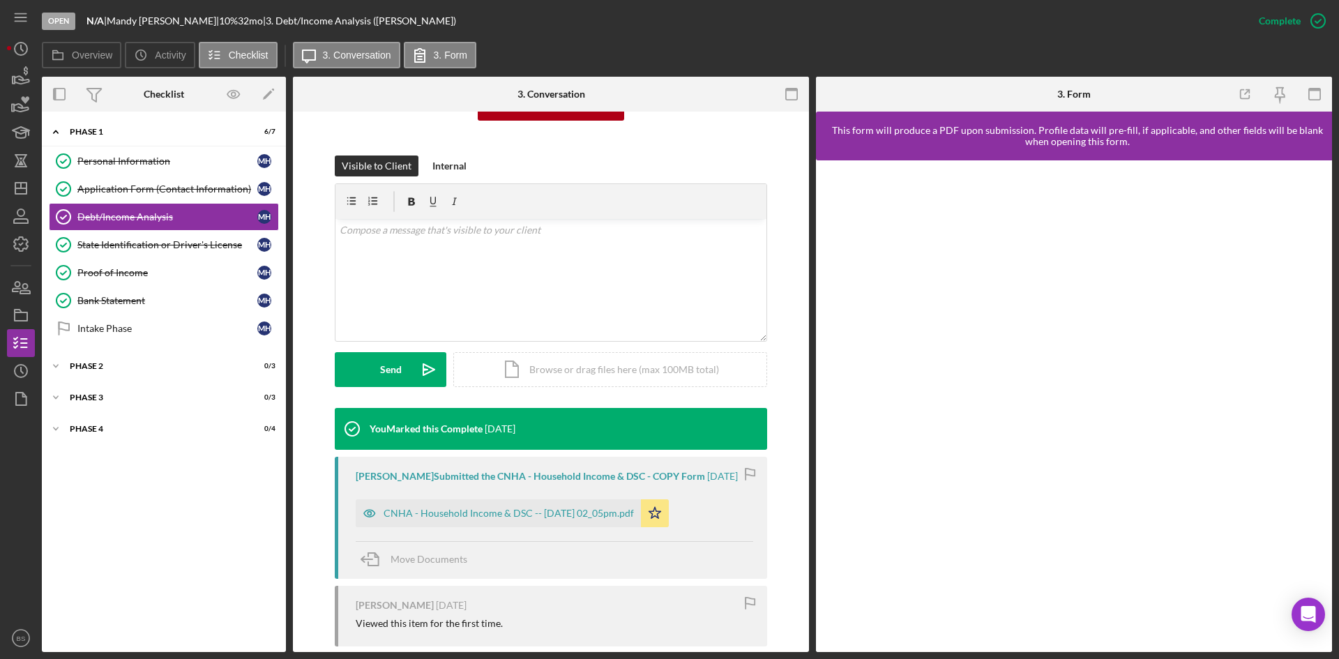
scroll to position [209, 0]
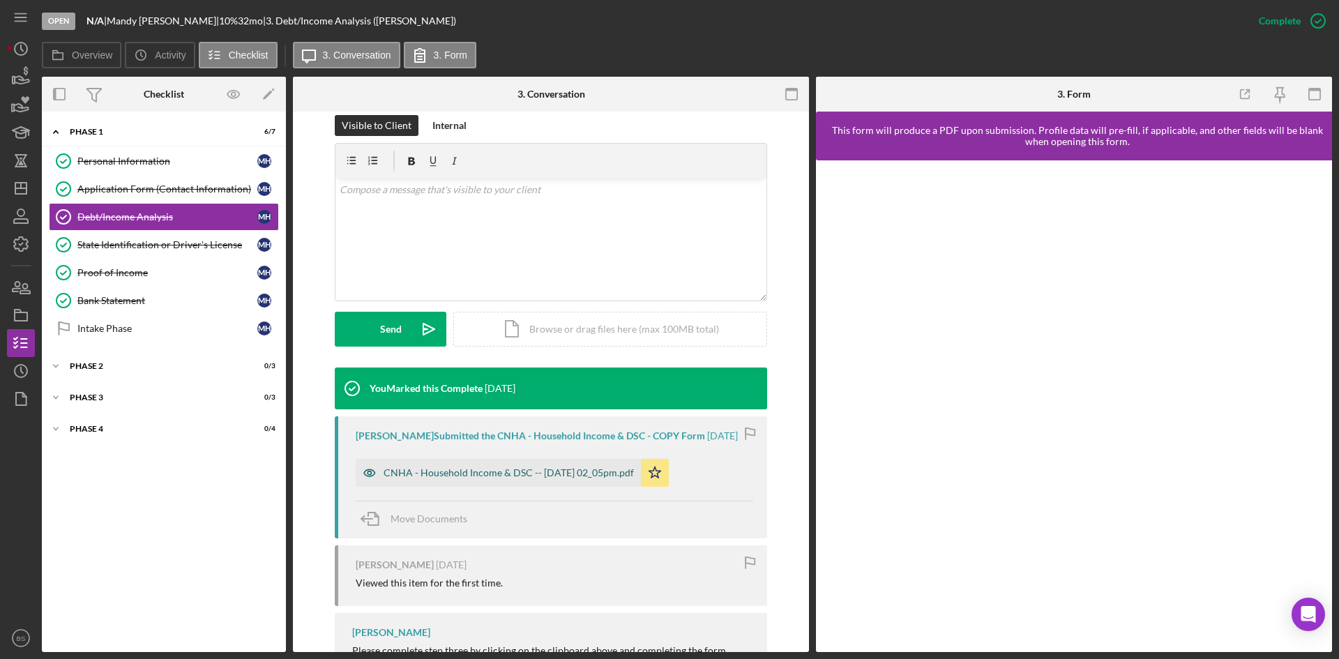
click at [522, 474] on div "CNHA - Household Income & DSC -- [DATE] 02_05pm.pdf" at bounding box center [508, 472] width 250 height 11
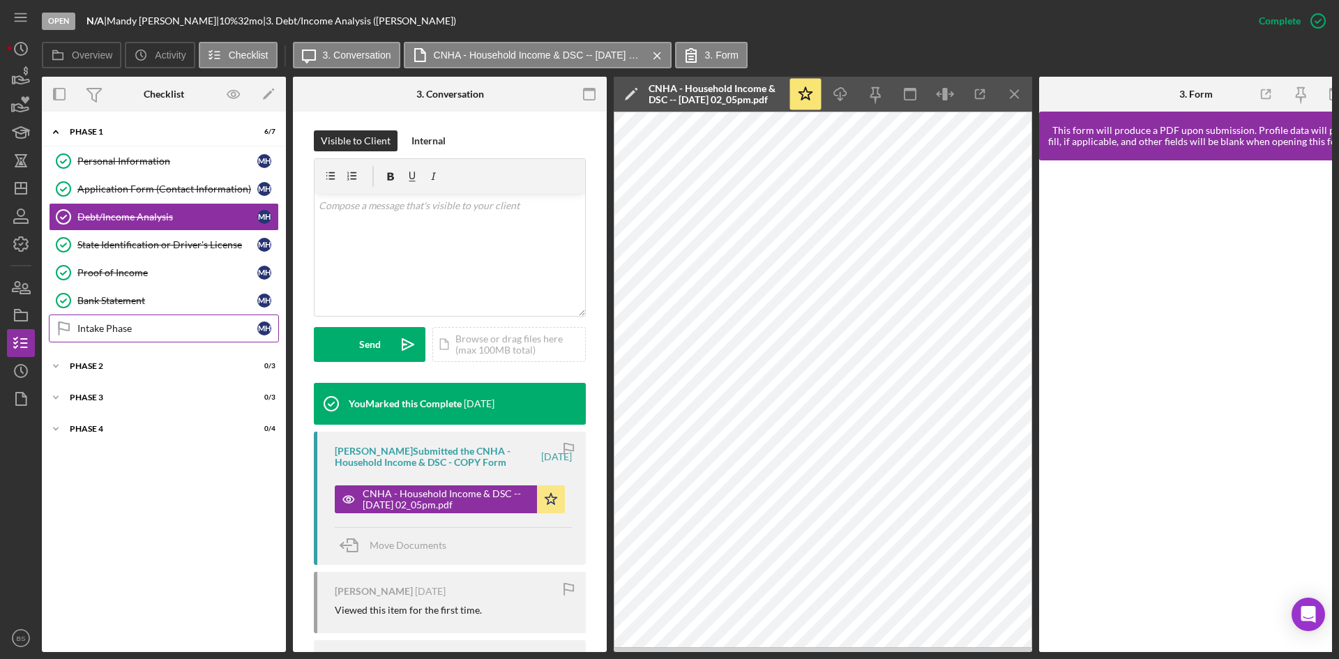
click at [186, 319] on link "Intake Phase Intake Phase M H" at bounding box center [164, 328] width 230 height 28
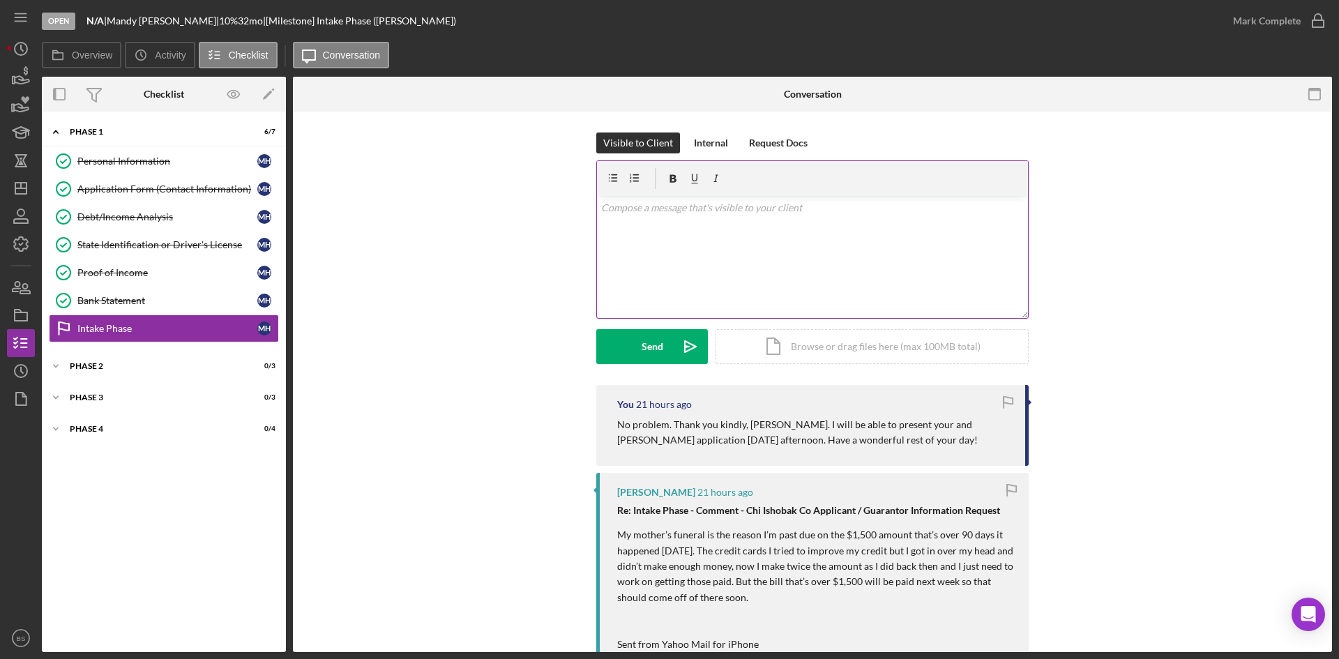
click at [872, 225] on div "v Color teal Color pink Remove color Add row above Add row below Add column bef…" at bounding box center [812, 257] width 431 height 122
click at [873, 213] on p "Hi [PERSON_NAME]. I am getting everything ready for the meeting [DATE] and forg…" at bounding box center [812, 215] width 423 height 31
click at [871, 206] on p "Hi [PERSON_NAME]. I am getting everything ready for the meeting [DATE] and forg…" at bounding box center [812, 215] width 423 height 31
click at [862, 208] on p "Hi [PERSON_NAME]. I am getting everything ready for the meeting [DATE] and forg…" at bounding box center [812, 215] width 423 height 31
click at [1009, 210] on p "Hi [PERSON_NAME]. I am getting everything ready for the meeting [DATE], and for…" at bounding box center [812, 215] width 423 height 31
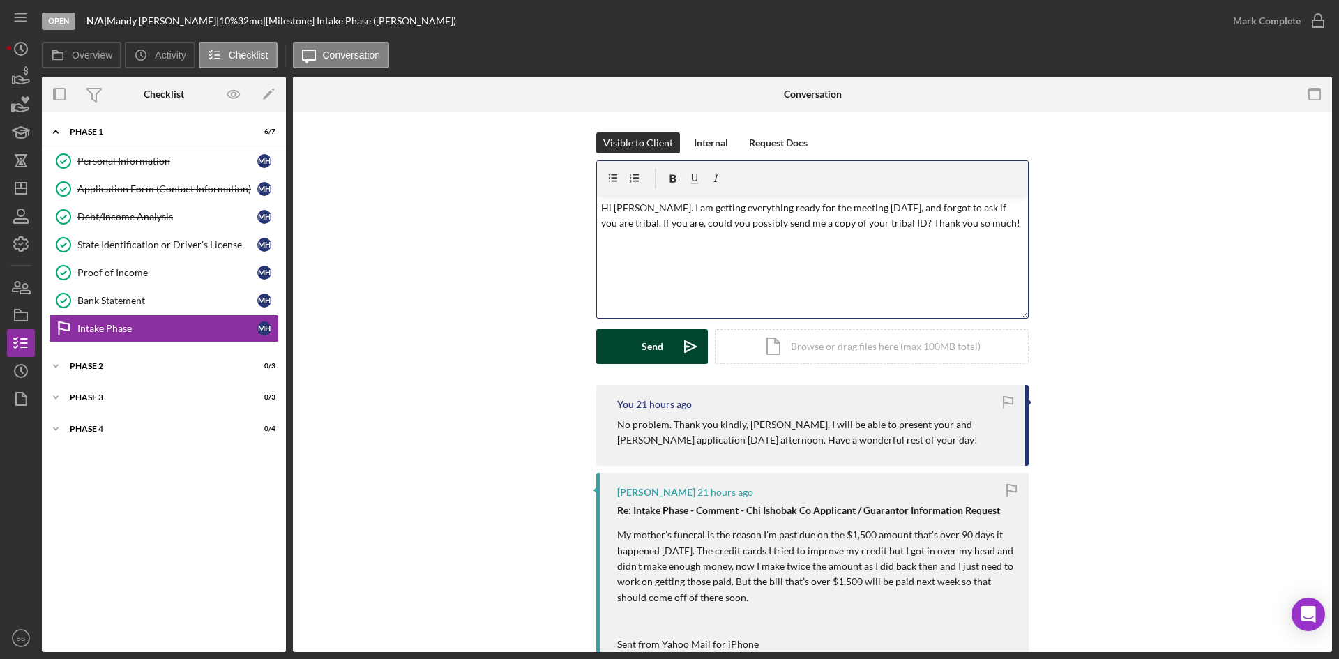
click at [689, 339] on icon "Icon/icon-invite-send" at bounding box center [690, 346] width 35 height 35
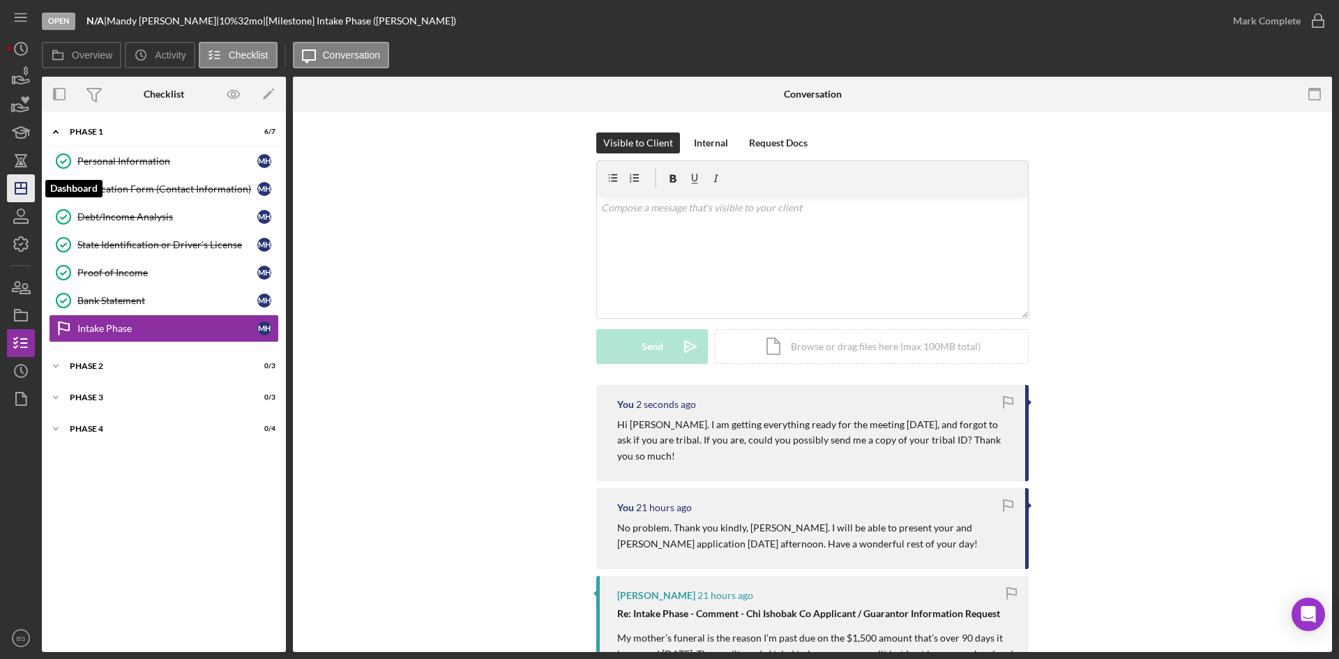
click at [26, 188] on line "button" at bounding box center [20, 188] width 11 height 0
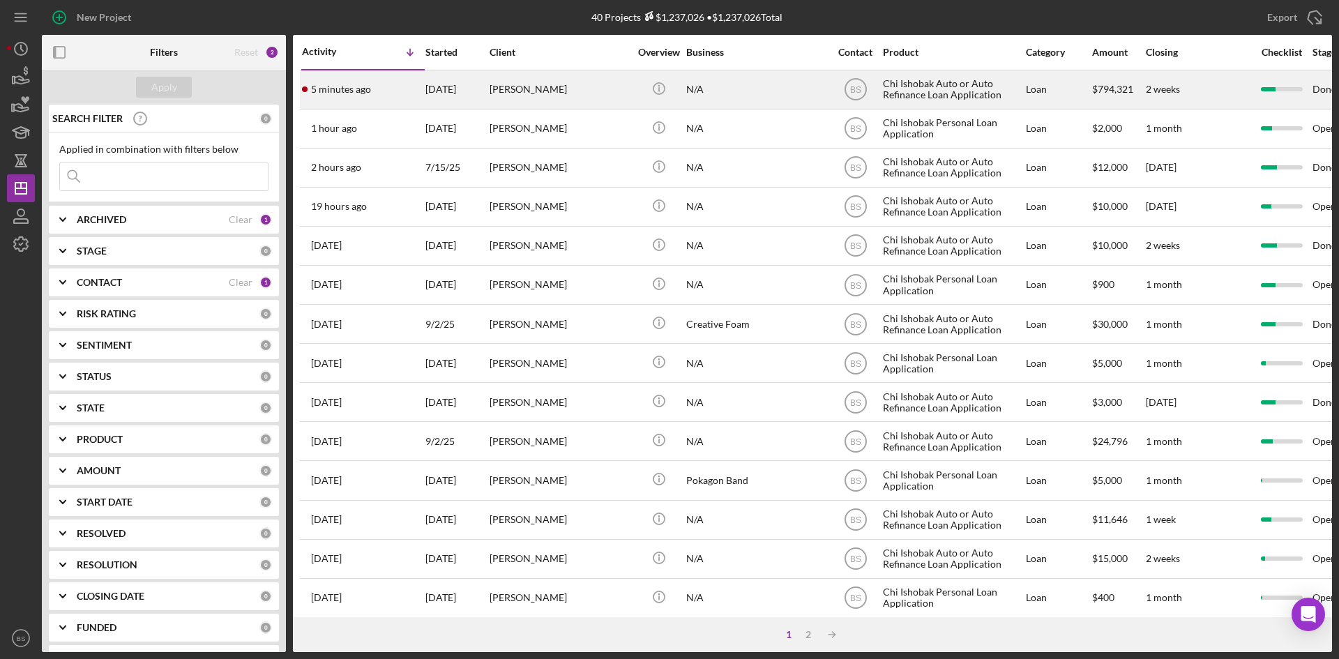
click at [376, 90] on div "5 minutes ago [PERSON_NAME]" at bounding box center [363, 89] width 122 height 37
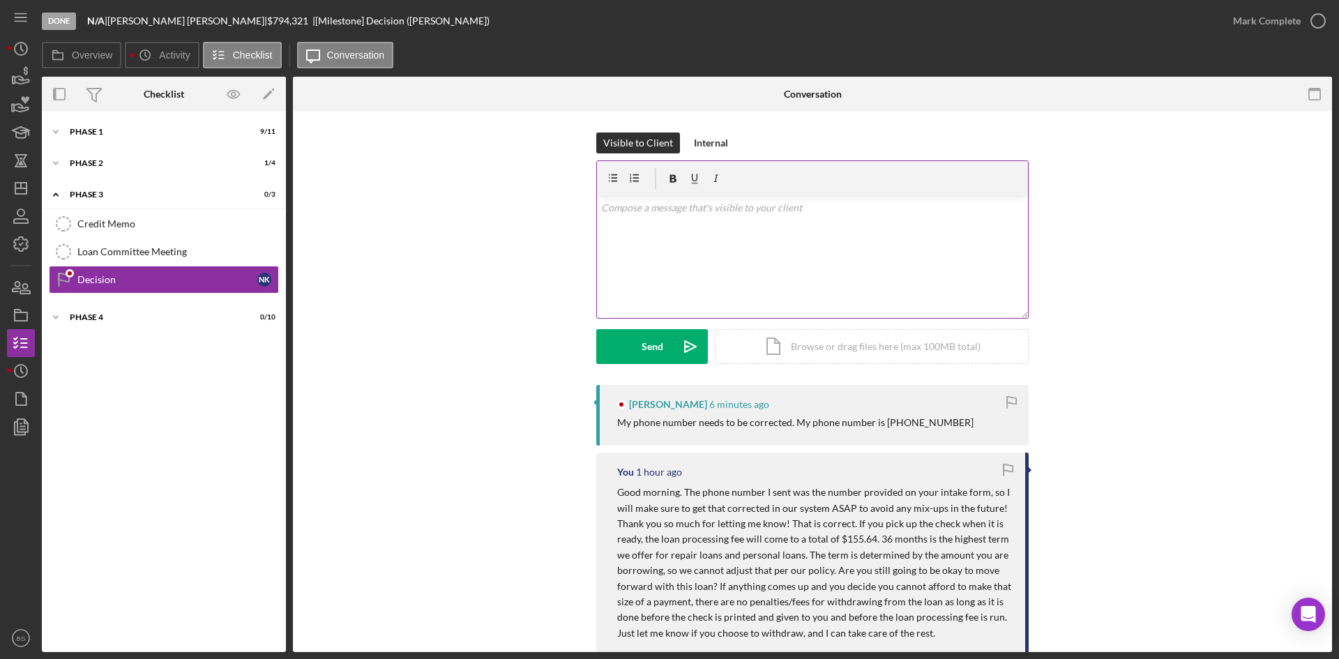
click at [683, 263] on div "v Color teal Color pink Remove color Add row above Add row below Add column bef…" at bounding box center [812, 257] width 431 height 122
drag, startPoint x: 627, startPoint y: 209, endPoint x: 588, endPoint y: 216, distance: 39.7
click at [588, 216] on div "Visible to Client Internal v Color teal Color pink Remove color Add row above A…" at bounding box center [812, 258] width 997 height 252
click at [772, 204] on p "I already did that after I sent my message." at bounding box center [812, 207] width 423 height 15
click at [601, 208] on p "I already did that after I sent my message." at bounding box center [812, 207] width 423 height 15
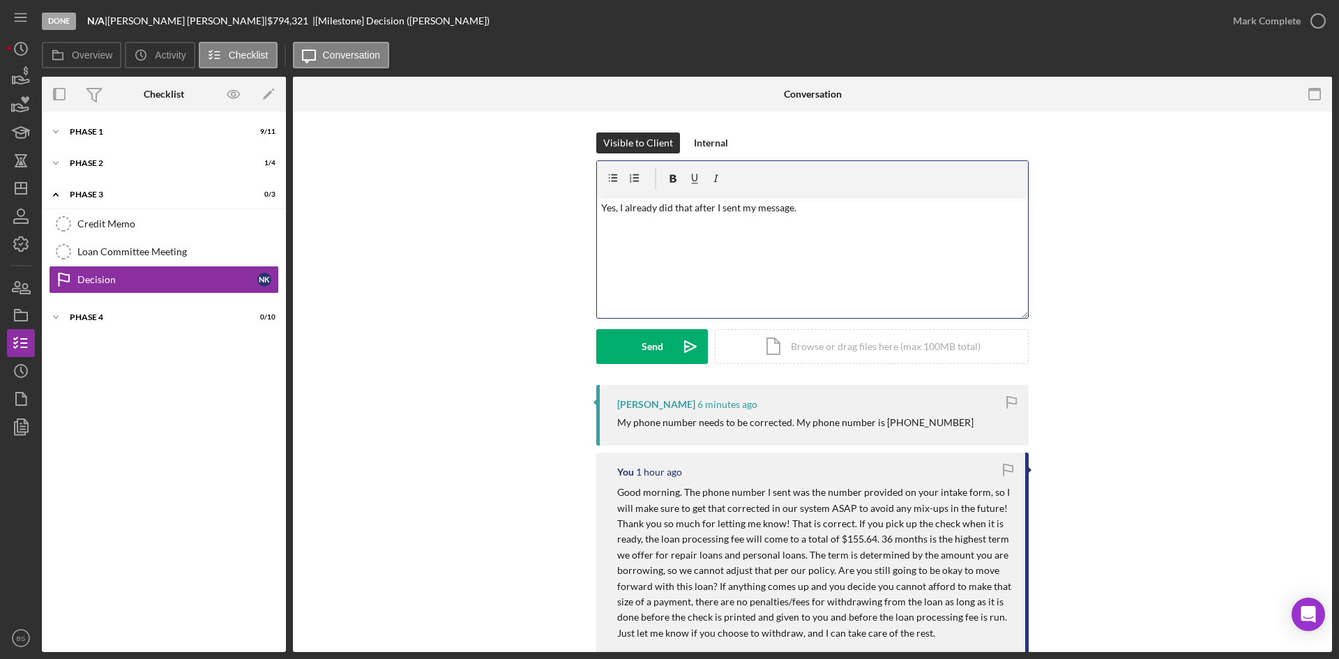
drag, startPoint x: 798, startPoint y: 210, endPoint x: 808, endPoint y: 206, distance: 10.6
click at [798, 210] on p "Yes, I already did that after I sent my message." at bounding box center [812, 207] width 423 height 15
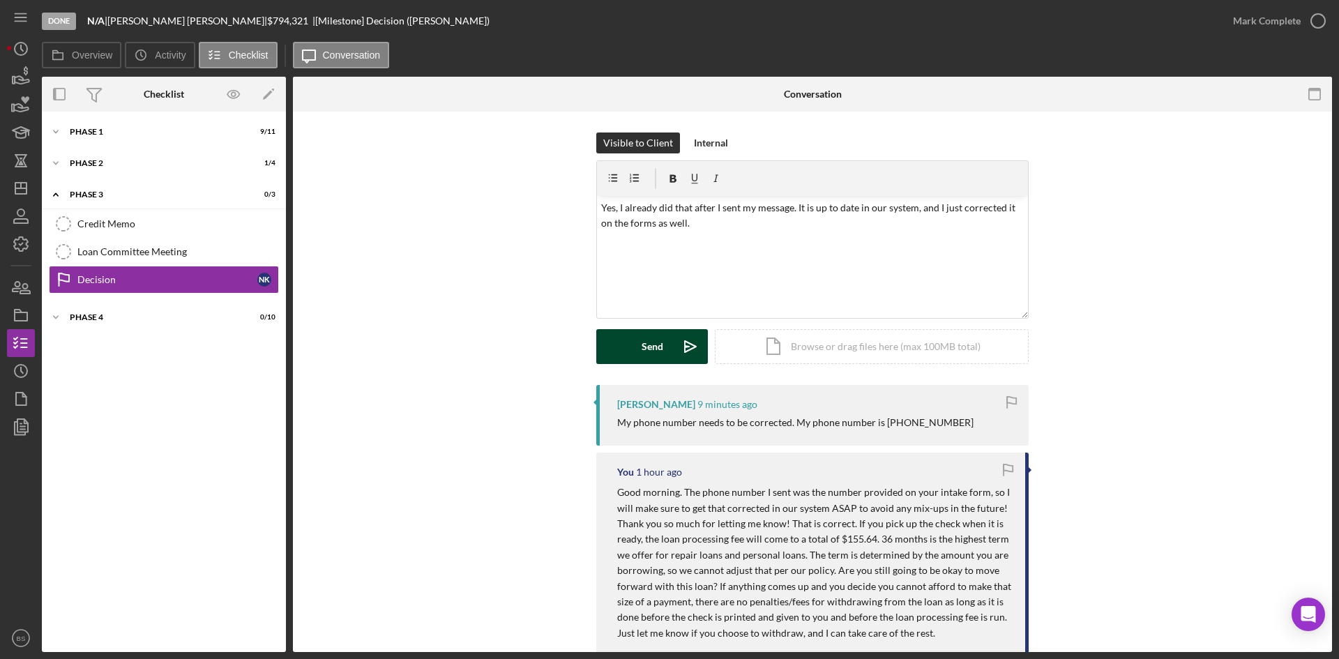
click at [646, 342] on div "Send" at bounding box center [652, 346] width 22 height 35
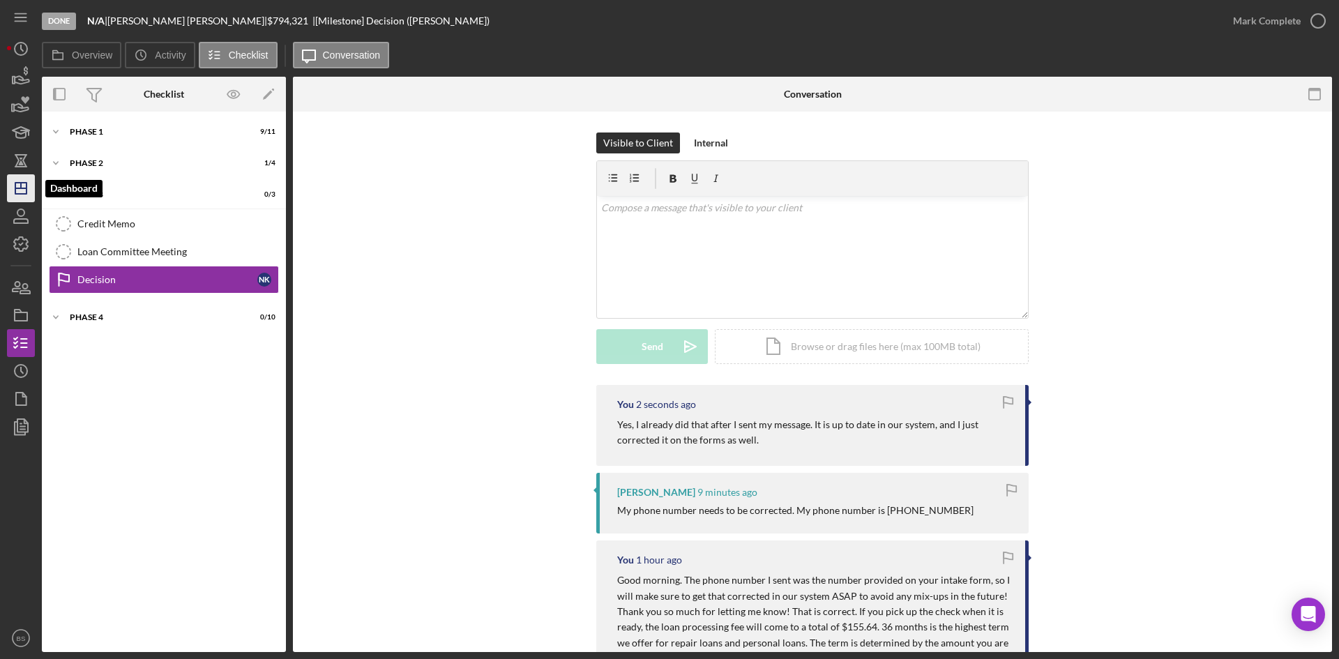
click at [26, 187] on polygon "button" at bounding box center [20, 188] width 11 height 11
